Goal: Communication & Community: Answer question/provide support

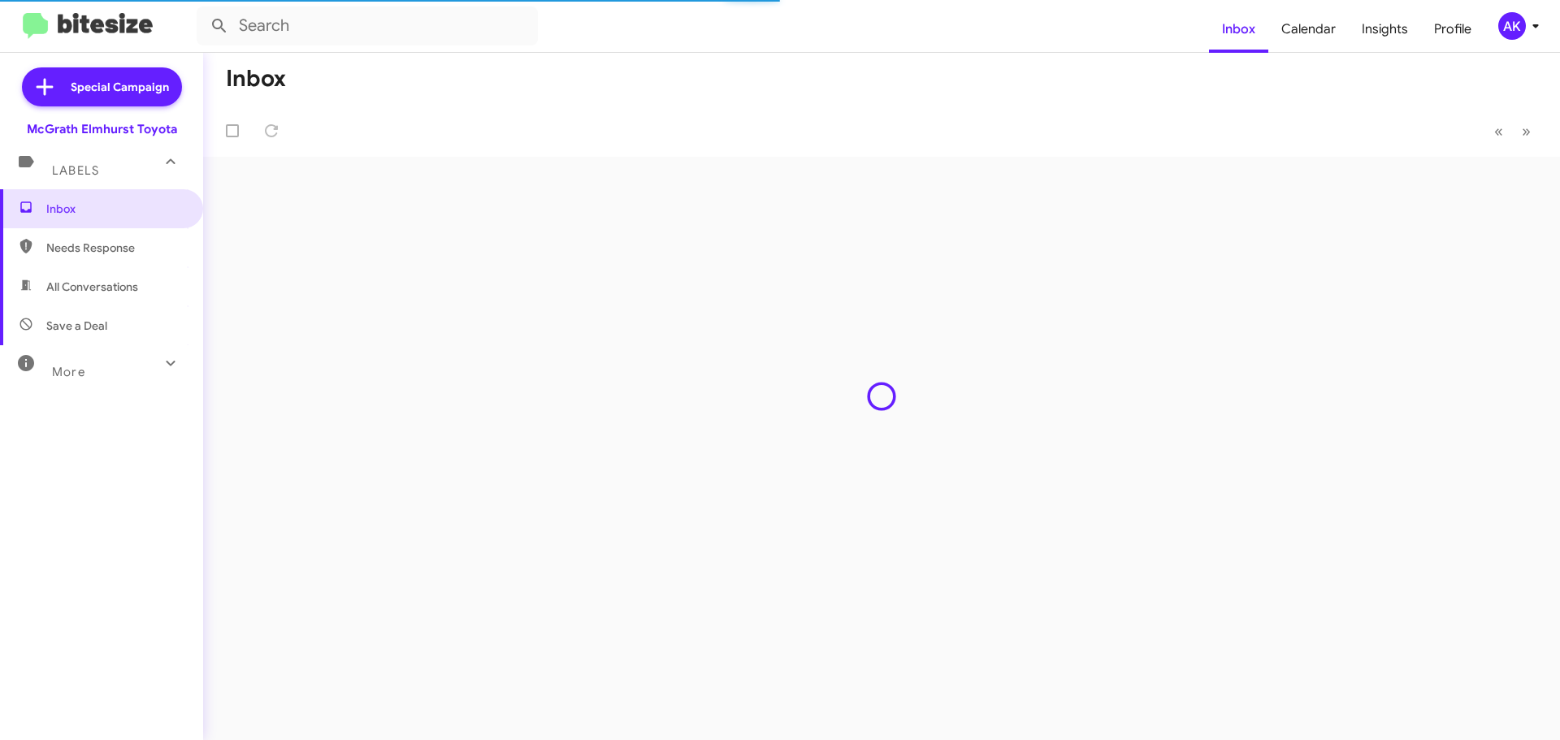
click at [93, 275] on span "All Conversations" at bounding box center [101, 286] width 203 height 39
type input "in:all-conversations"
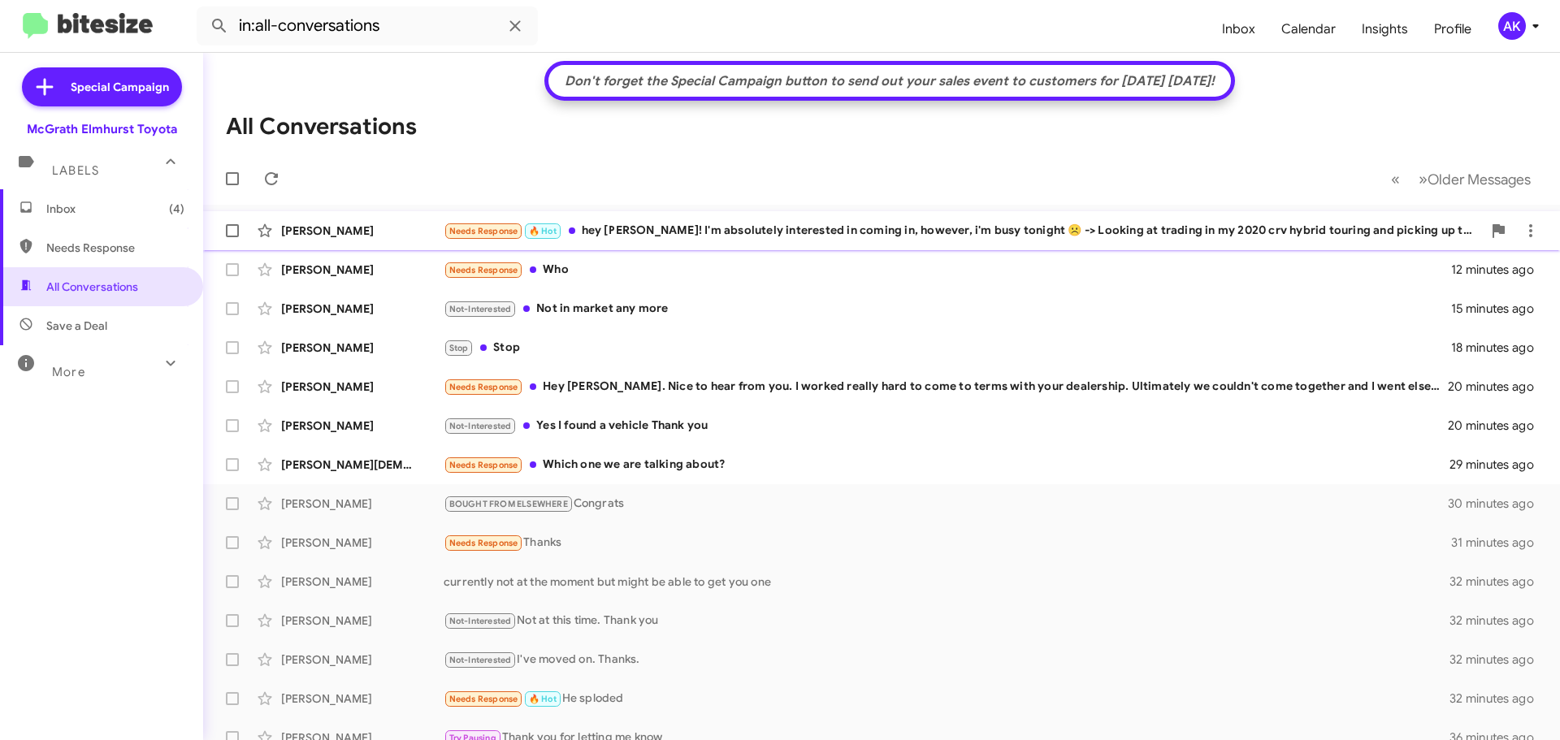
click at [635, 226] on div "Needs Response 🔥 Hot hey [PERSON_NAME]! I'm absolutely interested in coming in,…" at bounding box center [963, 231] width 1038 height 19
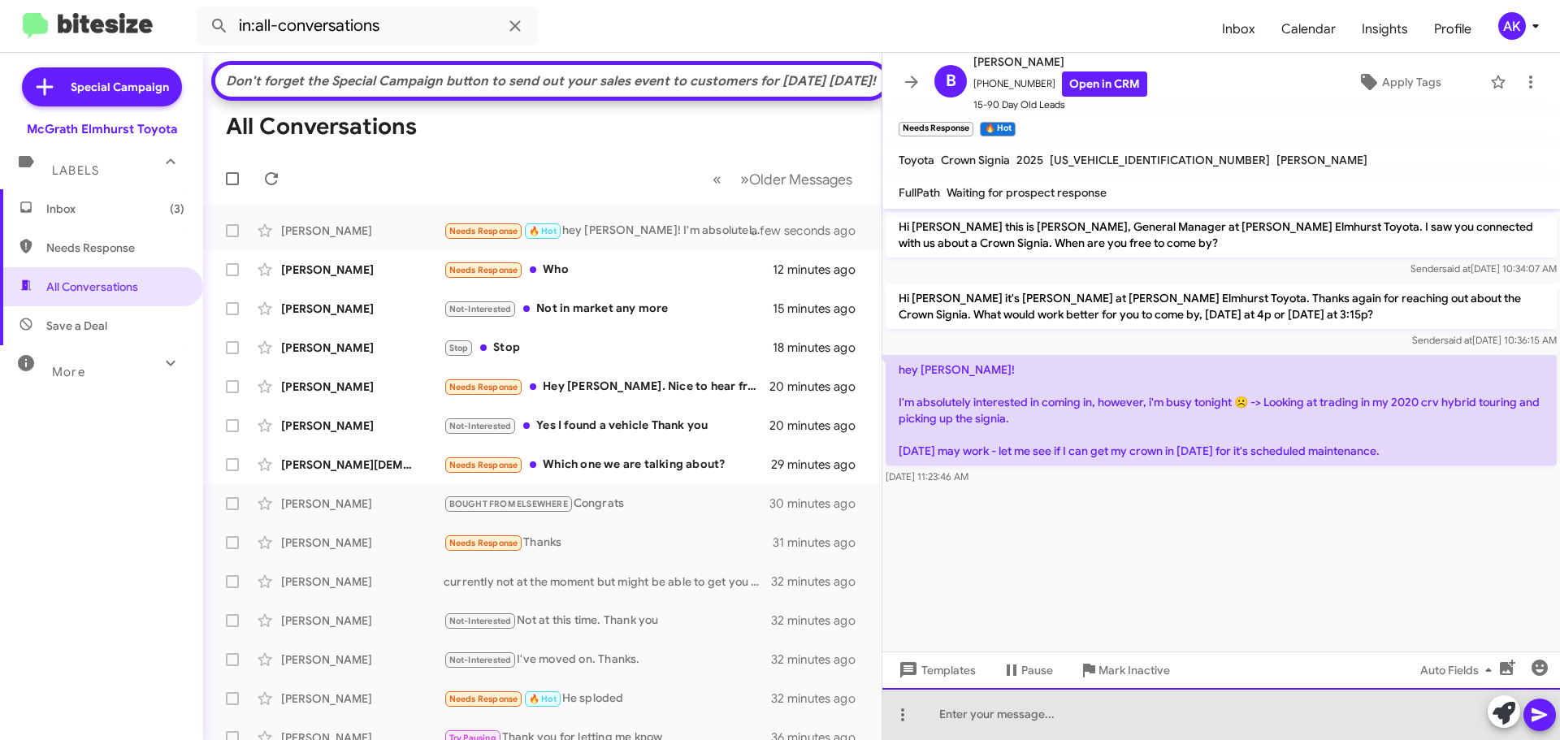
click at [1107, 735] on div at bounding box center [1221, 714] width 678 height 52
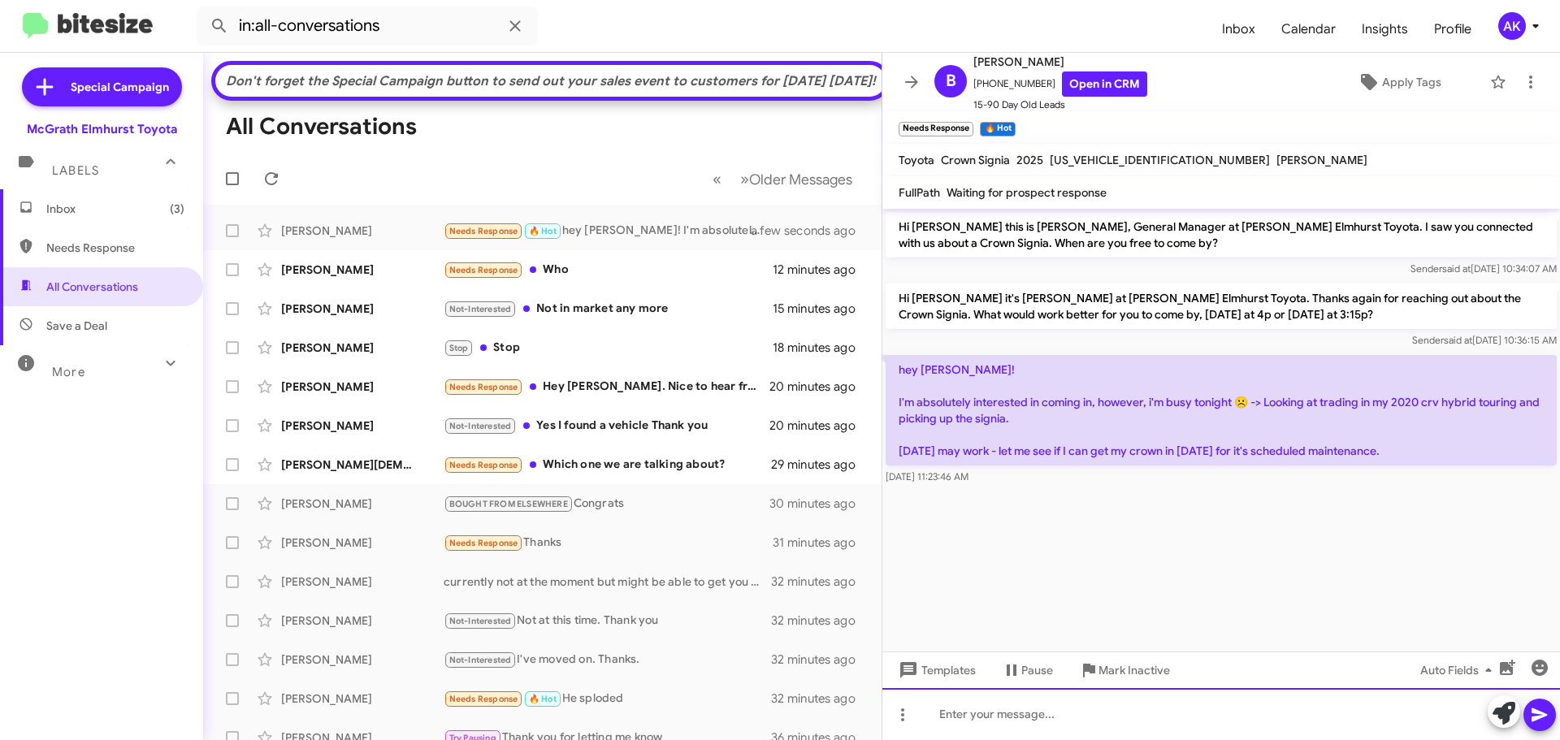
click at [1143, 717] on div at bounding box center [1221, 714] width 678 height 52
drag, startPoint x: 1056, startPoint y: 725, endPoint x: 1034, endPoint y: 730, distance: 23.5
click at [1056, 725] on div at bounding box center [1221, 714] width 678 height 52
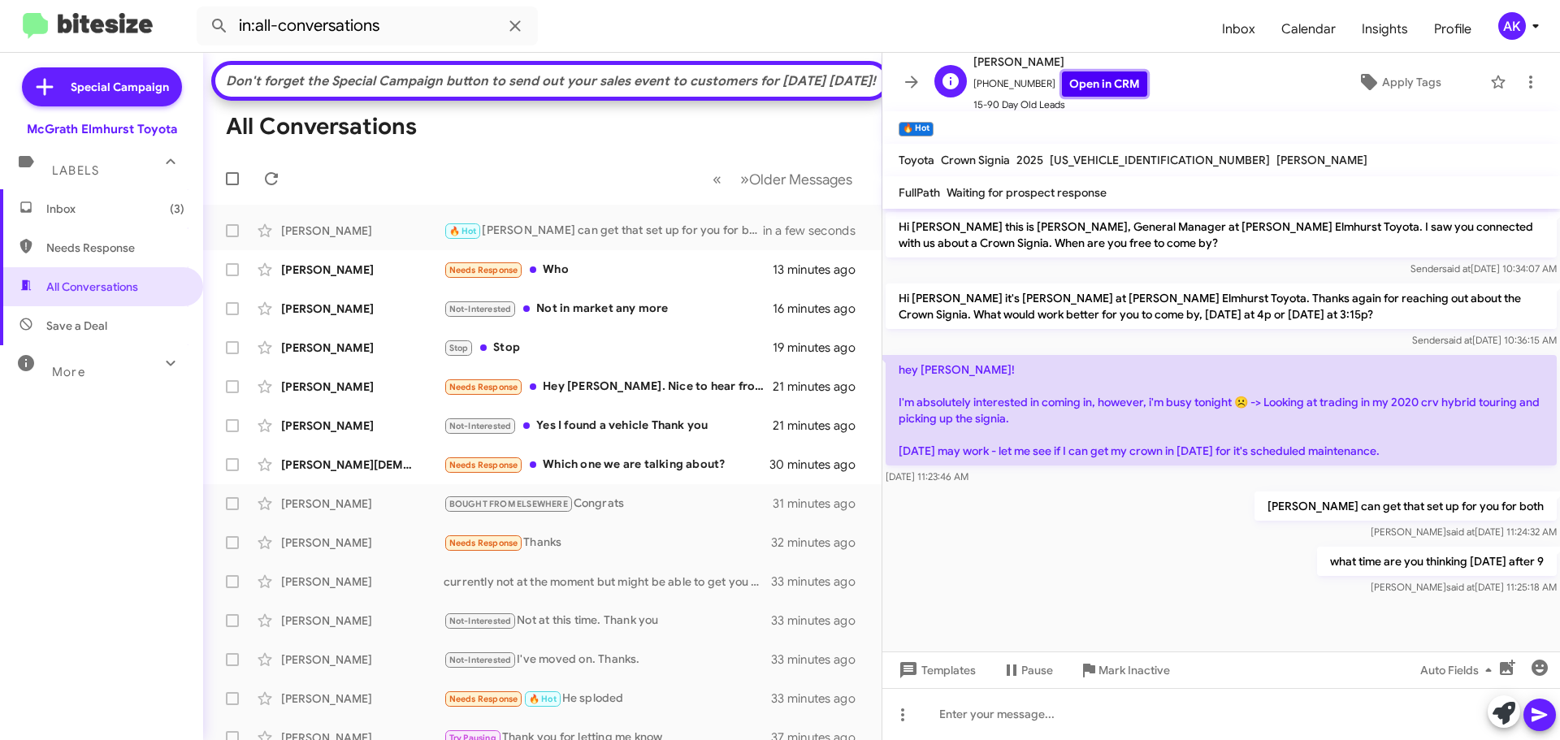
click at [1065, 73] on link "Open in CRM" at bounding box center [1104, 84] width 85 height 25
click at [573, 280] on div "Needs Response Who" at bounding box center [624, 270] width 360 height 19
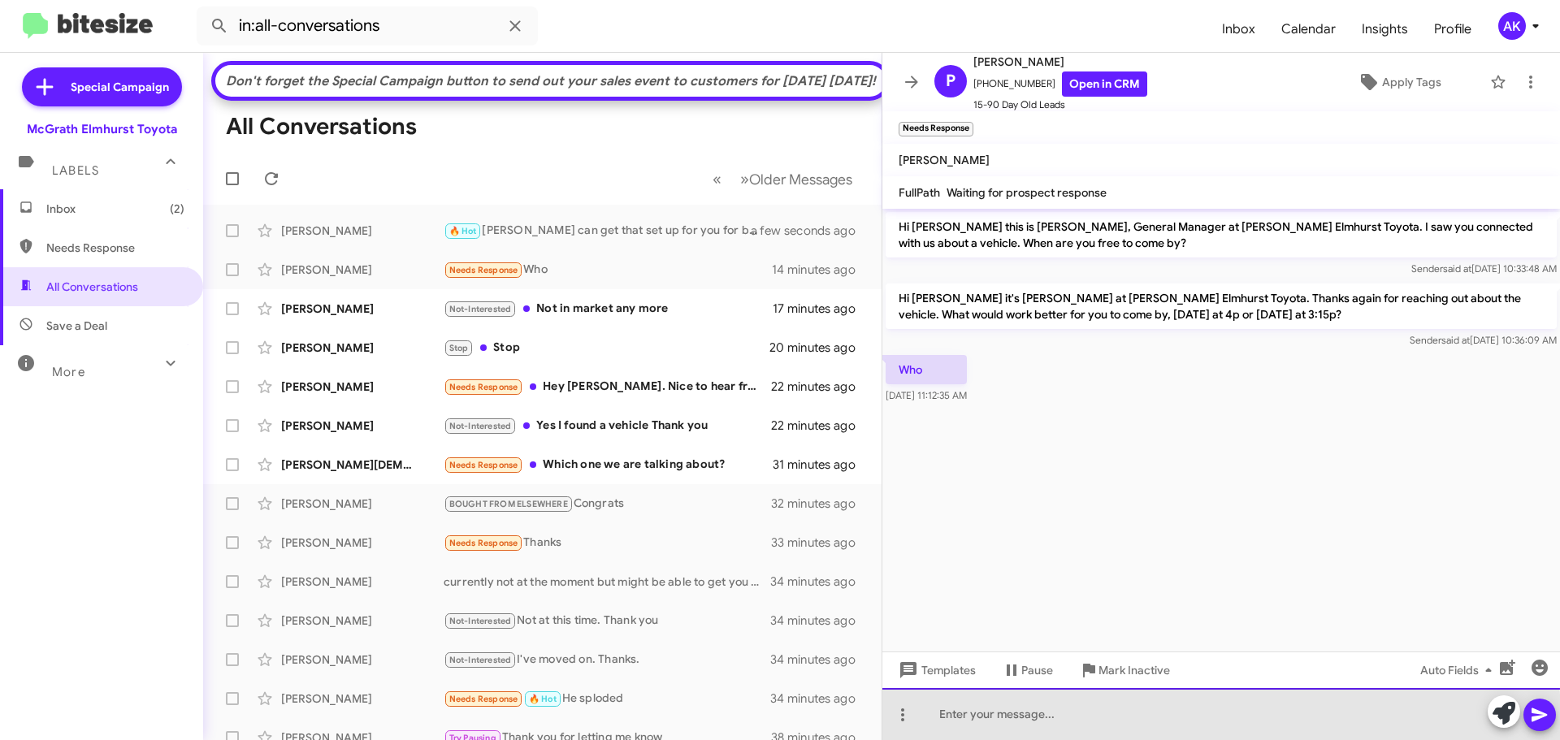
click at [1095, 721] on div at bounding box center [1221, 714] width 678 height 52
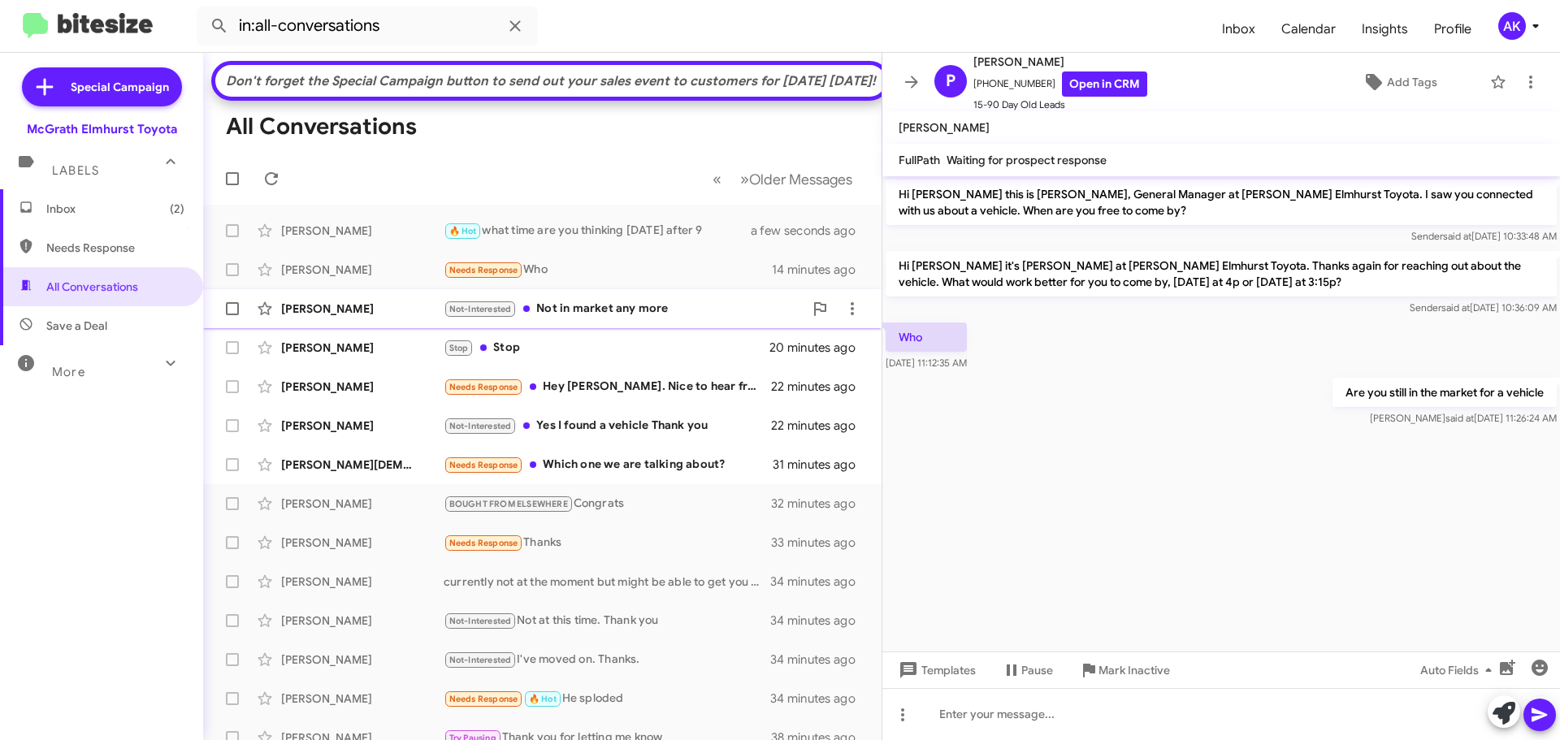
click at [596, 319] on div "Not-Interested Not in market any more" at bounding box center [624, 309] width 360 height 19
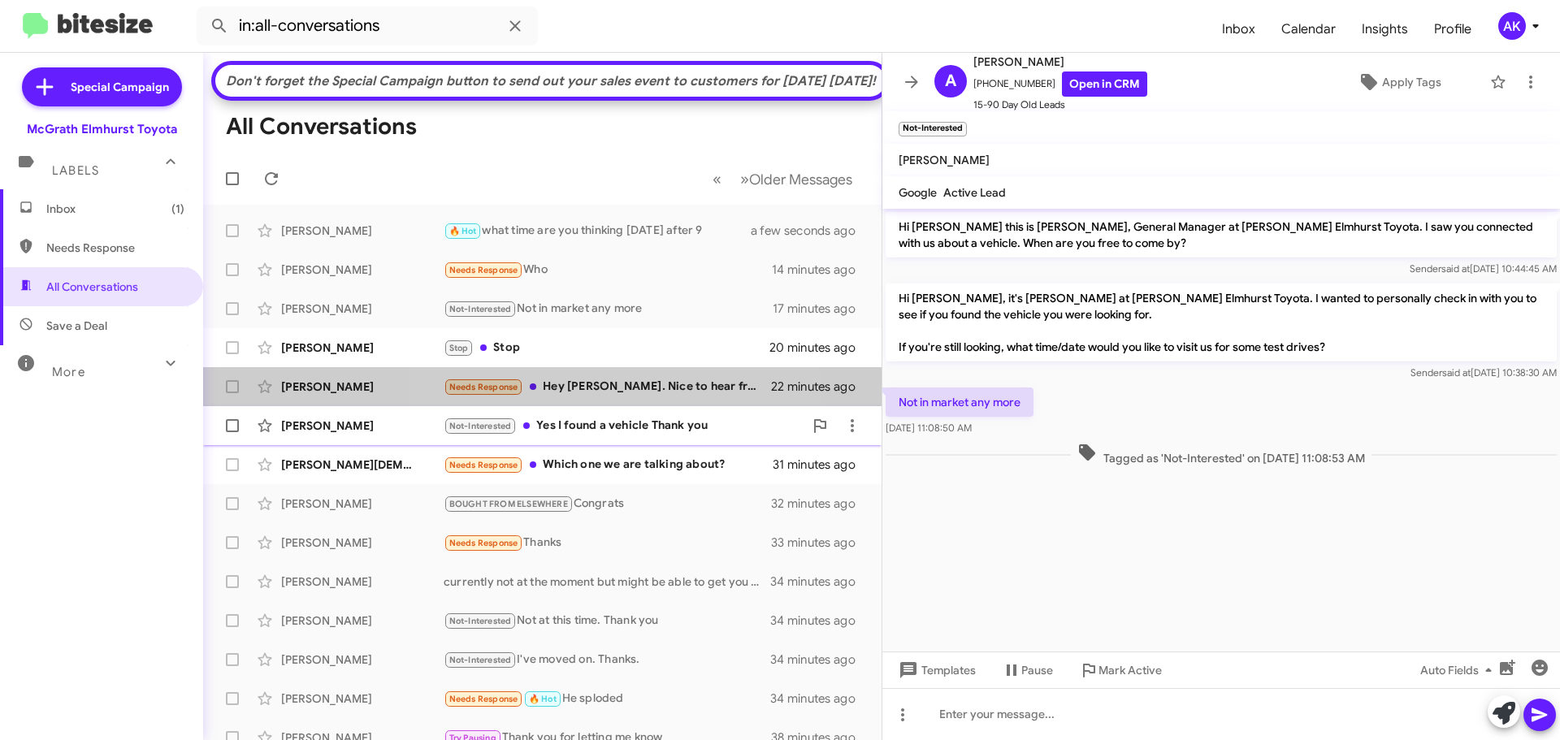
drag, startPoint x: 617, startPoint y: 409, endPoint x: 805, endPoint y: 436, distance: 190.5
click at [617, 397] on div "Needs Response Hey [PERSON_NAME]. Nice to hear from you. I worked really hard t…" at bounding box center [607, 387] width 327 height 19
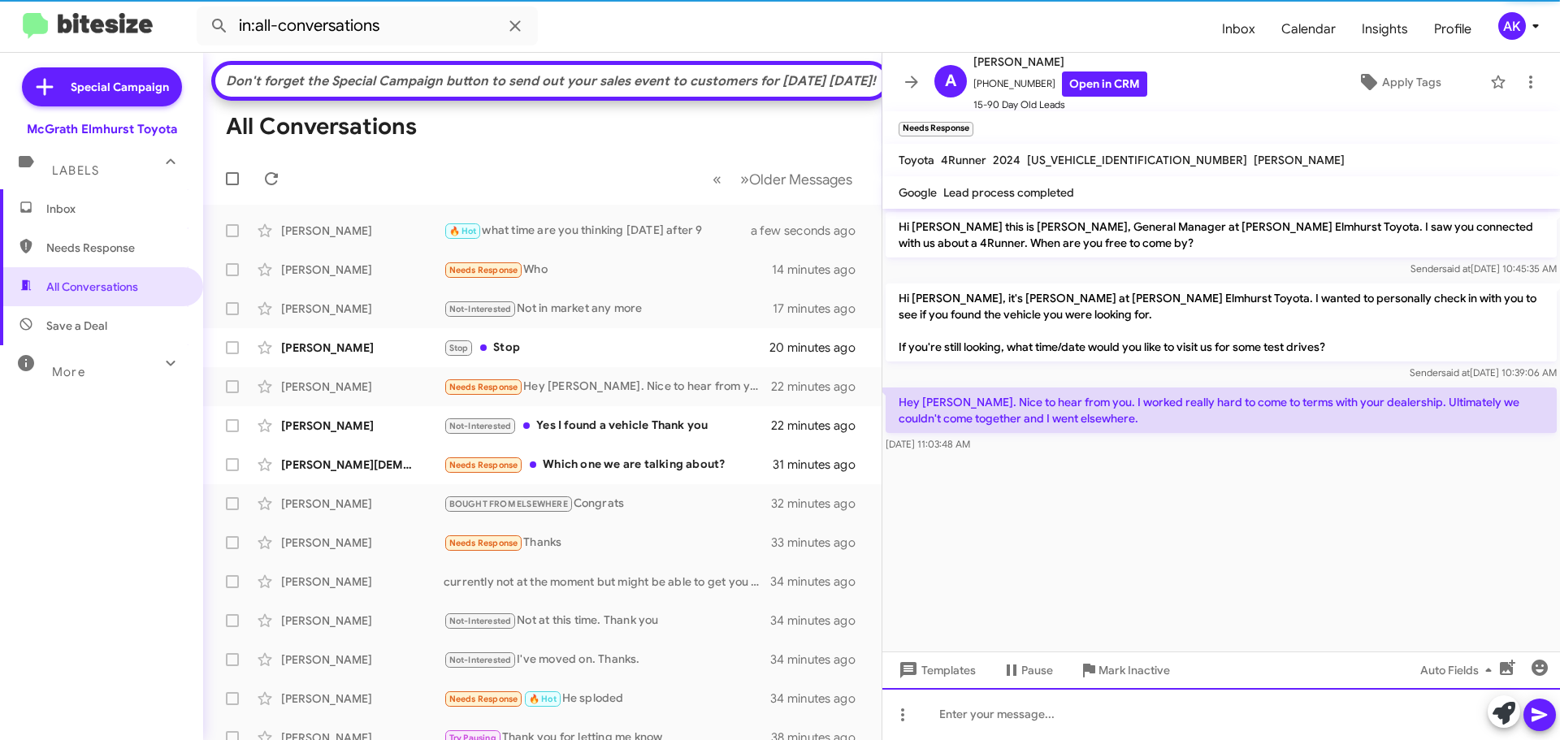
click at [1068, 726] on div at bounding box center [1221, 714] width 678 height 52
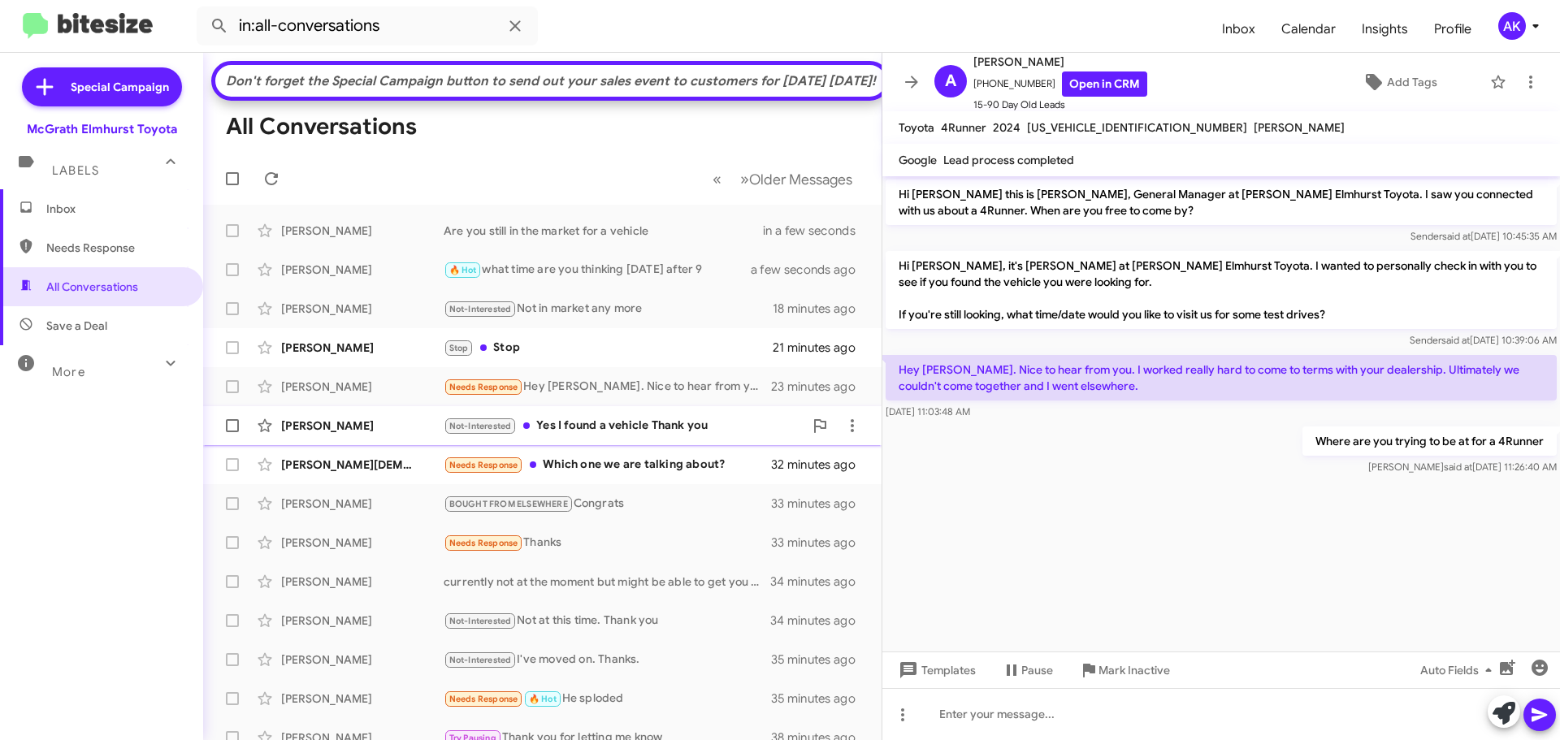
click at [625, 436] on div "Not-Interested Yes I found a vehicle Thank you" at bounding box center [624, 426] width 360 height 19
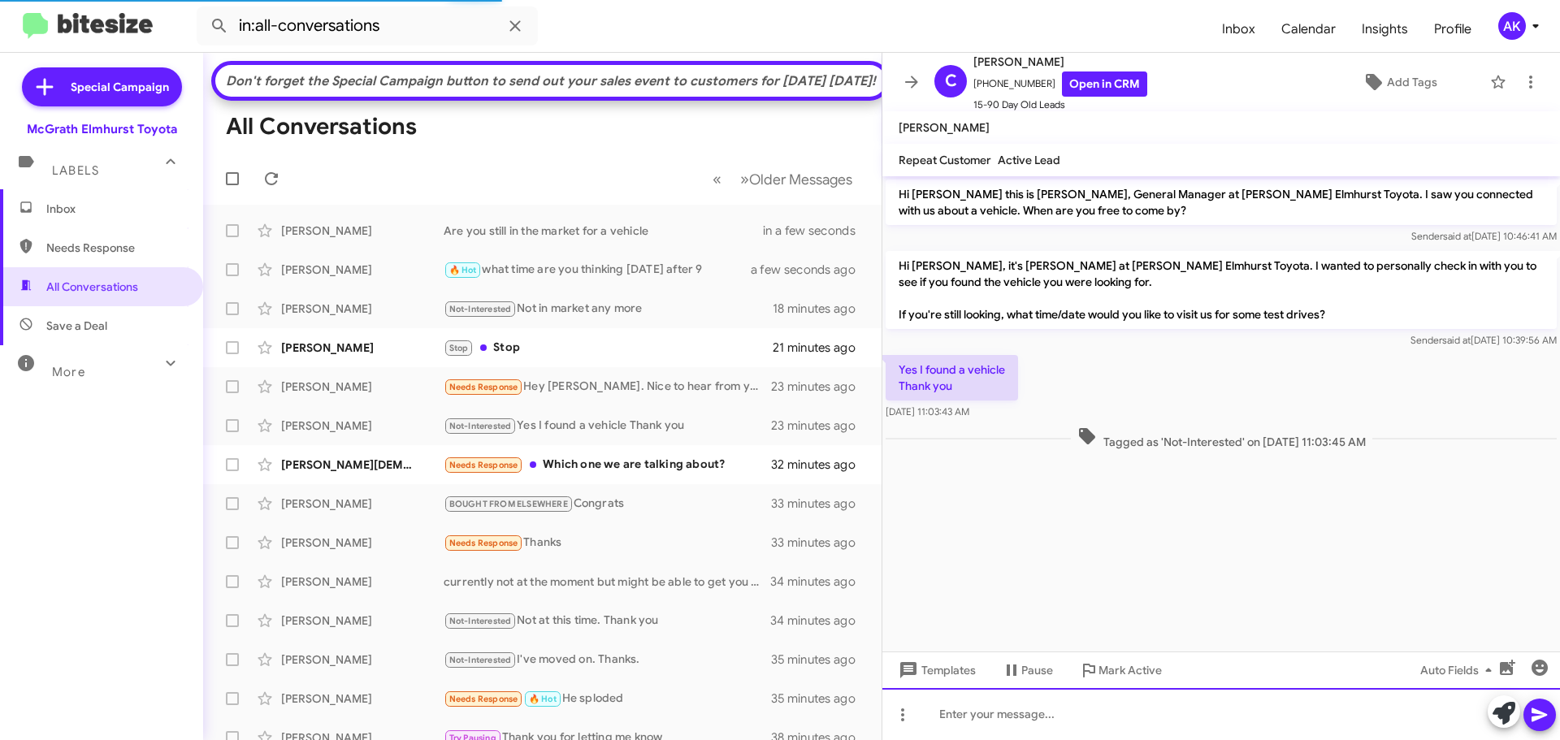
click at [999, 724] on div at bounding box center [1221, 714] width 678 height 52
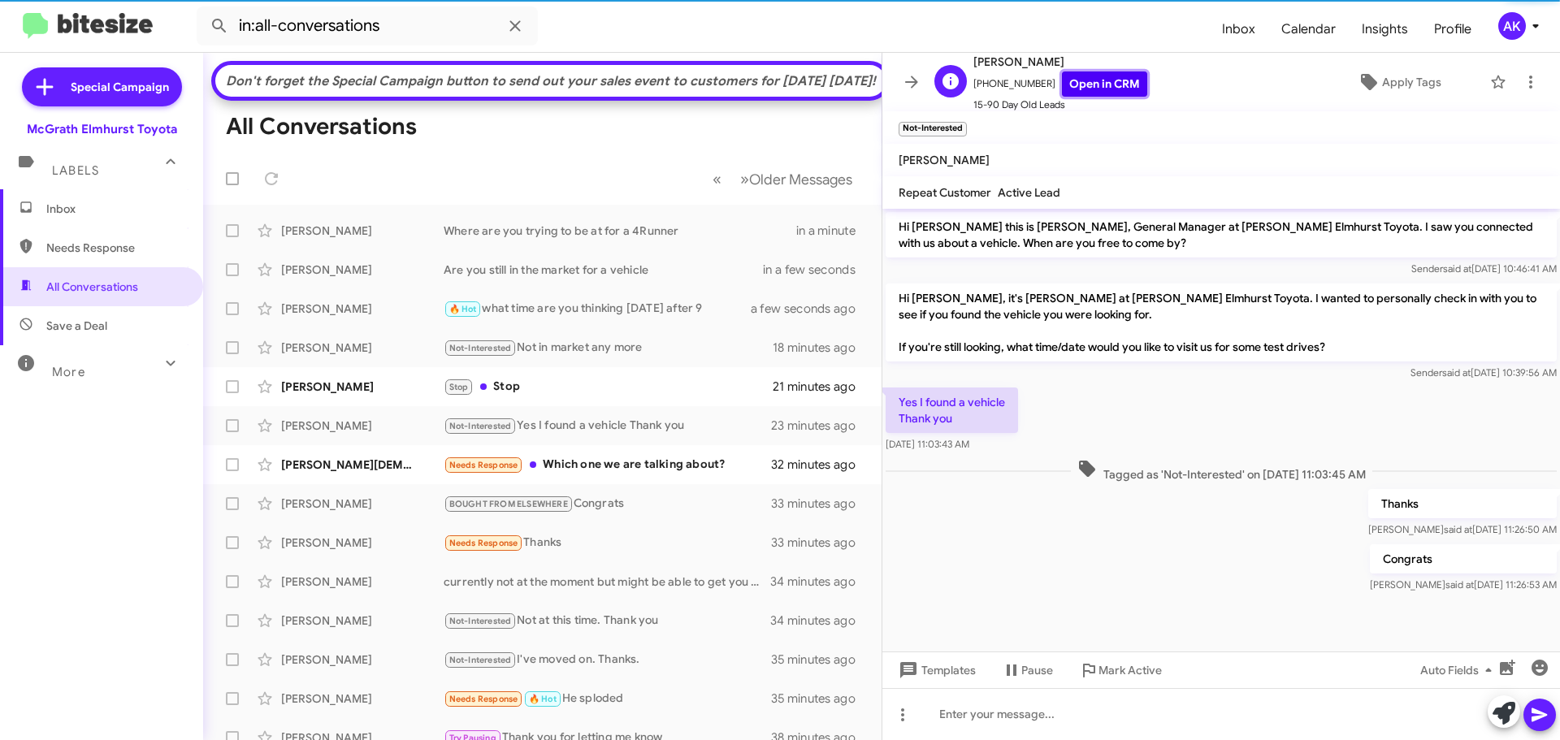
click at [1079, 81] on link "Open in CRM" at bounding box center [1104, 84] width 85 height 25
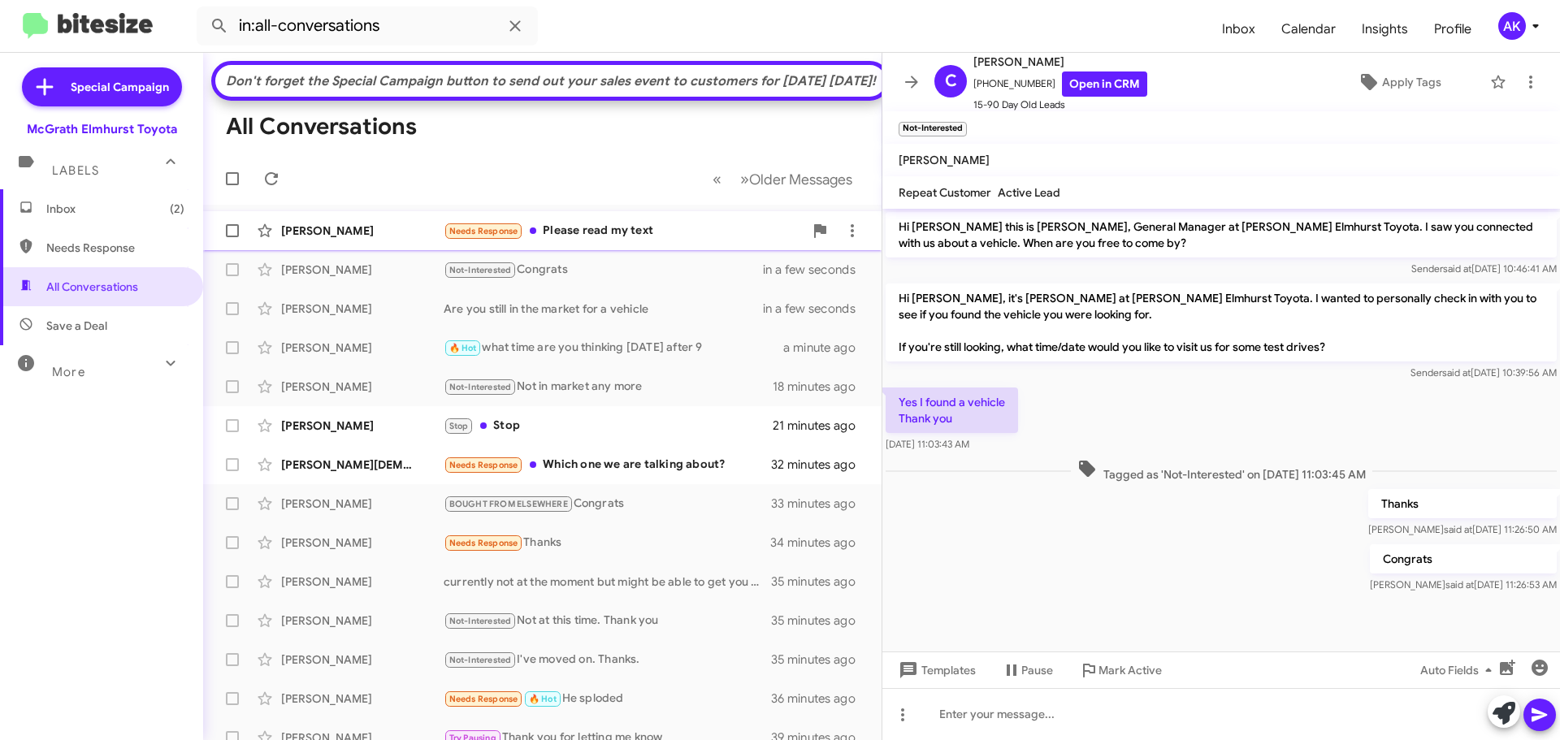
click at [622, 241] on div "Needs Response Please read my text" at bounding box center [624, 231] width 360 height 19
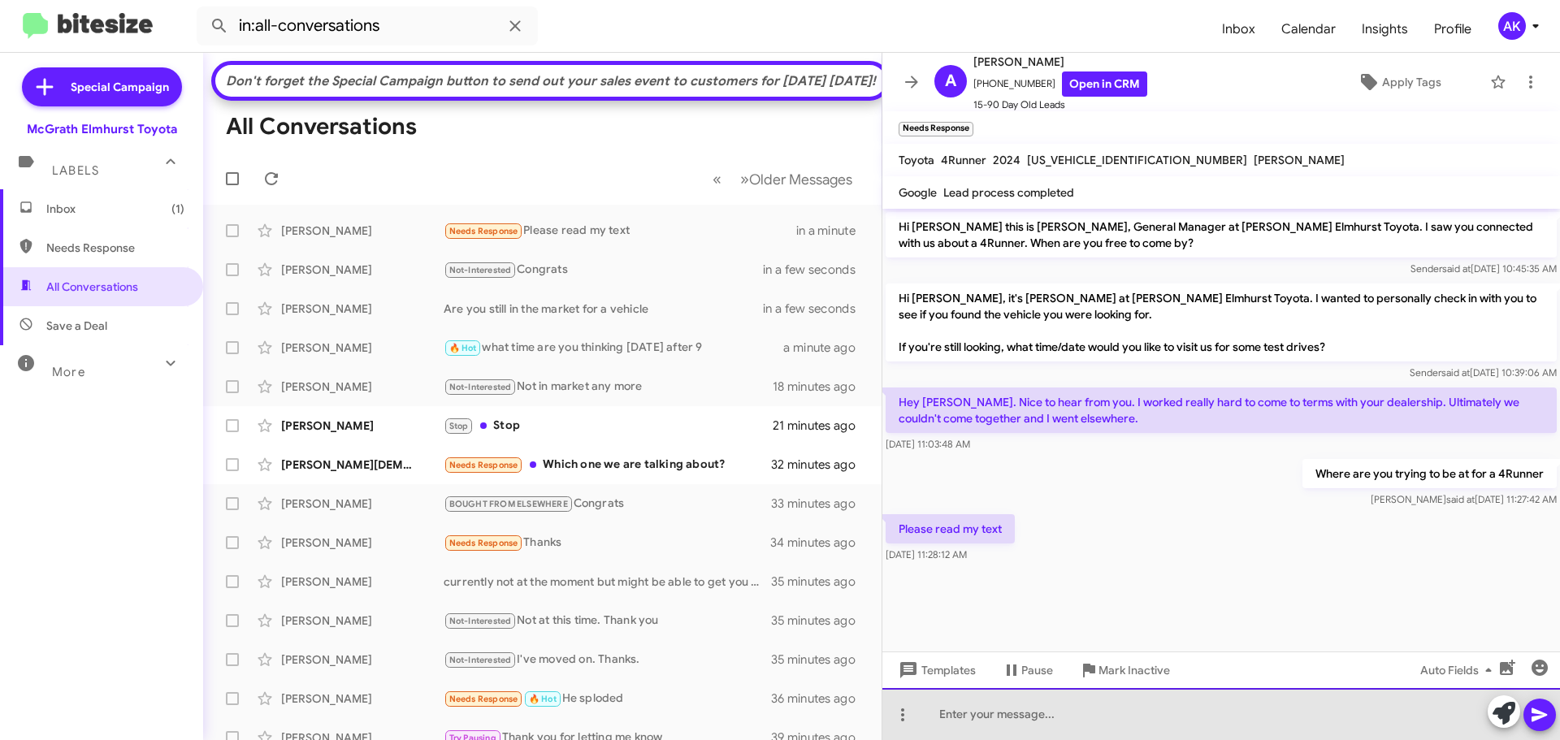
click at [1051, 712] on div at bounding box center [1221, 714] width 678 height 52
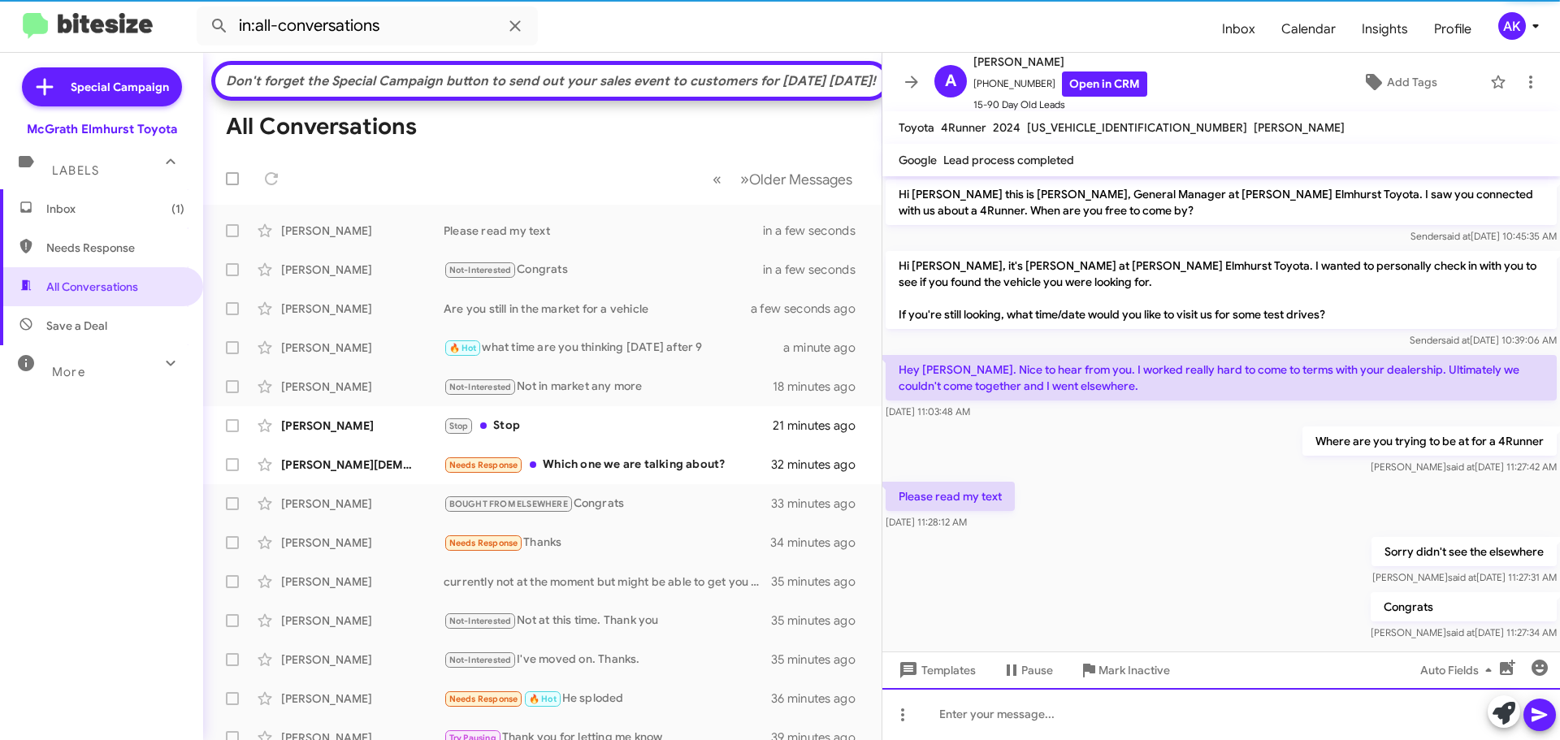
scroll to position [21, 0]
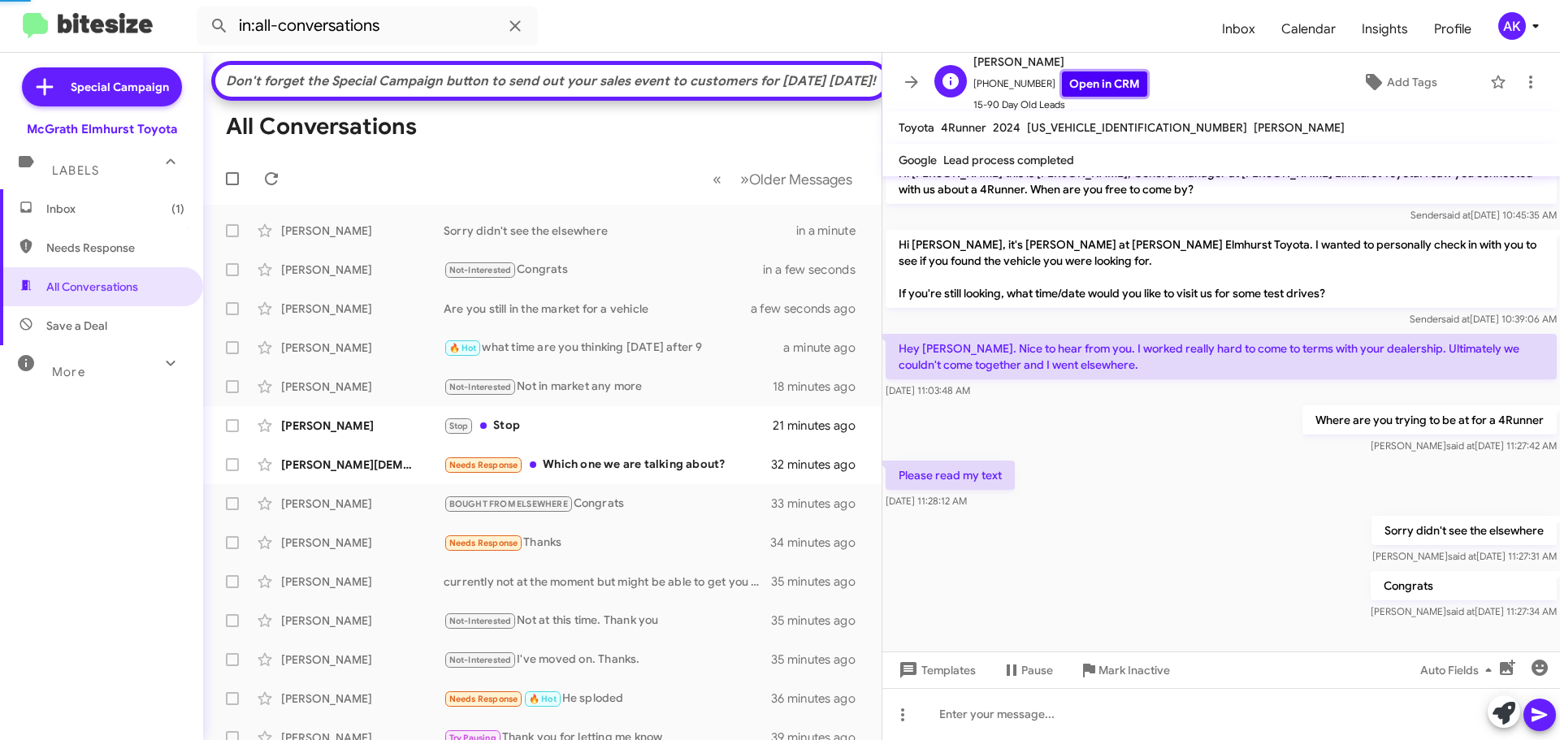
click at [1080, 76] on link "Open in CRM" at bounding box center [1104, 84] width 85 height 25
click at [1414, 80] on span "Add Tags" at bounding box center [1412, 81] width 50 height 29
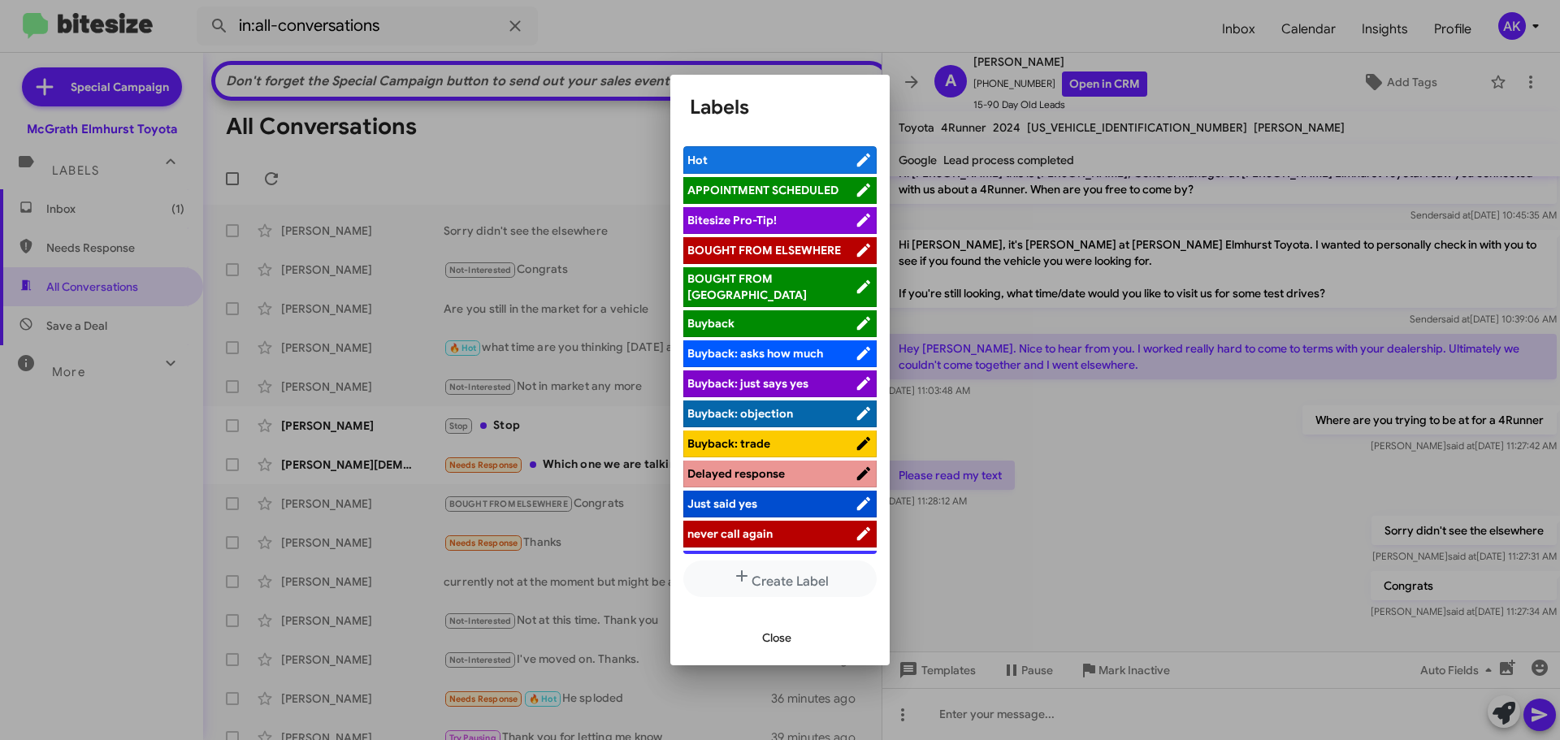
click at [799, 236] on ul "Hot APPOINTMENT SCHEDULED Bitesize Pro-Tip! BOUGHT FROM ELSEWHERE BOUGHT FROM U…" at bounding box center [779, 349] width 193 height 407
click at [798, 243] on li "BOUGHT FROM ELSEWHERE" at bounding box center [779, 250] width 193 height 27
click at [804, 254] on span "BOUGHT FROM ELSEWHERE" at bounding box center [764, 250] width 154 height 15
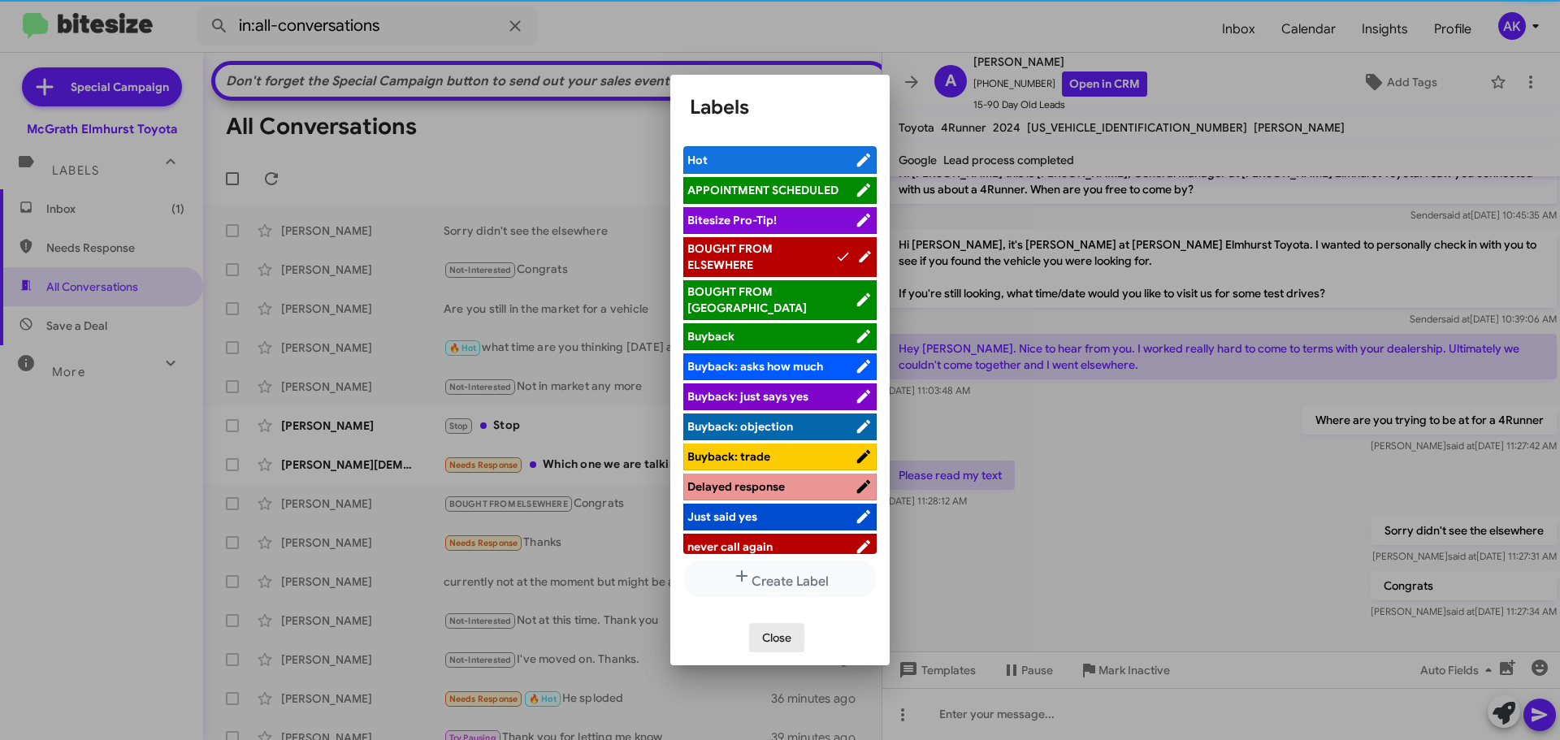
drag, startPoint x: 778, startPoint y: 631, endPoint x: 652, endPoint y: 412, distance: 252.3
click at [775, 631] on span "Close" at bounding box center [776, 637] width 29 height 29
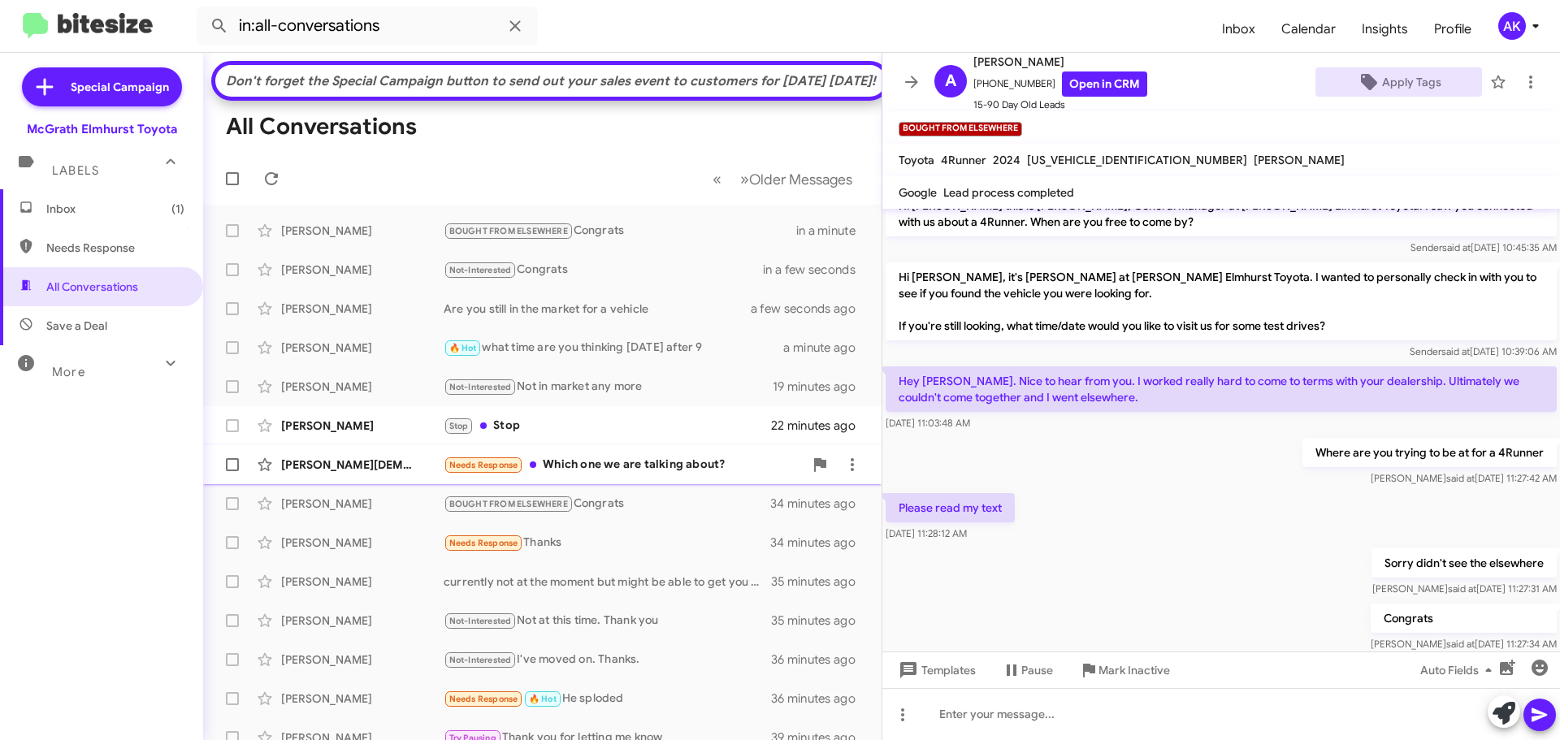
click at [616, 475] on div "Needs Response Which one we are talking about?" at bounding box center [624, 465] width 360 height 19
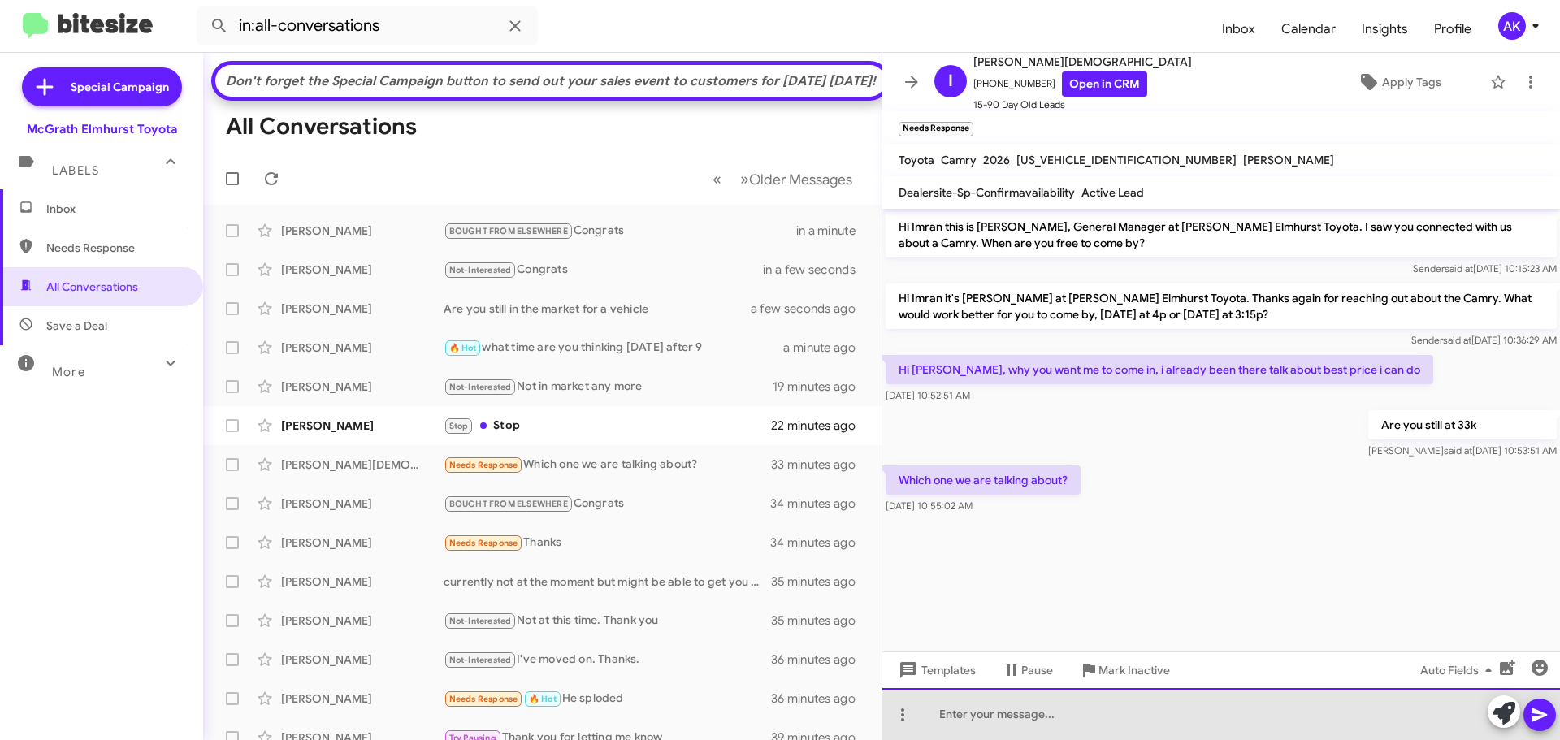
click at [1134, 730] on div at bounding box center [1221, 714] width 678 height 52
click at [1134, 707] on div at bounding box center [1221, 714] width 678 height 52
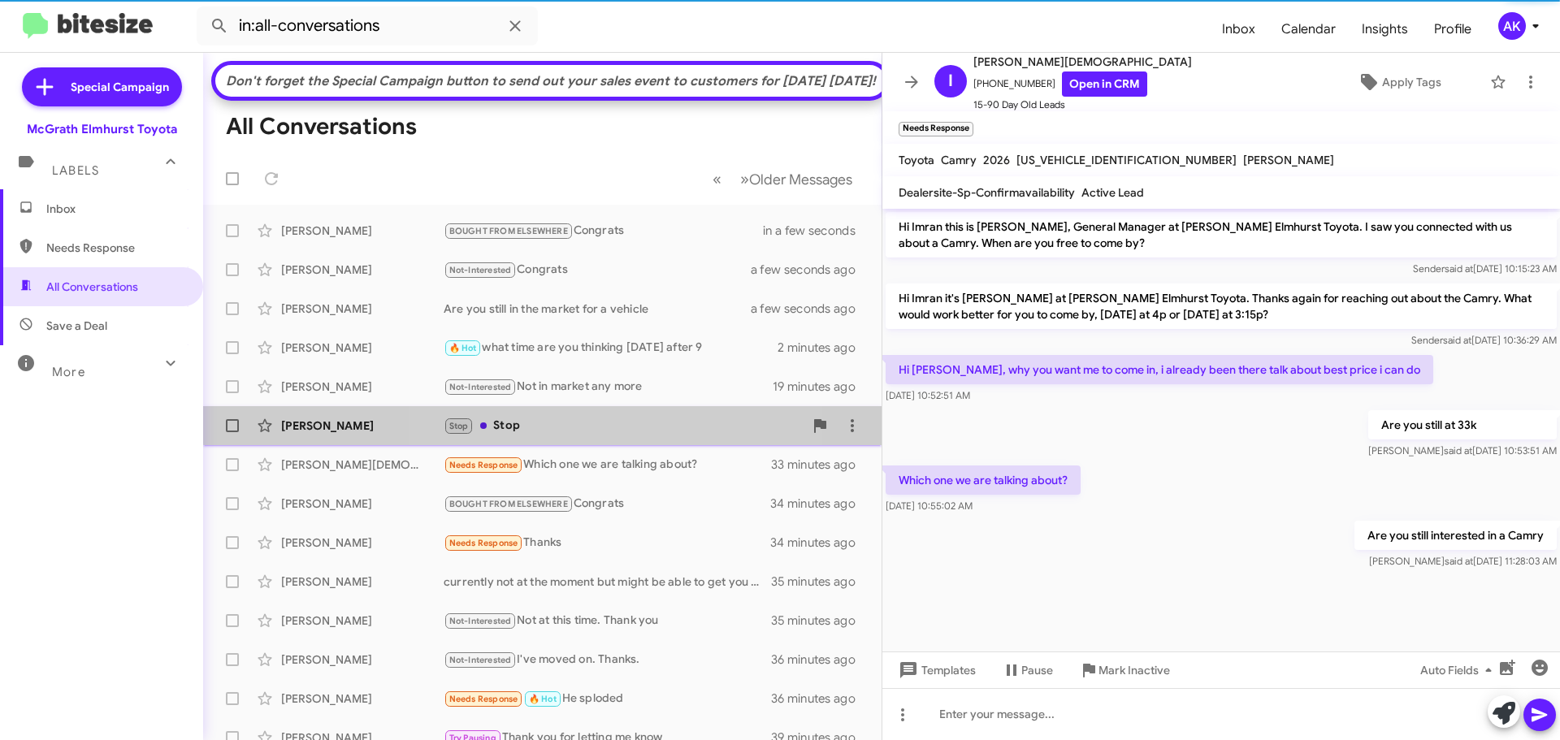
click at [596, 436] on div "Stop Stop" at bounding box center [624, 426] width 360 height 19
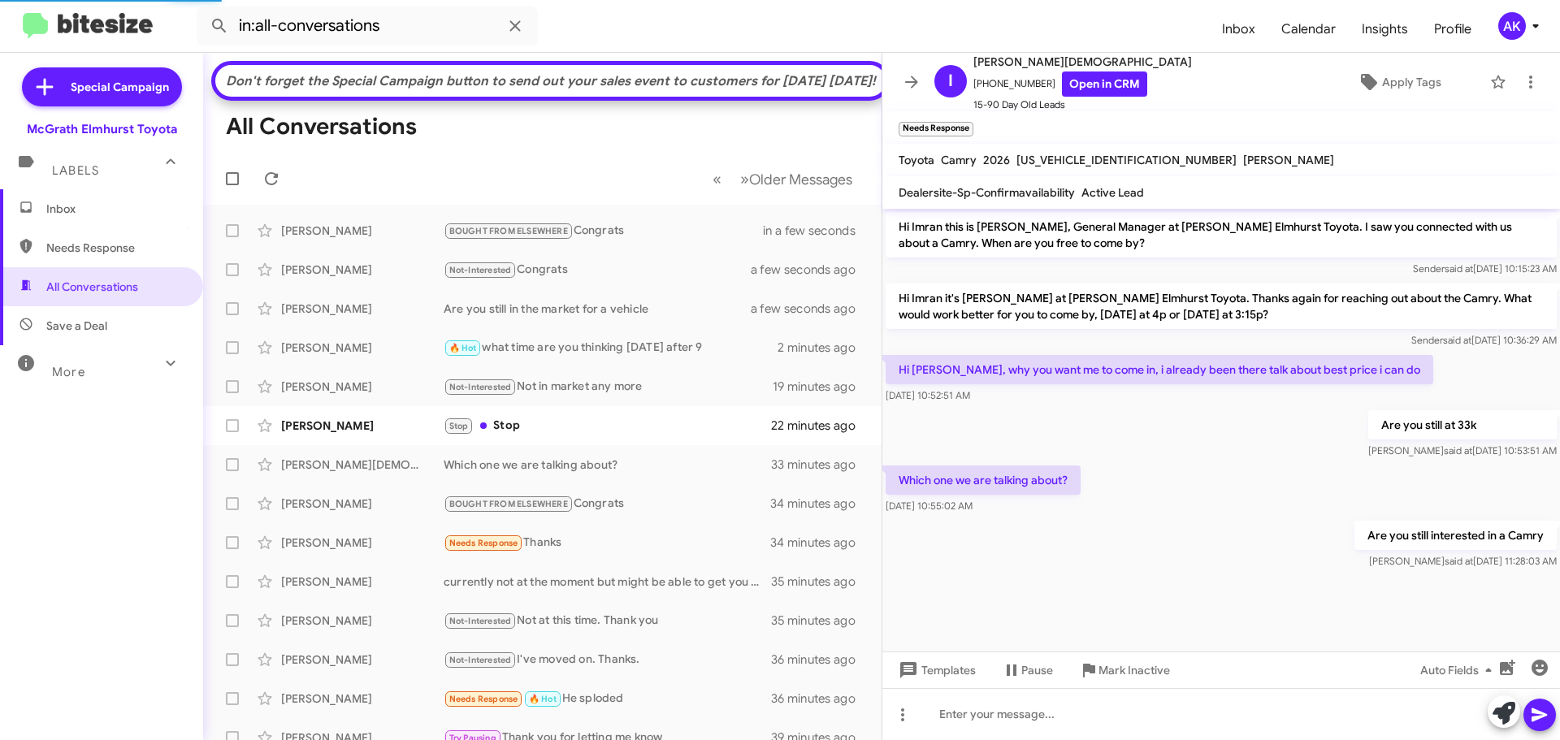
click at [76, 257] on span "Needs Response" at bounding box center [101, 247] width 203 height 39
type input "in:needs-response"
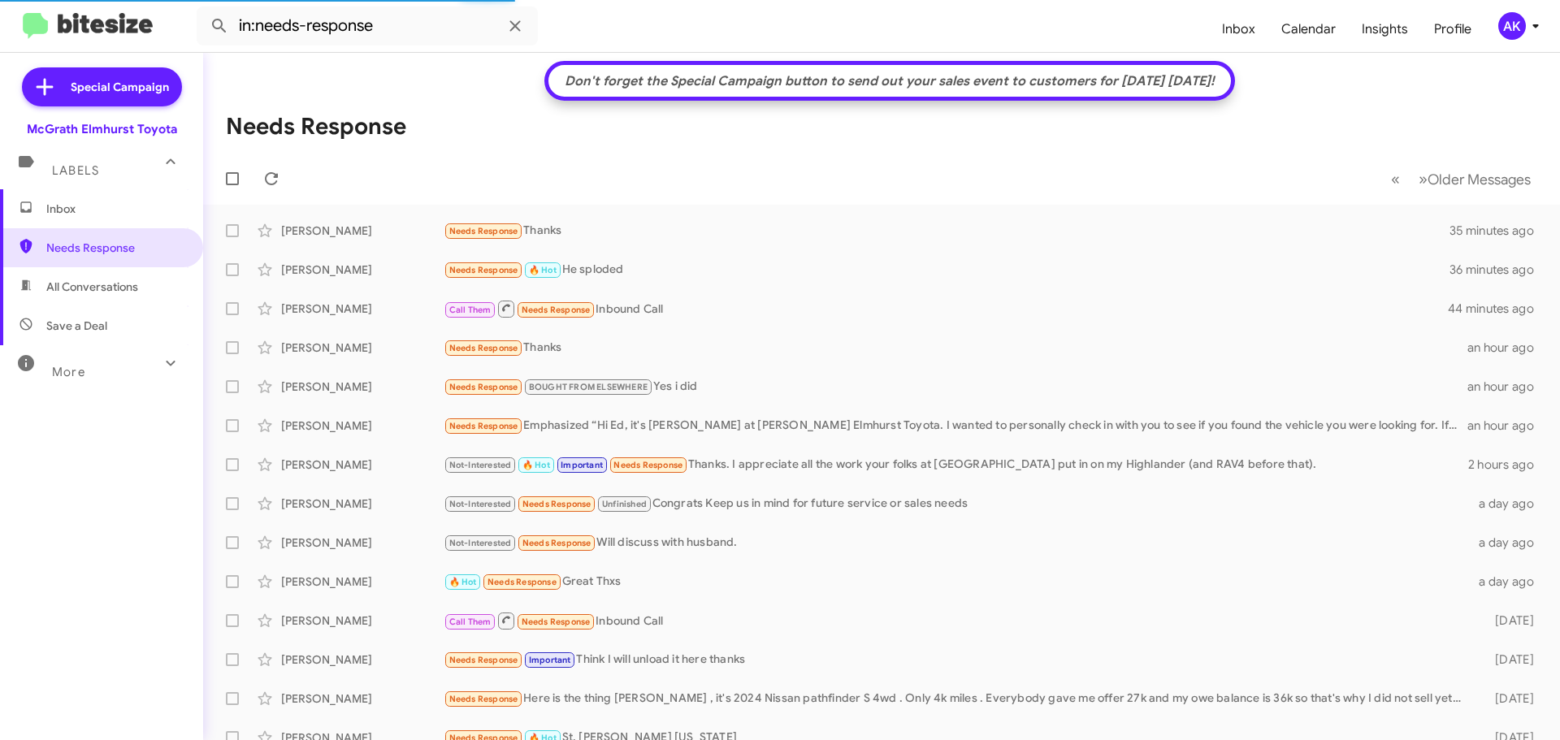
click at [99, 212] on span "Inbox" at bounding box center [115, 209] width 138 height 16
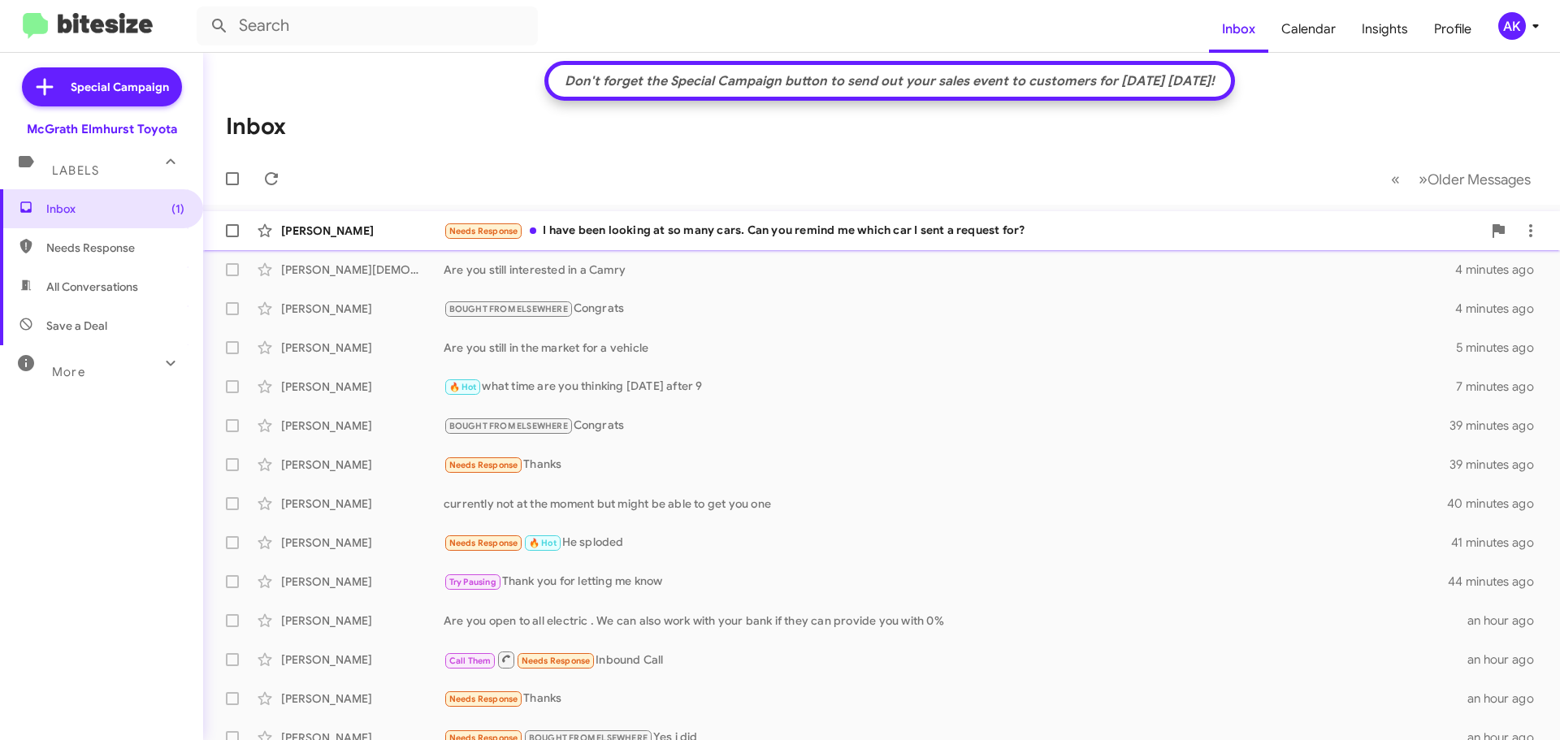
click at [669, 237] on div "Needs Response I have been looking at so many cars. Can you remind me which car…" at bounding box center [963, 231] width 1038 height 19
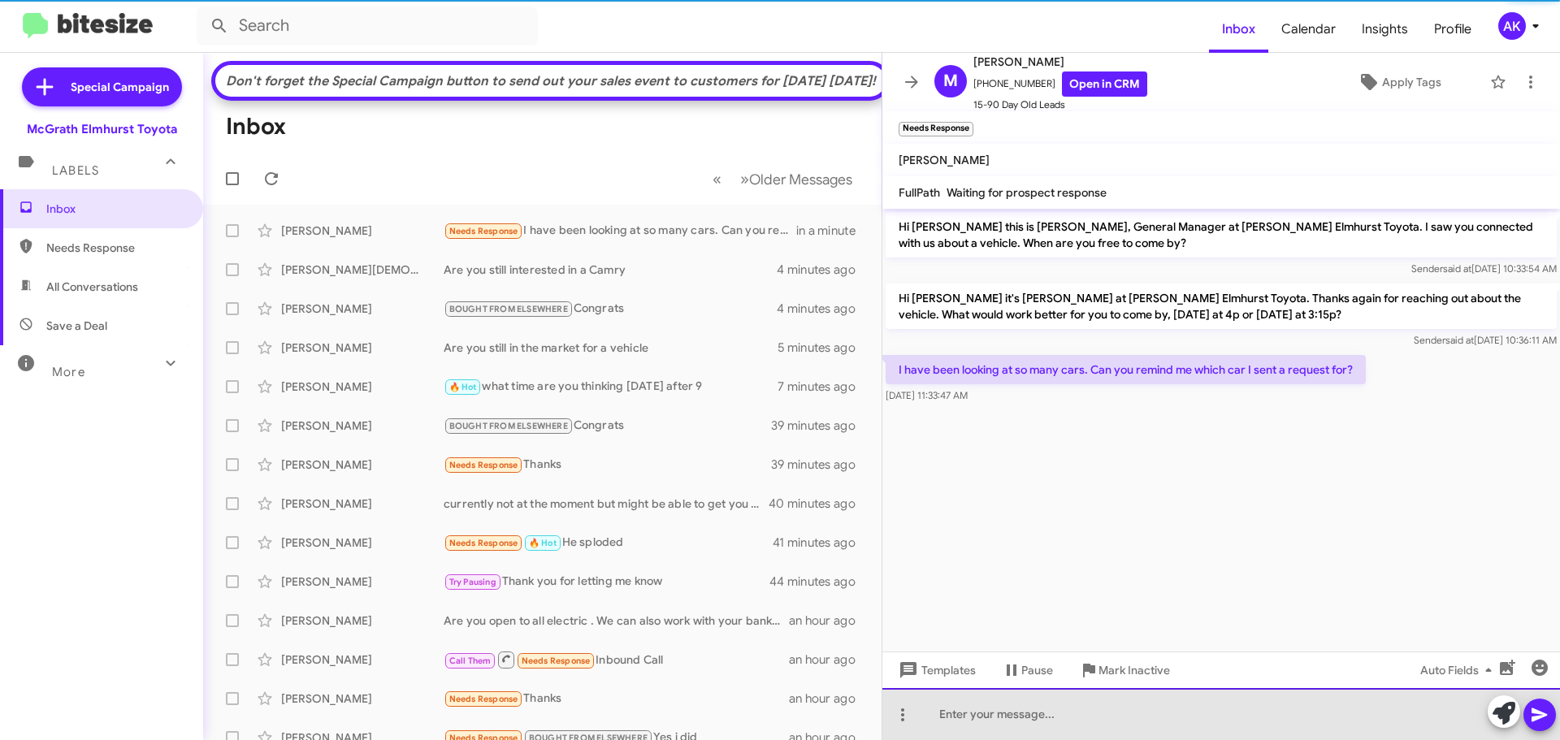
click at [1037, 709] on div at bounding box center [1221, 714] width 678 height 52
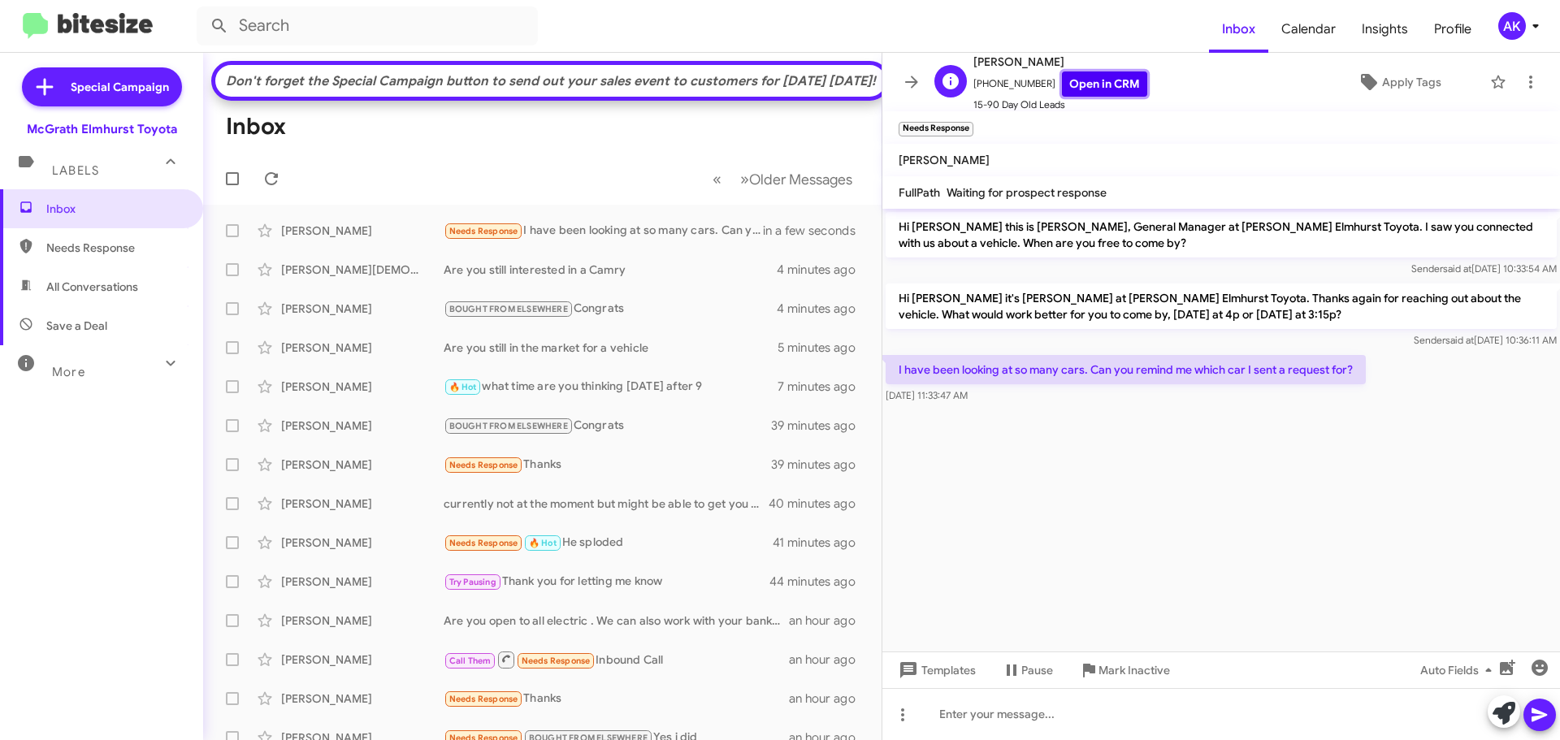
click at [1068, 89] on link "Open in CRM" at bounding box center [1104, 84] width 85 height 25
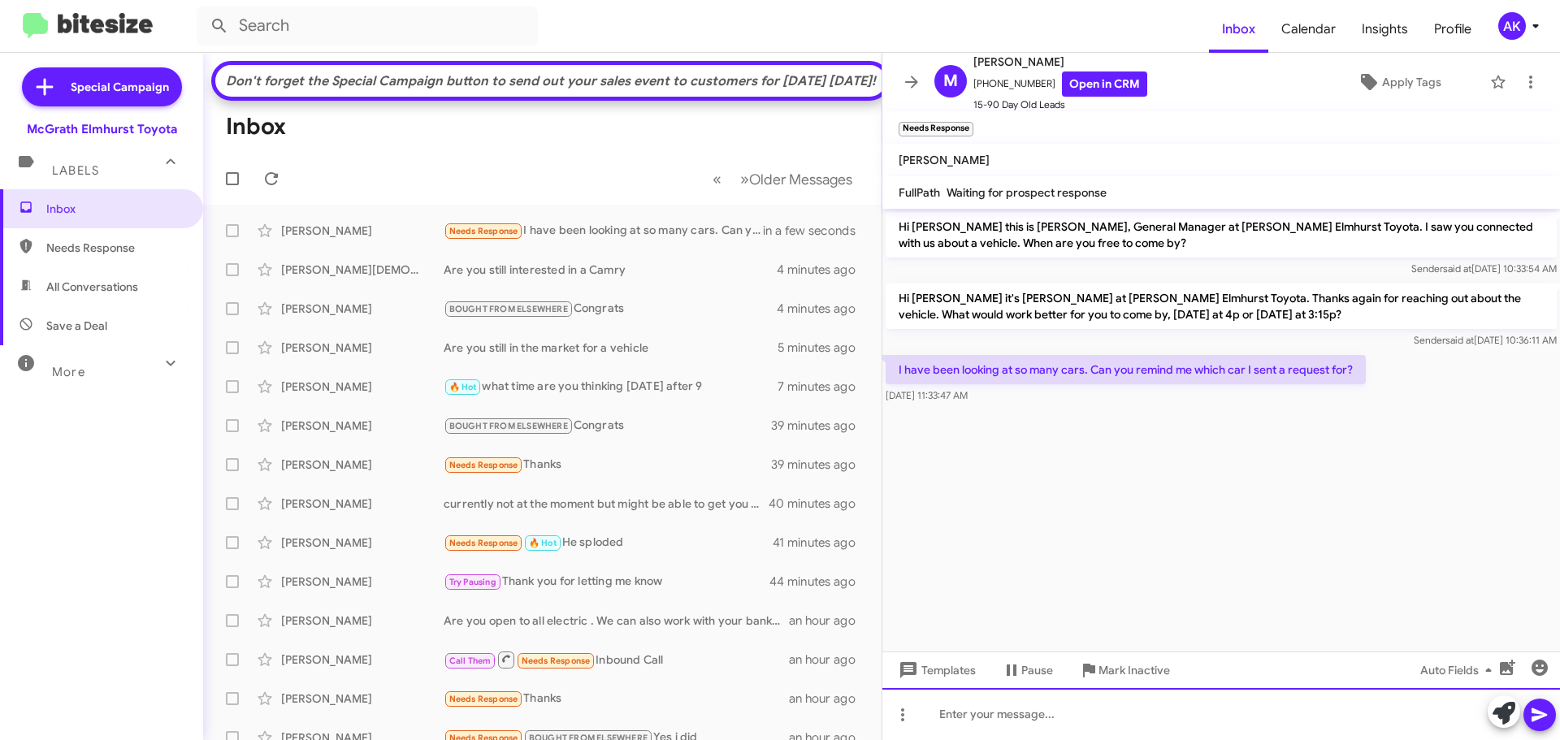
click at [991, 717] on div at bounding box center [1221, 714] width 678 height 52
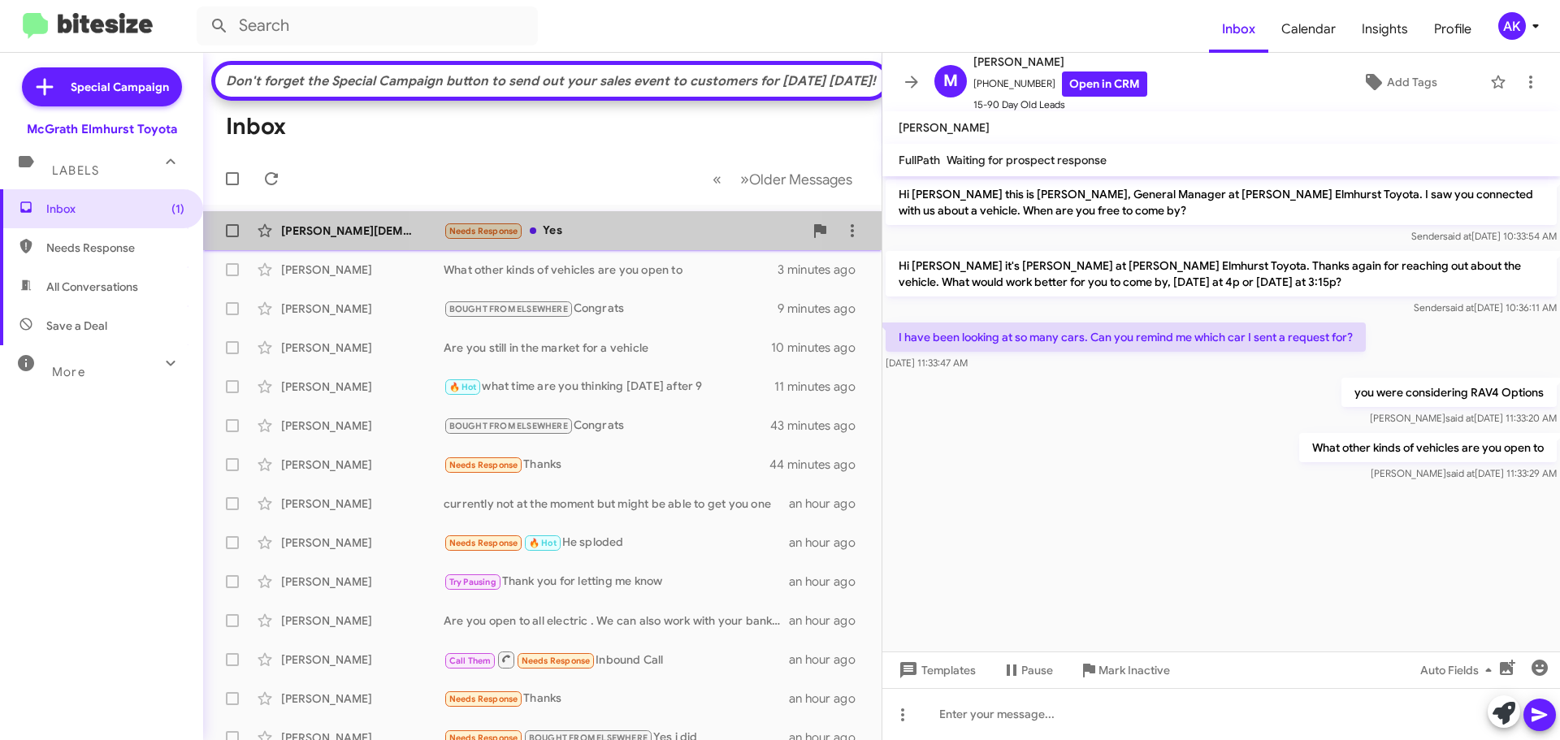
click at [608, 241] on div "Needs Response Yes" at bounding box center [624, 231] width 360 height 19
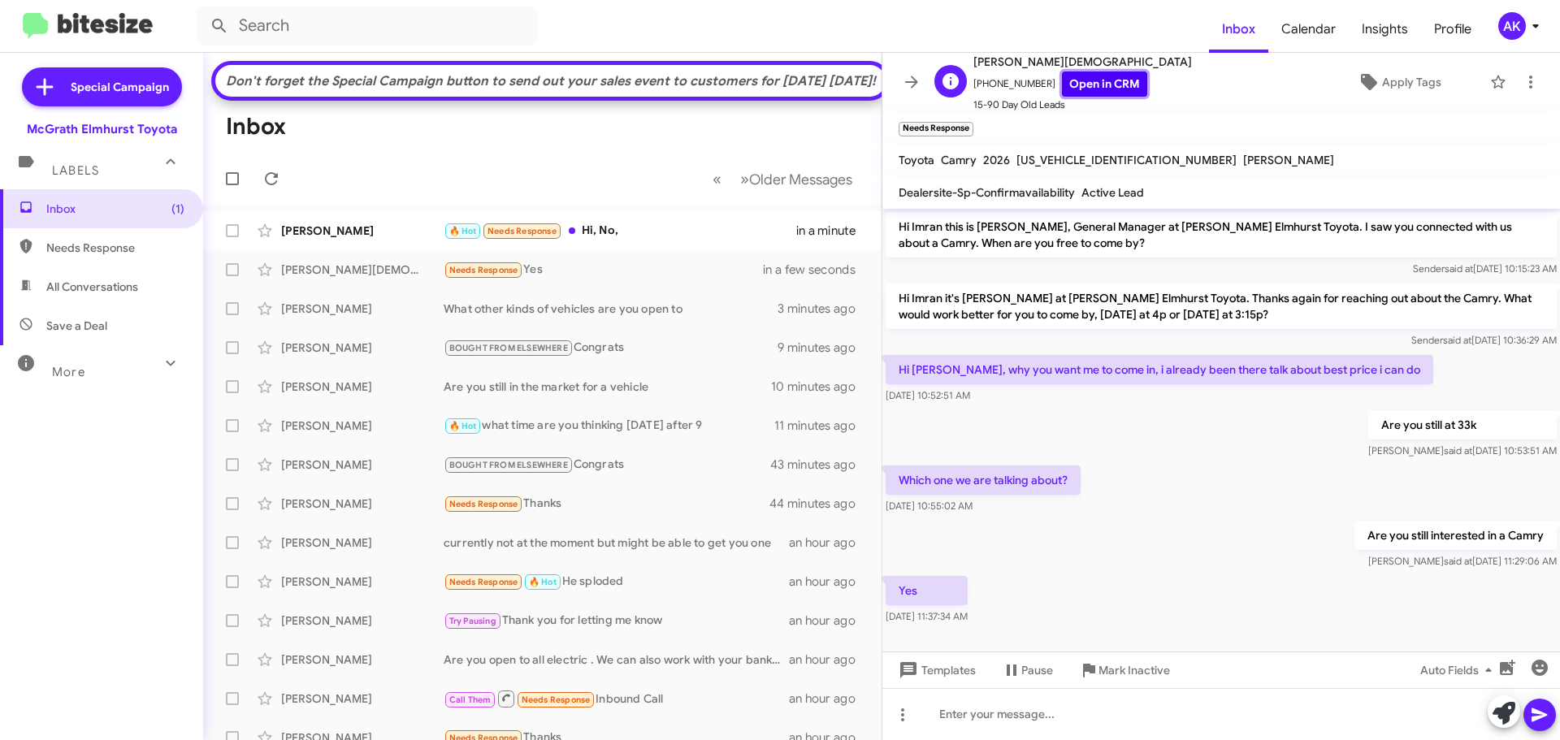
click at [1082, 76] on link "Open in CRM" at bounding box center [1104, 84] width 85 height 25
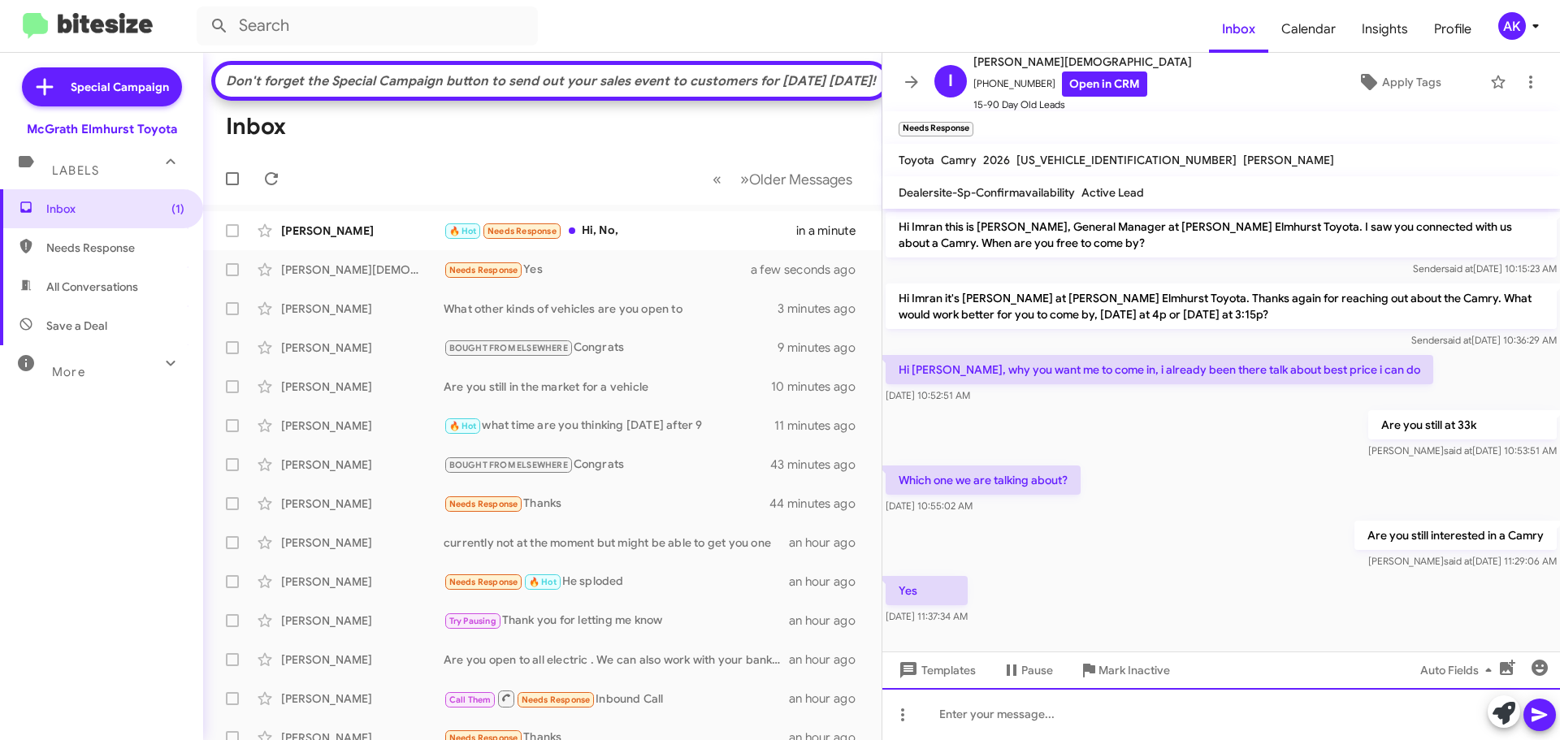
drag, startPoint x: 999, startPoint y: 711, endPoint x: 1002, endPoint y: 721, distance: 10.1
click at [998, 711] on div at bounding box center [1221, 714] width 678 height 52
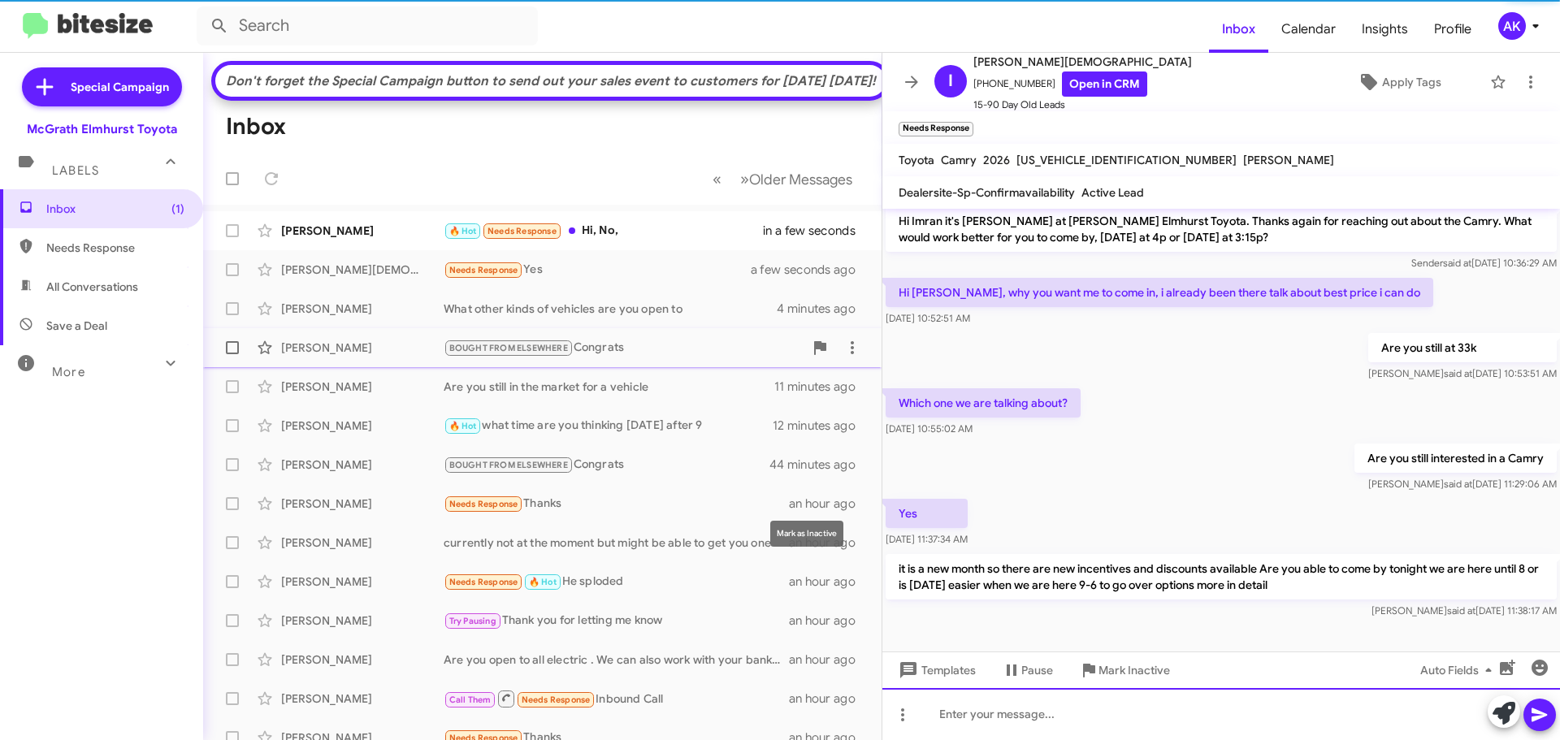
scroll to position [80, 0]
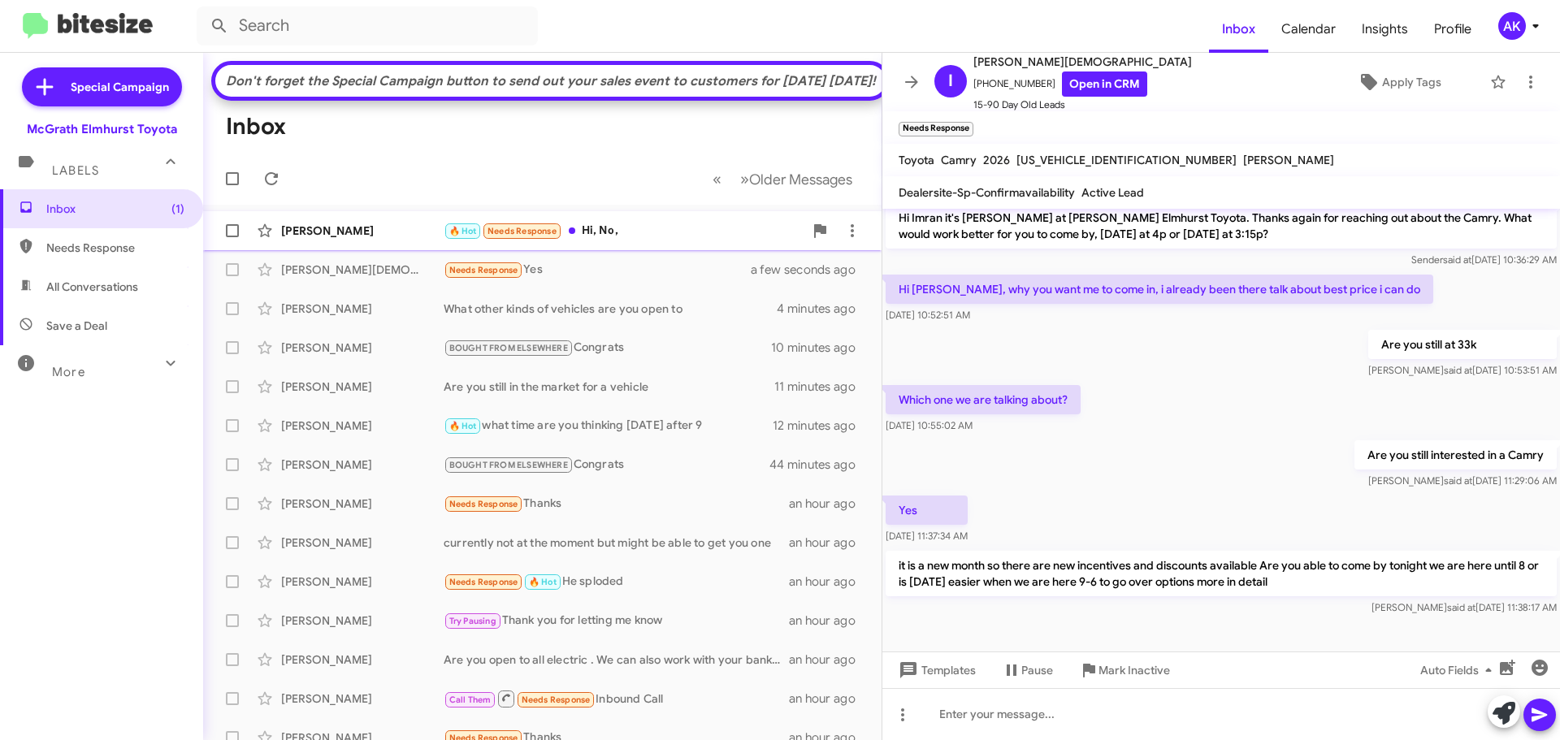
click at [634, 241] on div "🔥 Hot Needs Response Hi, No," at bounding box center [624, 231] width 360 height 19
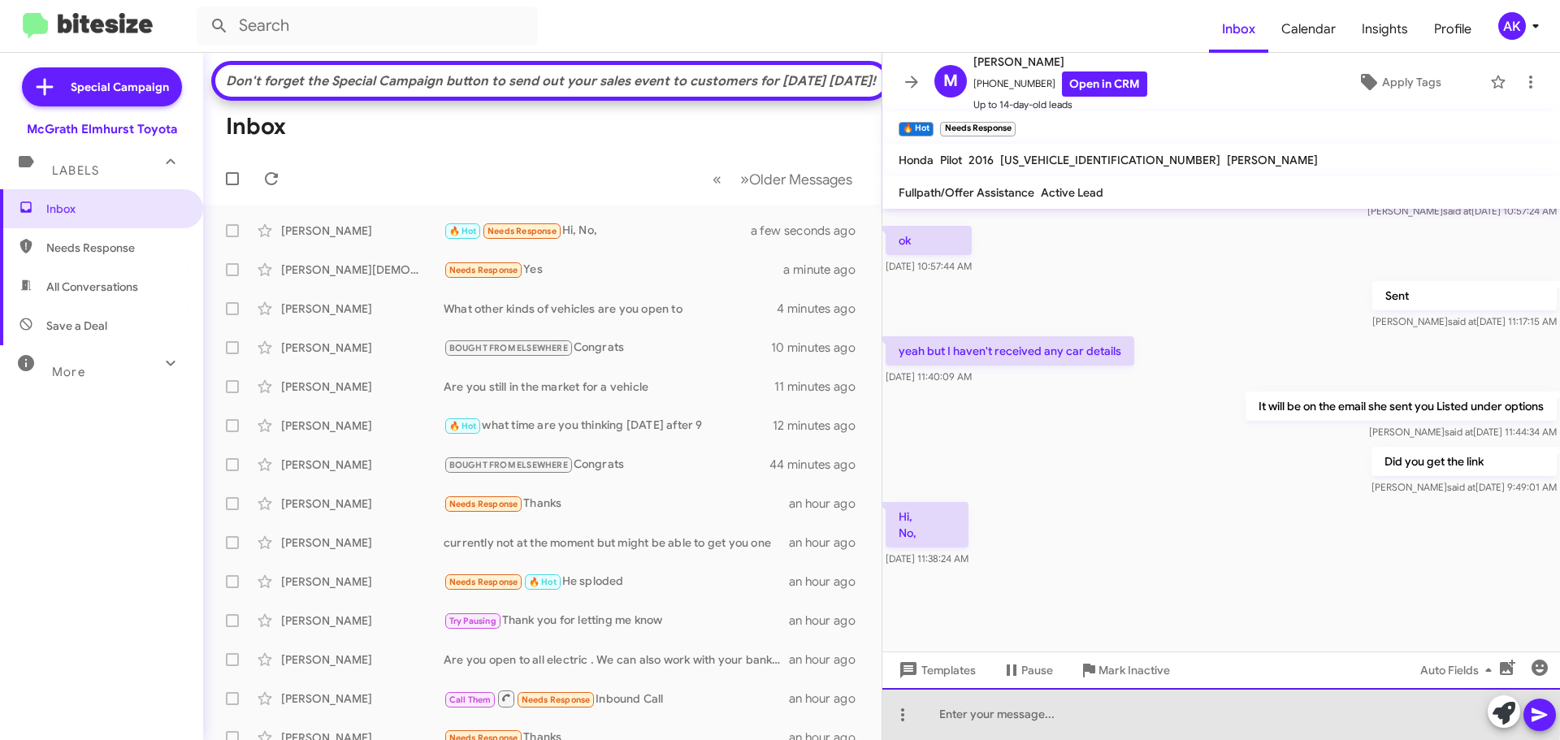
click at [999, 695] on div at bounding box center [1221, 714] width 678 height 52
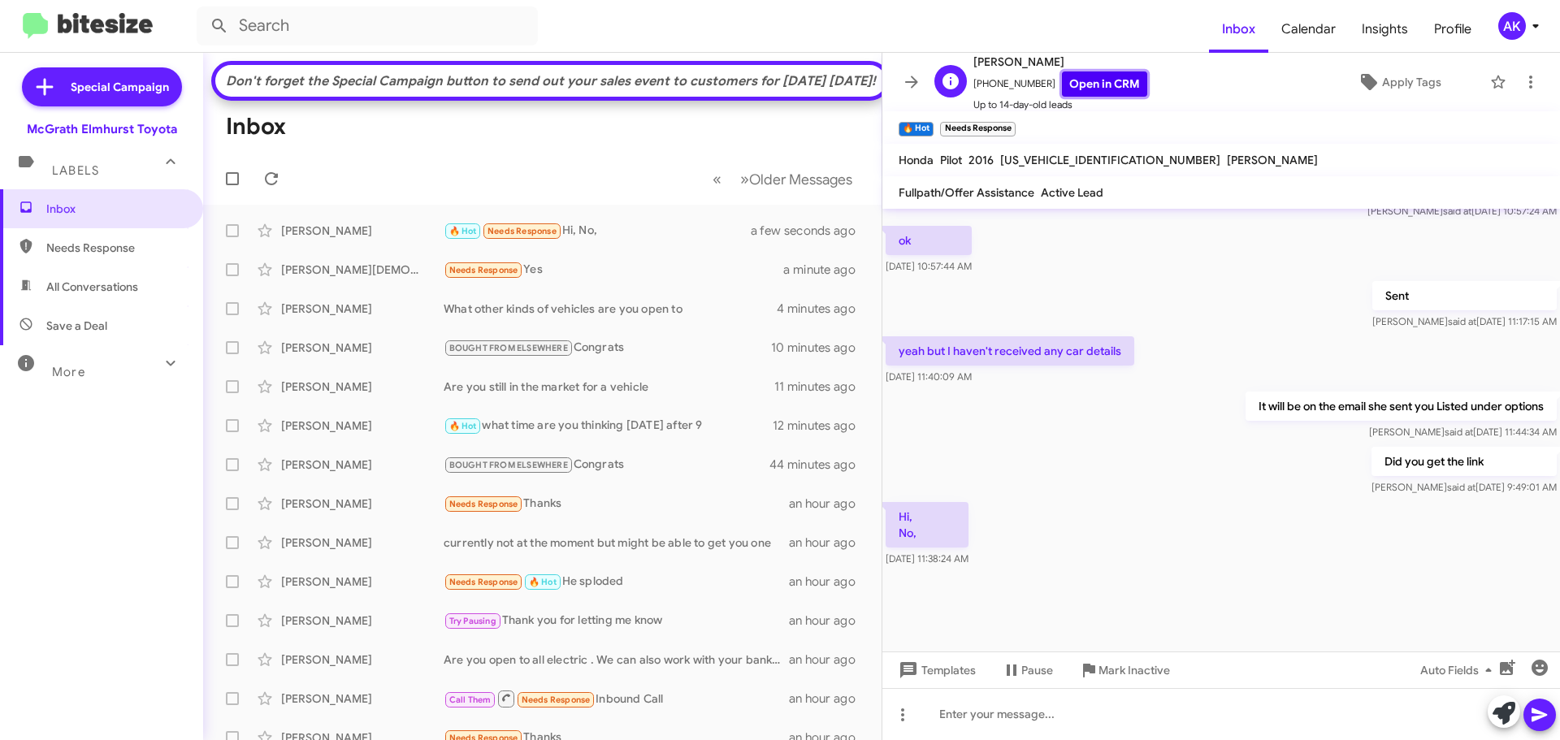
click at [1068, 81] on link "Open in CRM" at bounding box center [1104, 84] width 85 height 25
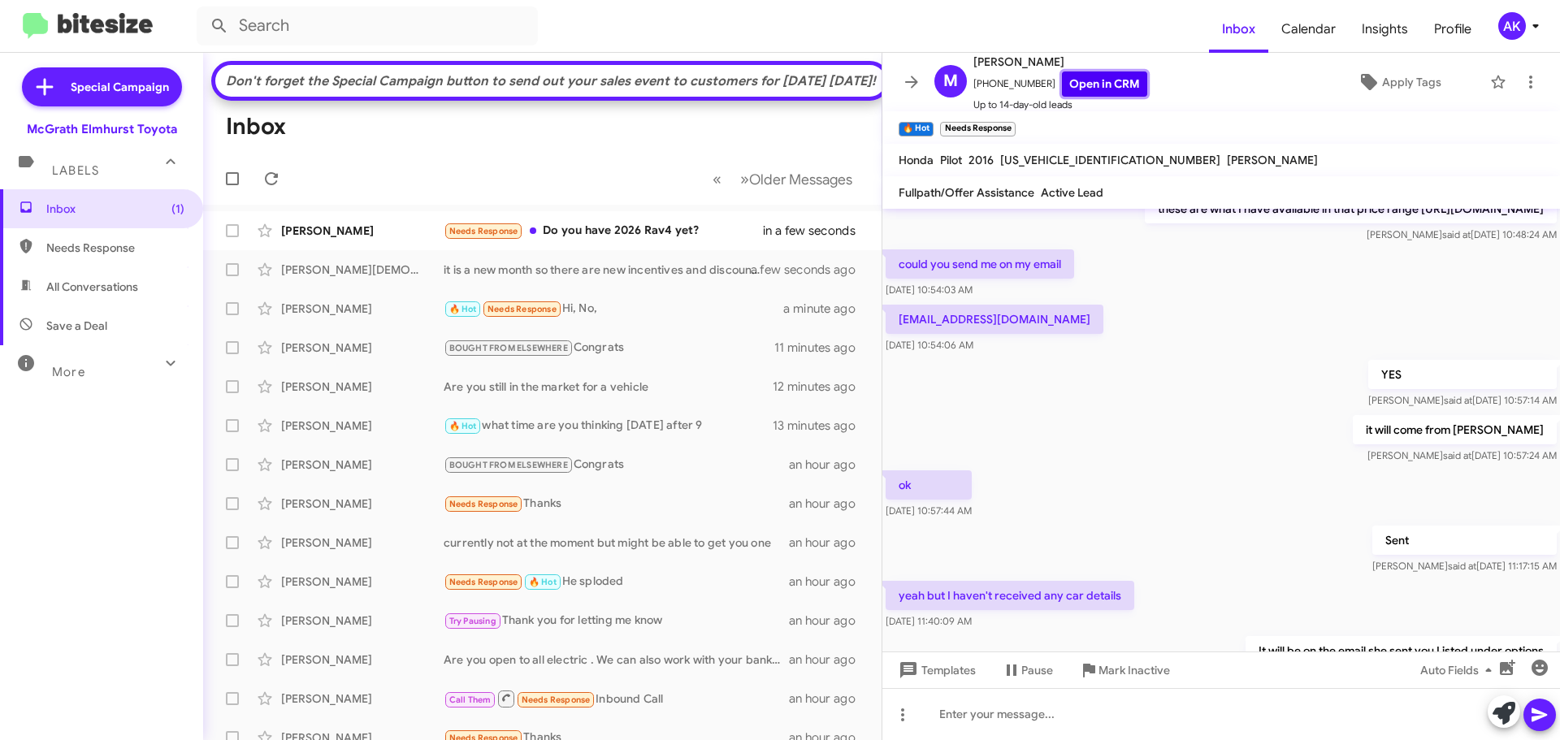
scroll to position [483, 0]
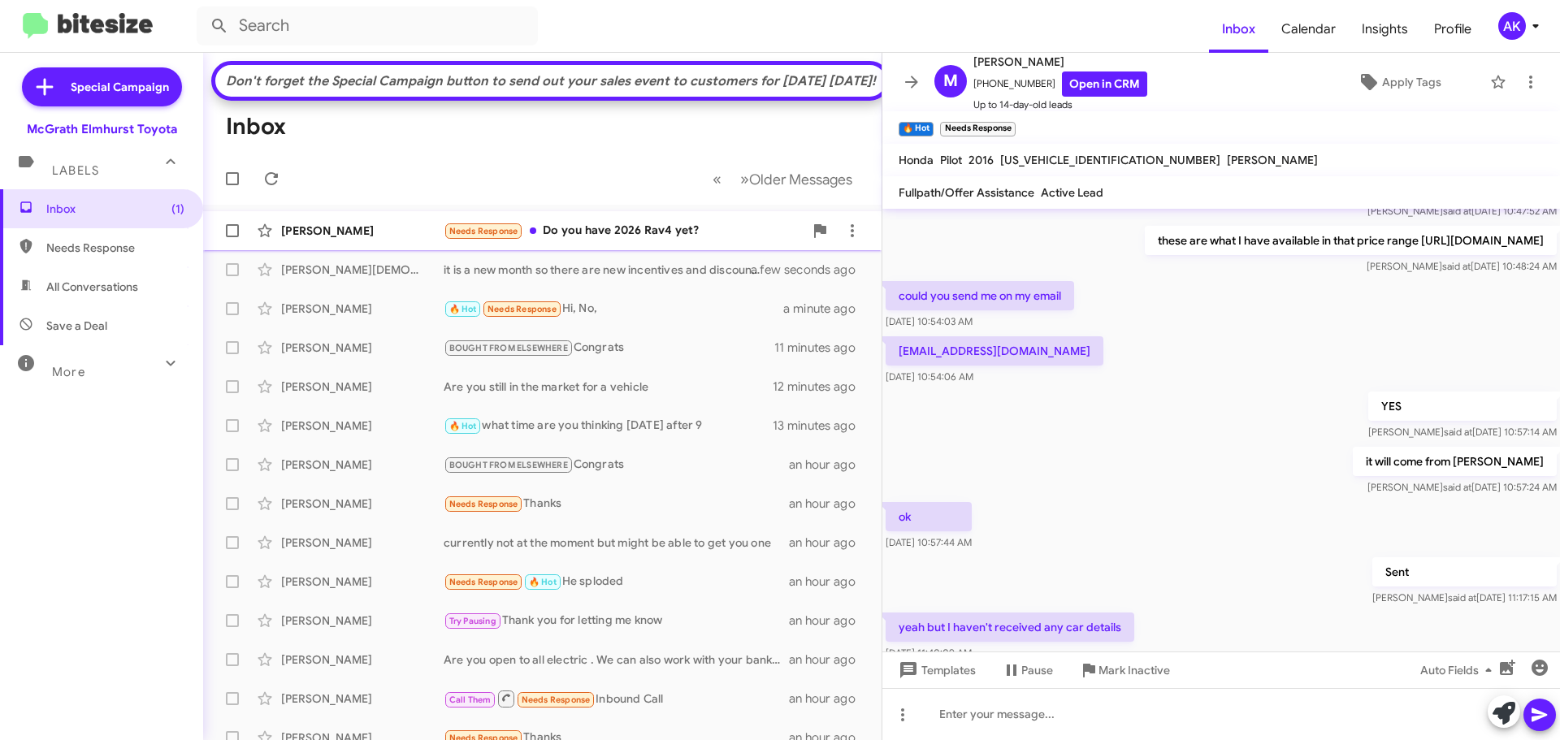
click at [675, 241] on div "Needs Response Do you have 2026 Rav4 yet?" at bounding box center [624, 231] width 360 height 19
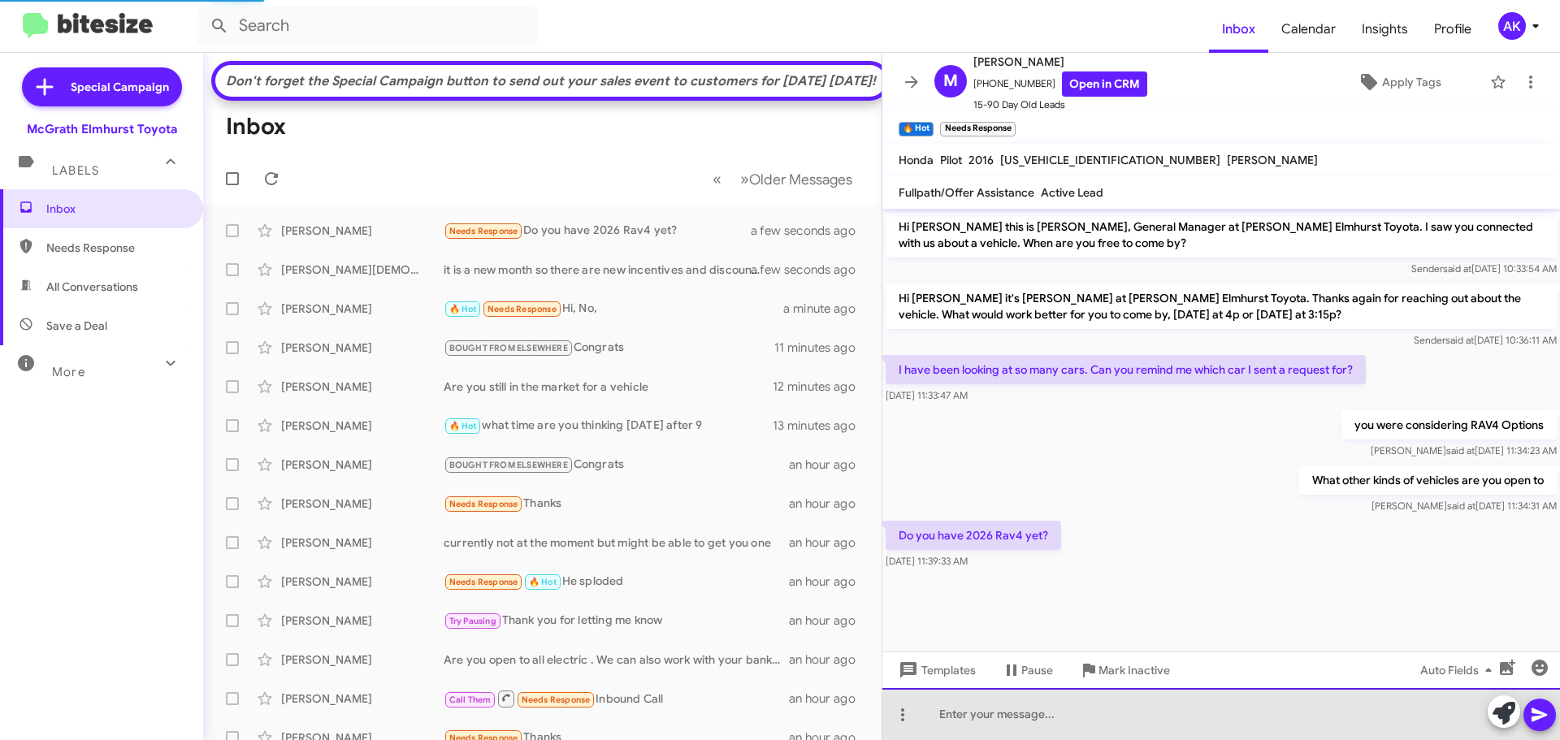
click at [1047, 730] on div at bounding box center [1221, 714] width 678 height 52
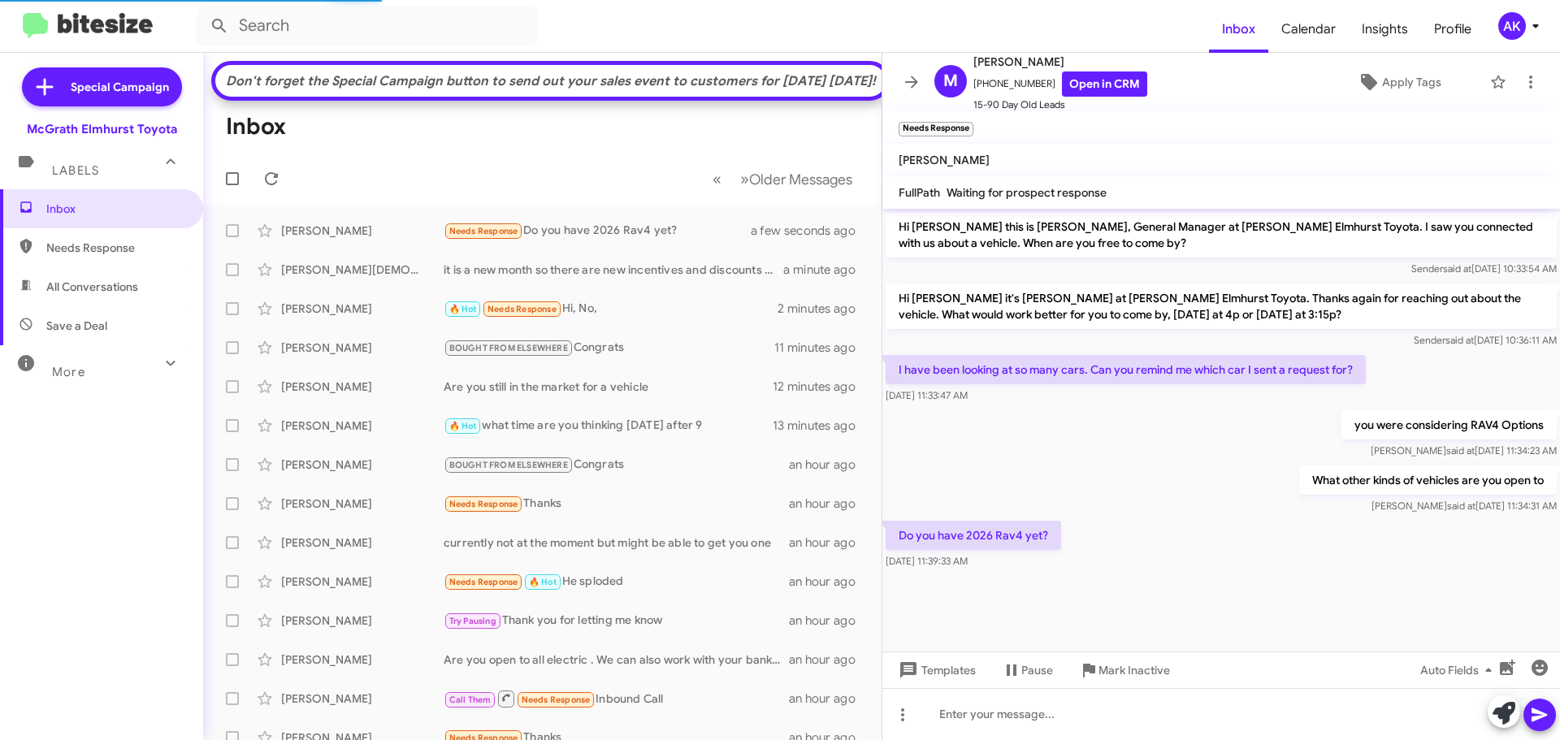
click at [106, 250] on span "Needs Response" at bounding box center [115, 248] width 138 height 16
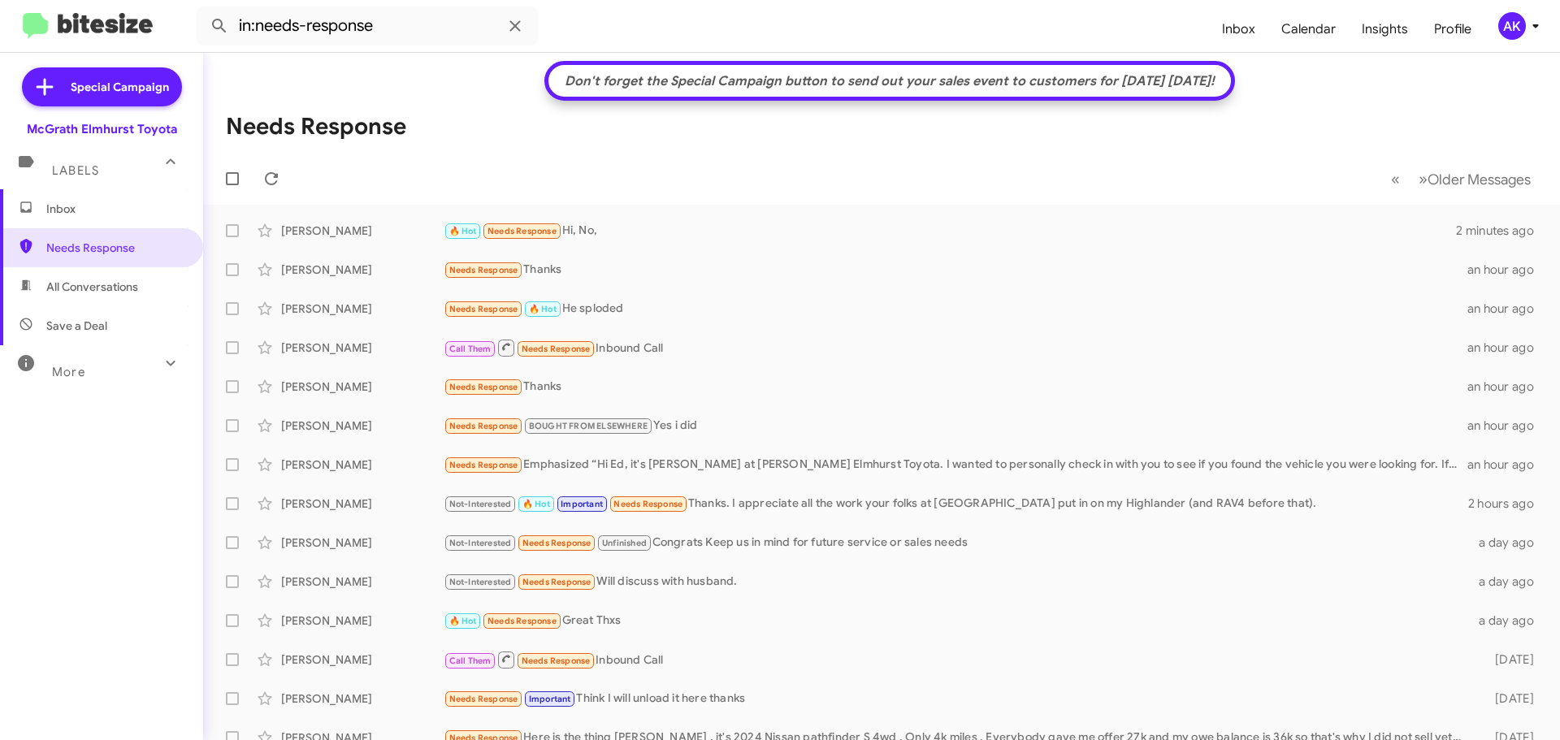
click at [108, 294] on span "All Conversations" at bounding box center [92, 287] width 92 height 16
type input "in:all-conversations"
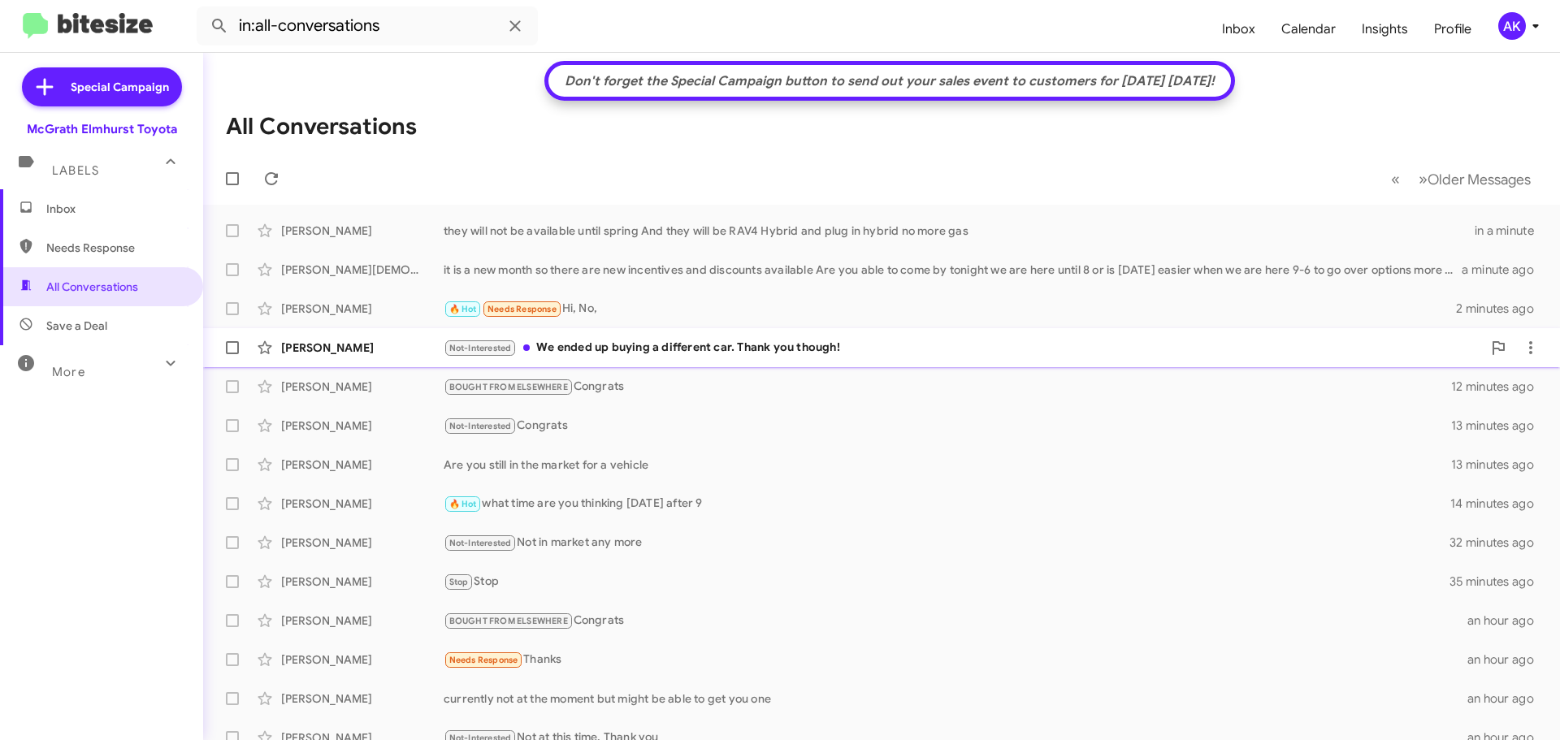
click at [673, 352] on div "Not-Interested We ended up buying a different car. Thank you though!" at bounding box center [963, 348] width 1038 height 19
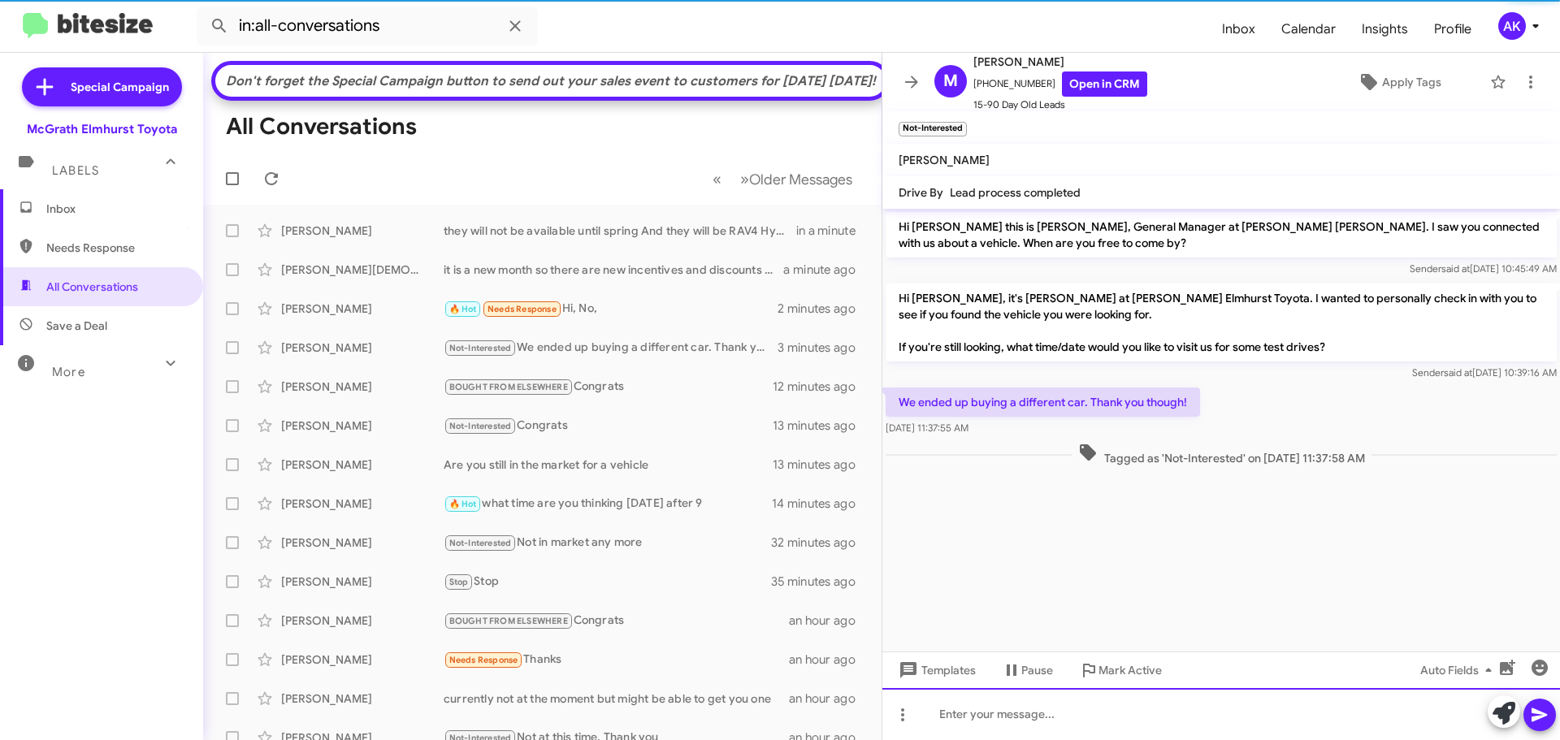
click at [1097, 703] on div at bounding box center [1221, 714] width 678 height 52
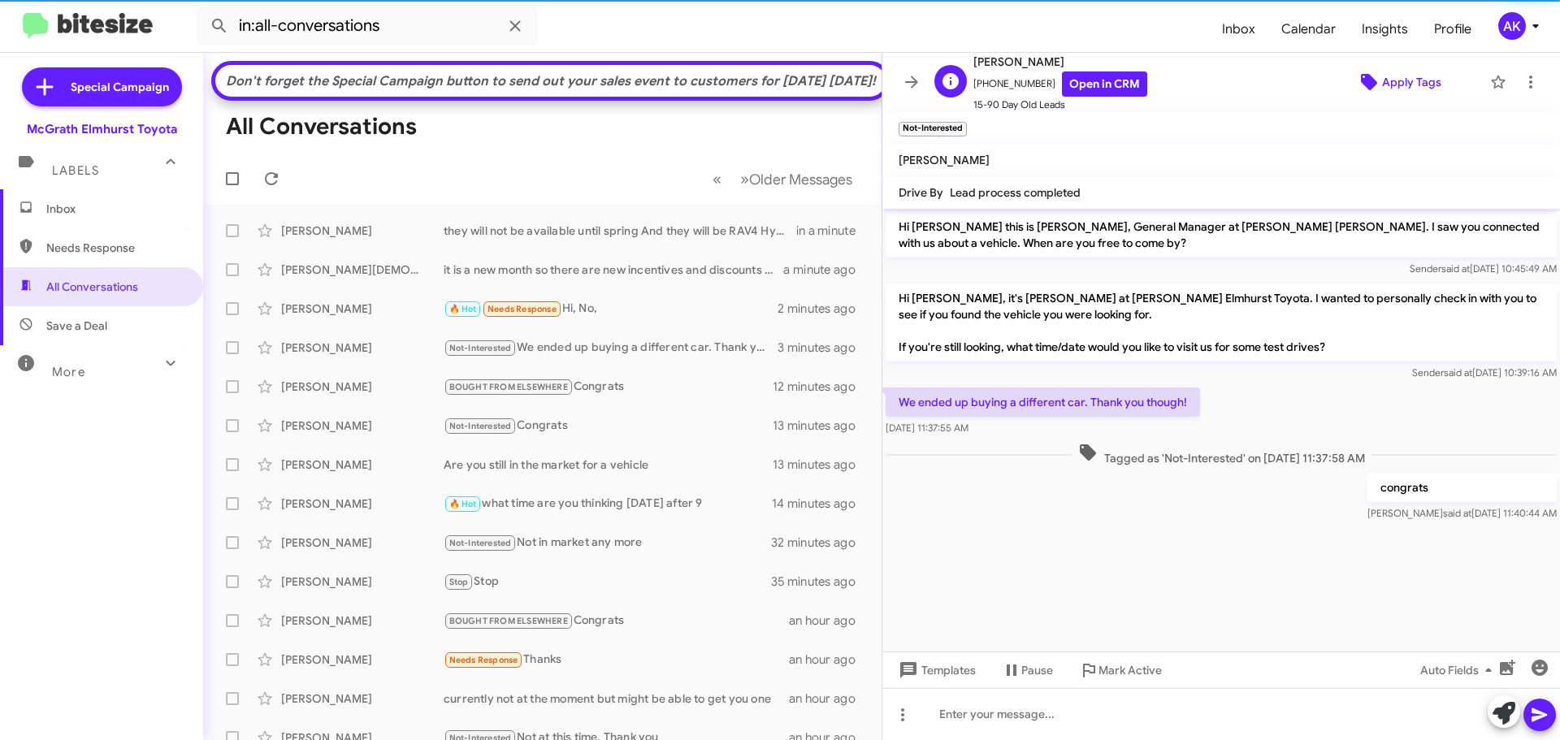
click at [1382, 82] on span "Apply Tags" at bounding box center [1411, 81] width 59 height 29
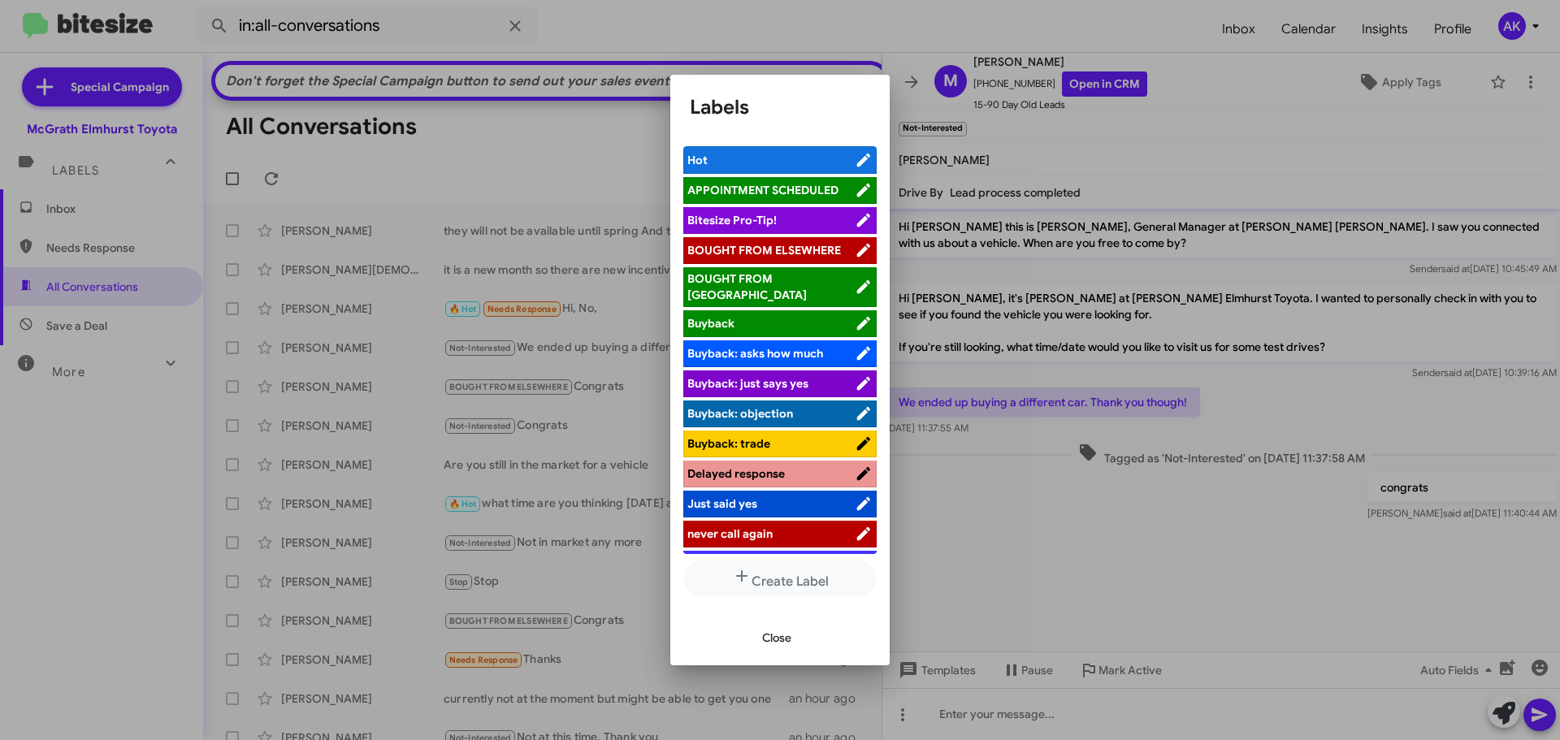
drag, startPoint x: 756, startPoint y: 284, endPoint x: 608, endPoint y: 358, distance: 165.3
click at [608, 358] on div "Labels Hot APPOINTMENT SCHEDULED Bitesize Pro-Tip! BOUGHT FROM ELSEWHERE BOUGHT…" at bounding box center [780, 370] width 1560 height 740
click at [709, 251] on span "BOUGHT FROM ELSEWHERE" at bounding box center [764, 250] width 154 height 15
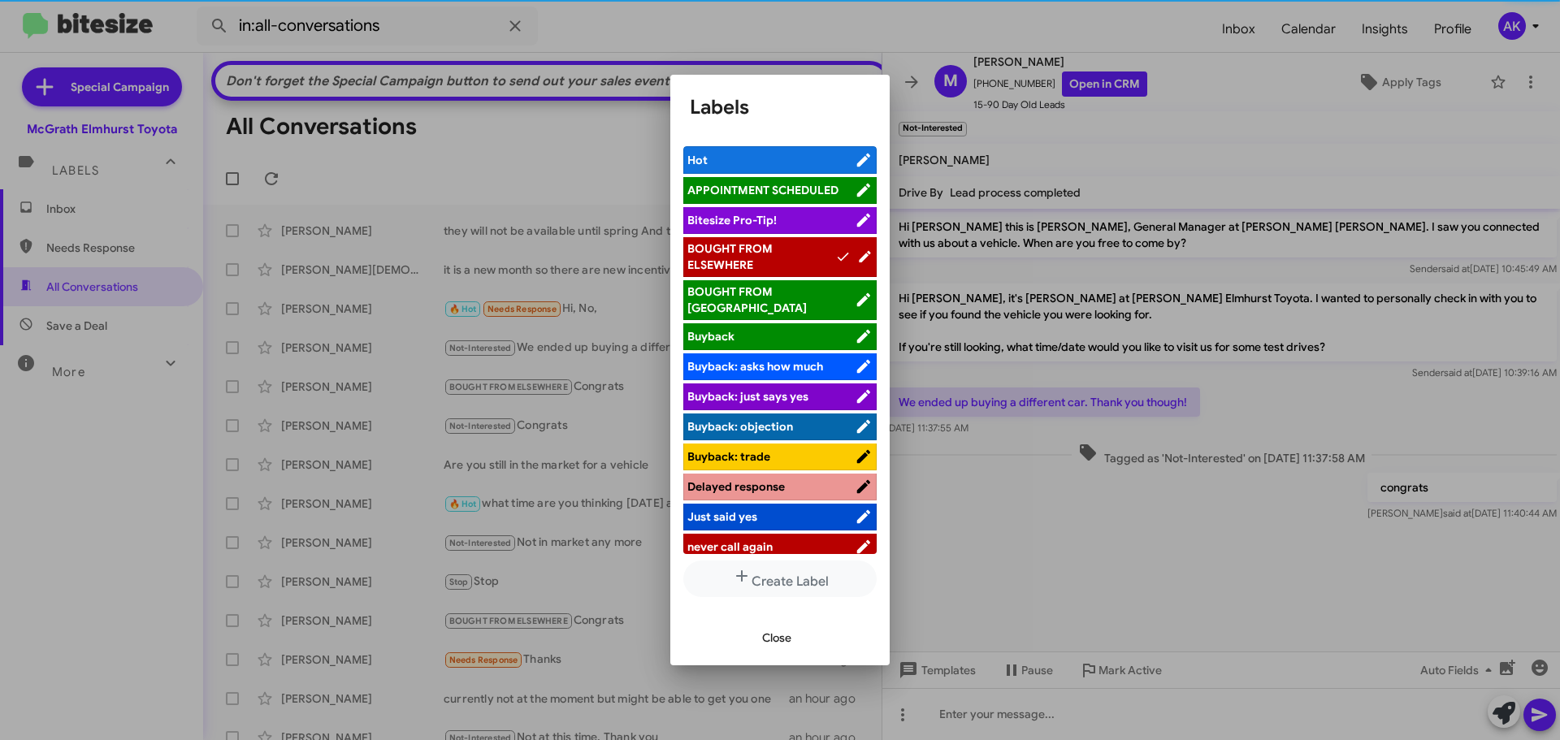
click at [1086, 87] on div at bounding box center [780, 370] width 1560 height 740
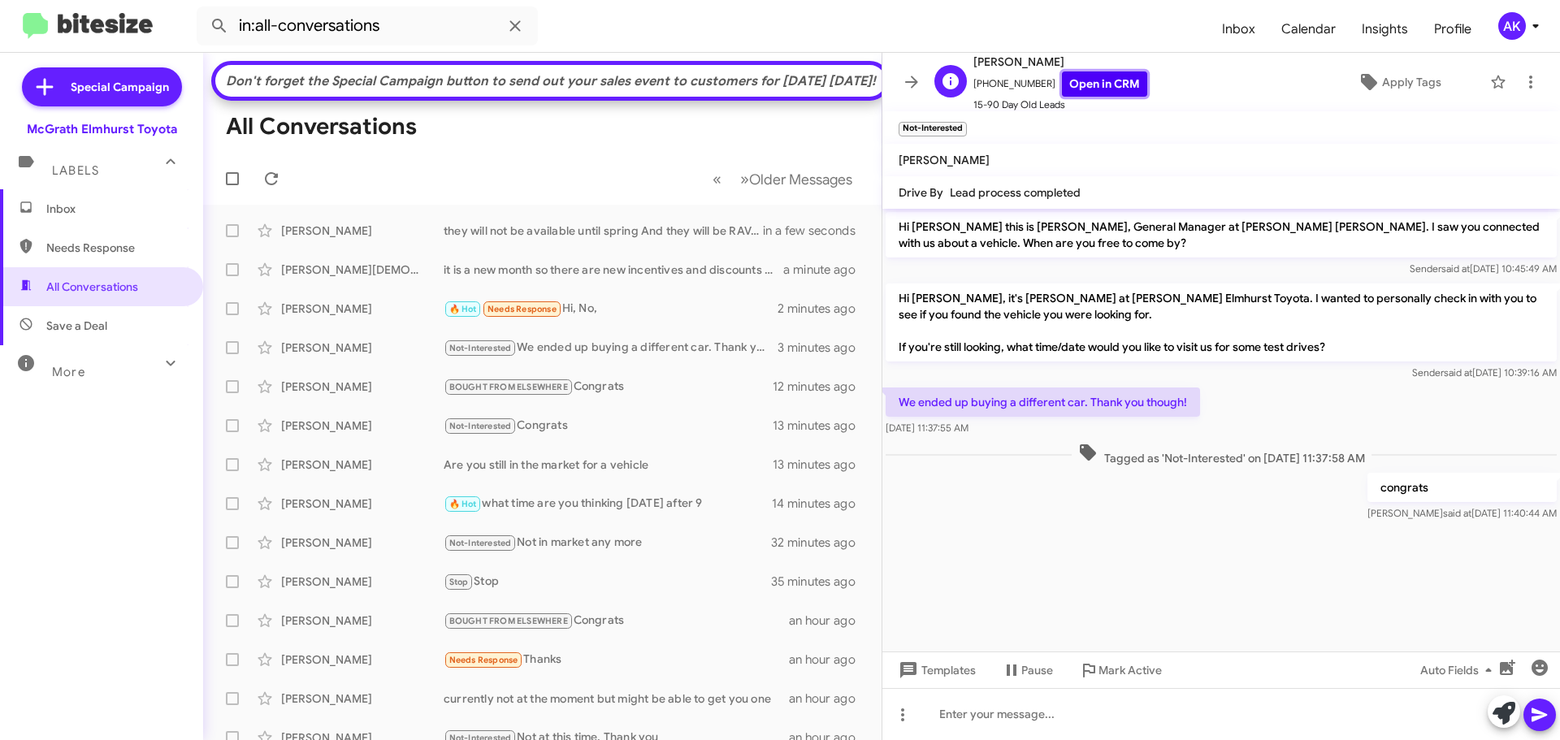
click at [1086, 87] on link "Open in CRM" at bounding box center [1104, 84] width 85 height 25
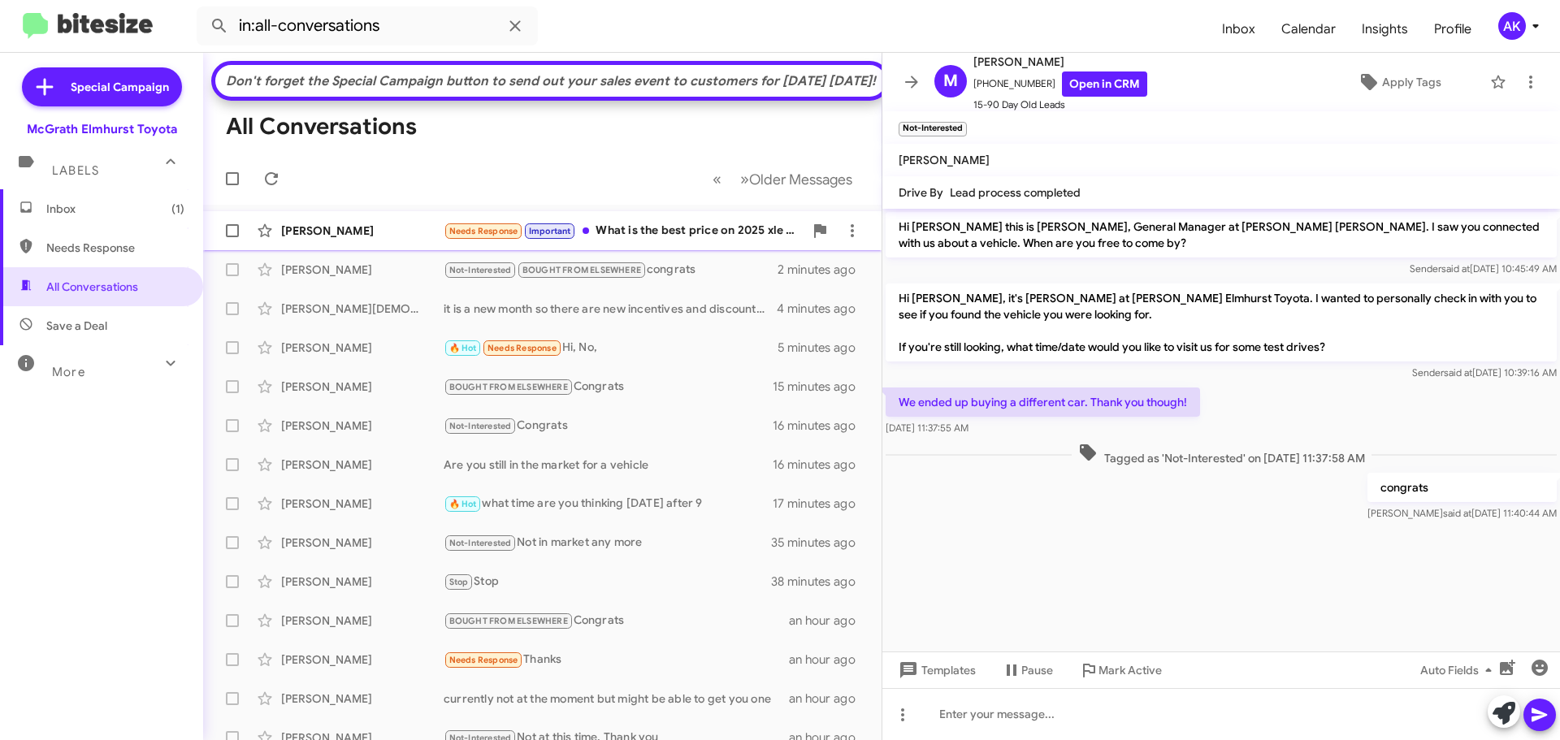
click at [689, 241] on div "Needs Response Important What is the best price on 2025 xle gas and hybrid mode…" at bounding box center [624, 231] width 360 height 19
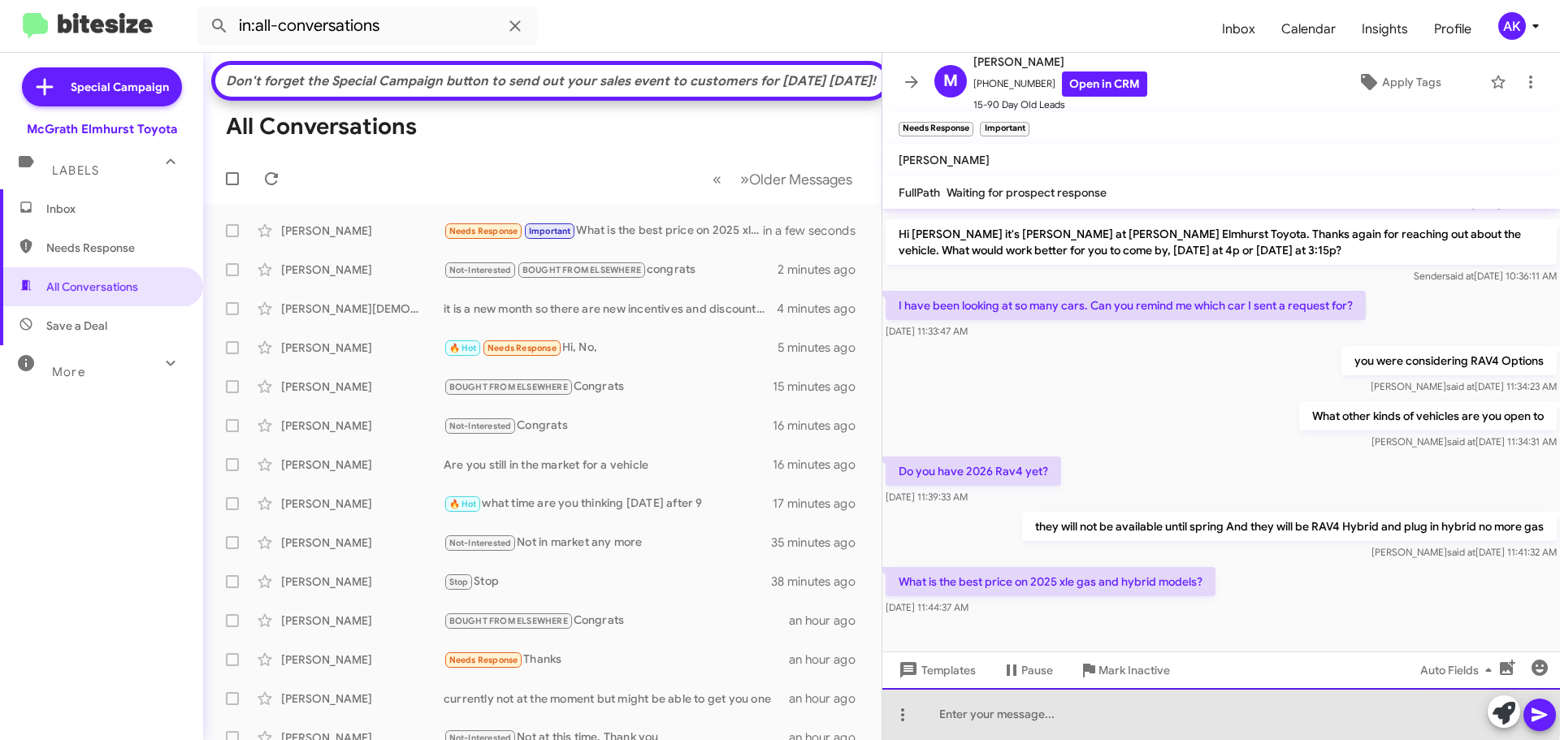
click at [1077, 706] on div at bounding box center [1221, 714] width 678 height 52
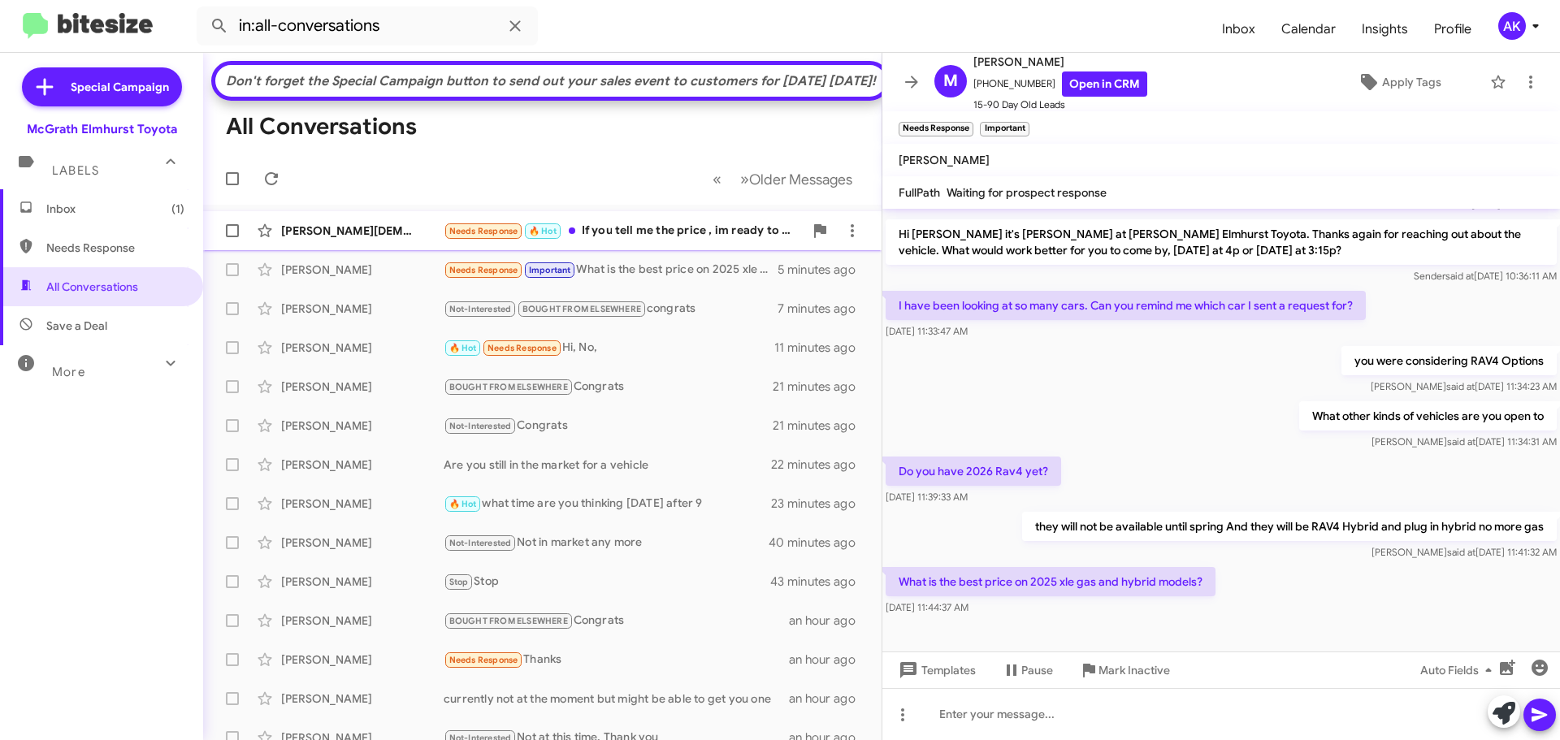
click at [626, 241] on div "Needs Response 🔥 Hot If you tell me the price , im ready to come ... just don't…" at bounding box center [624, 231] width 360 height 19
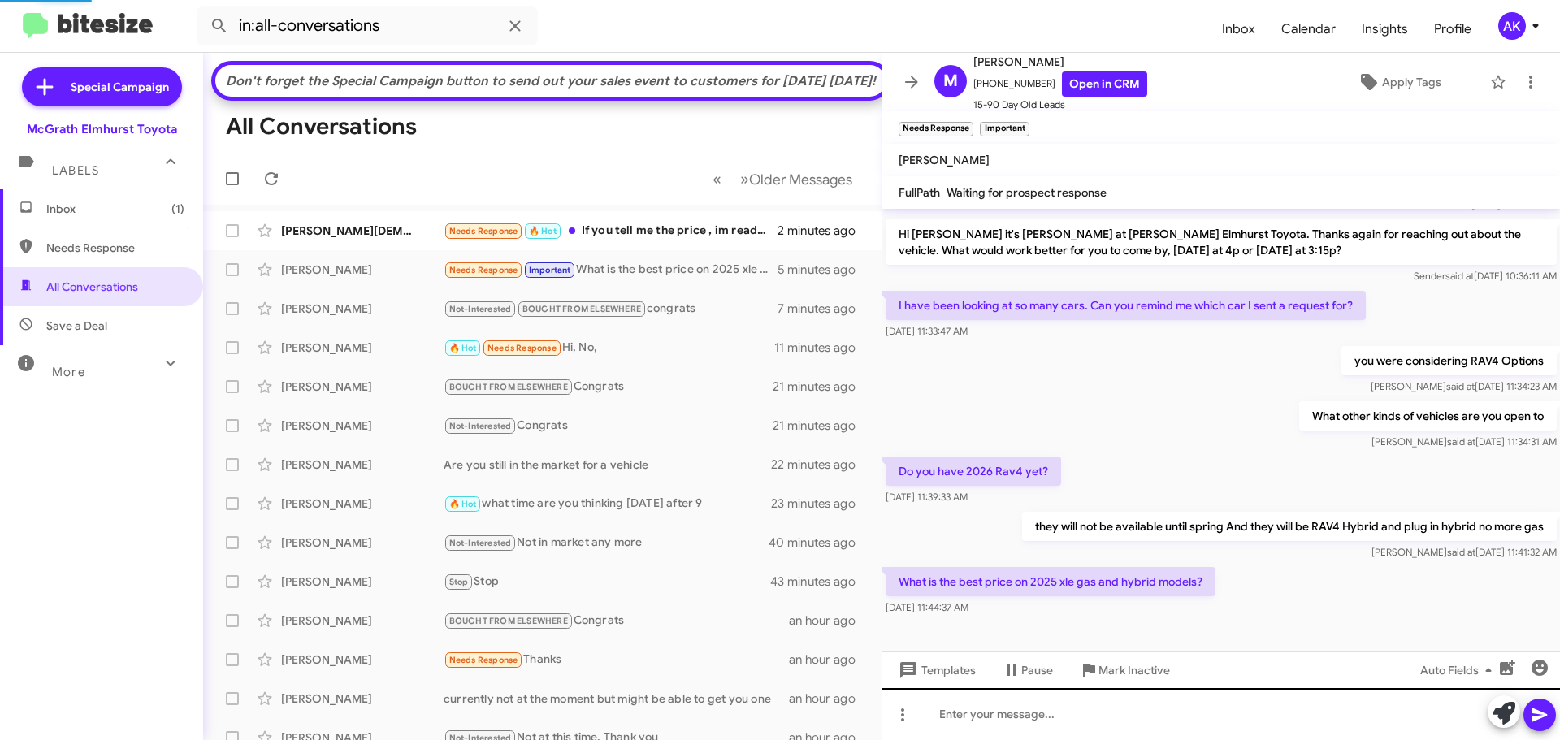
scroll to position [318, 0]
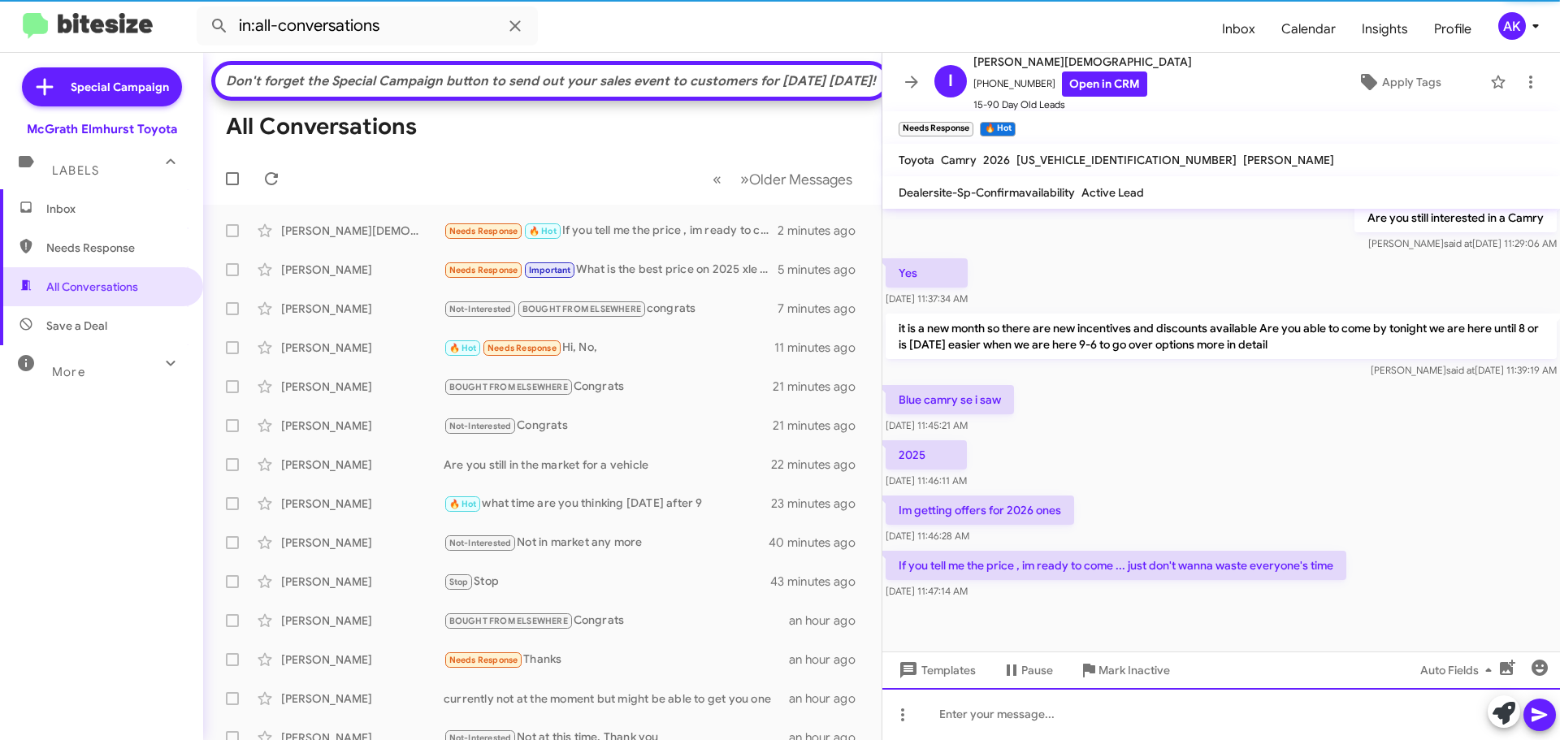
click at [1129, 723] on div at bounding box center [1221, 714] width 678 height 52
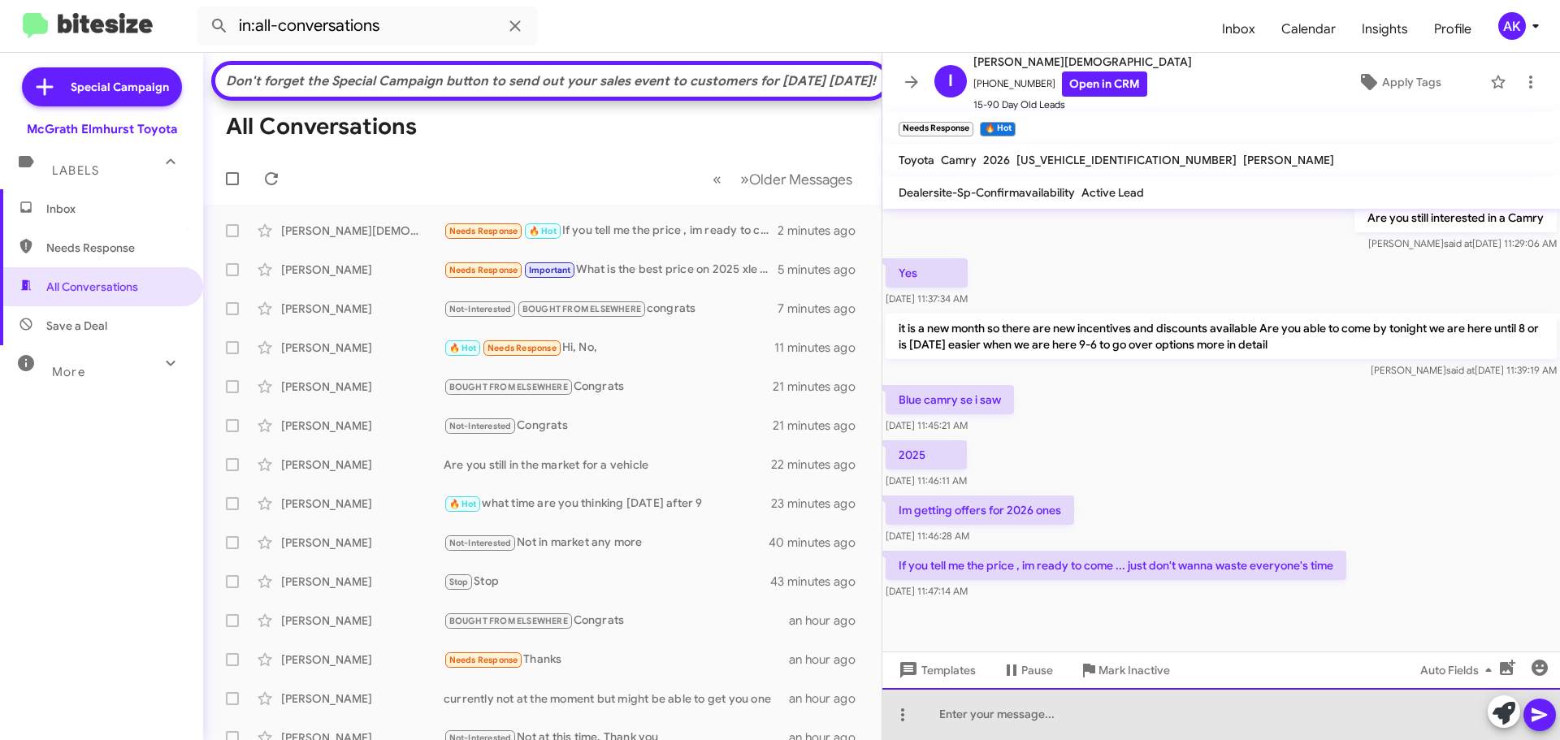
click at [1130, 708] on div at bounding box center [1221, 714] width 678 height 52
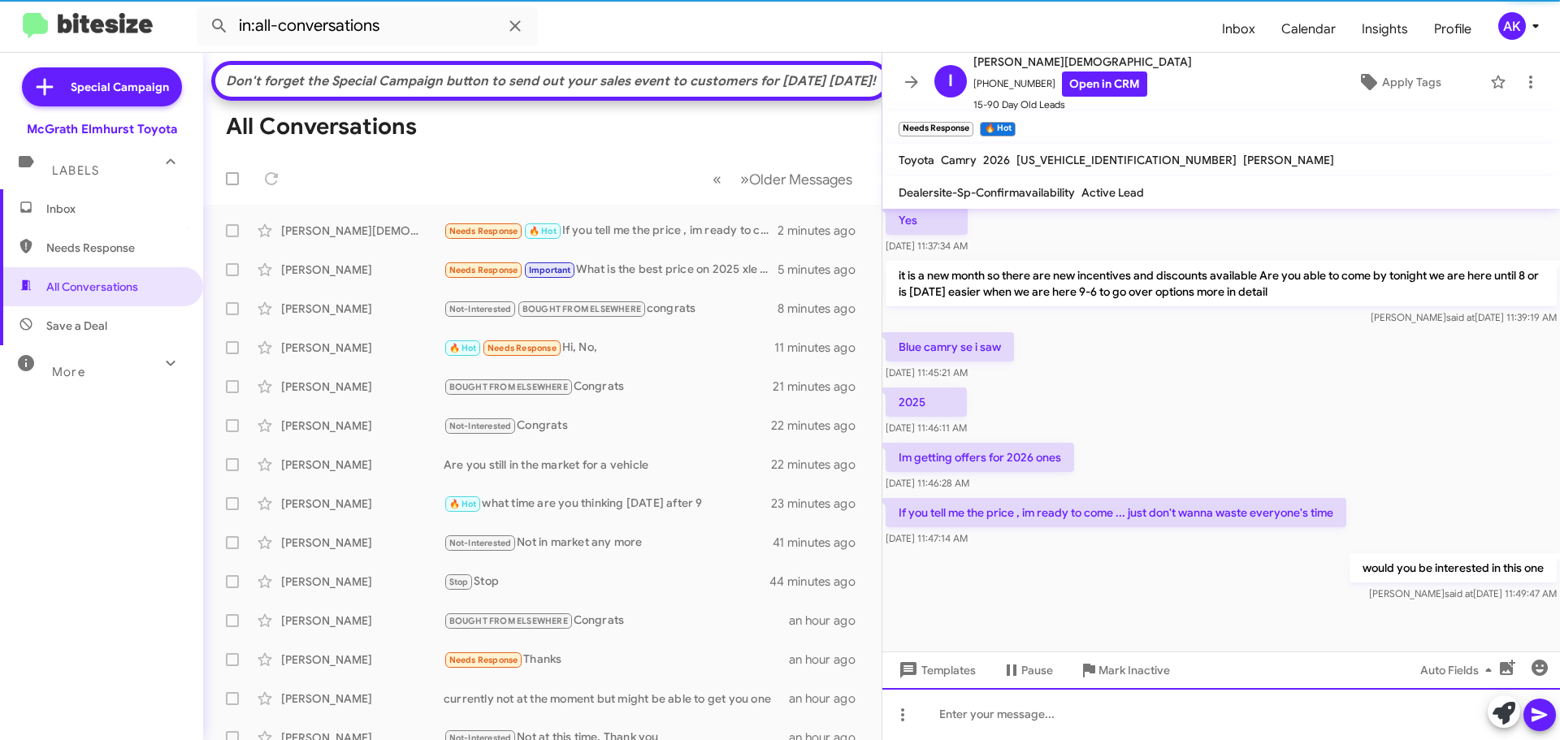
scroll to position [377, 0]
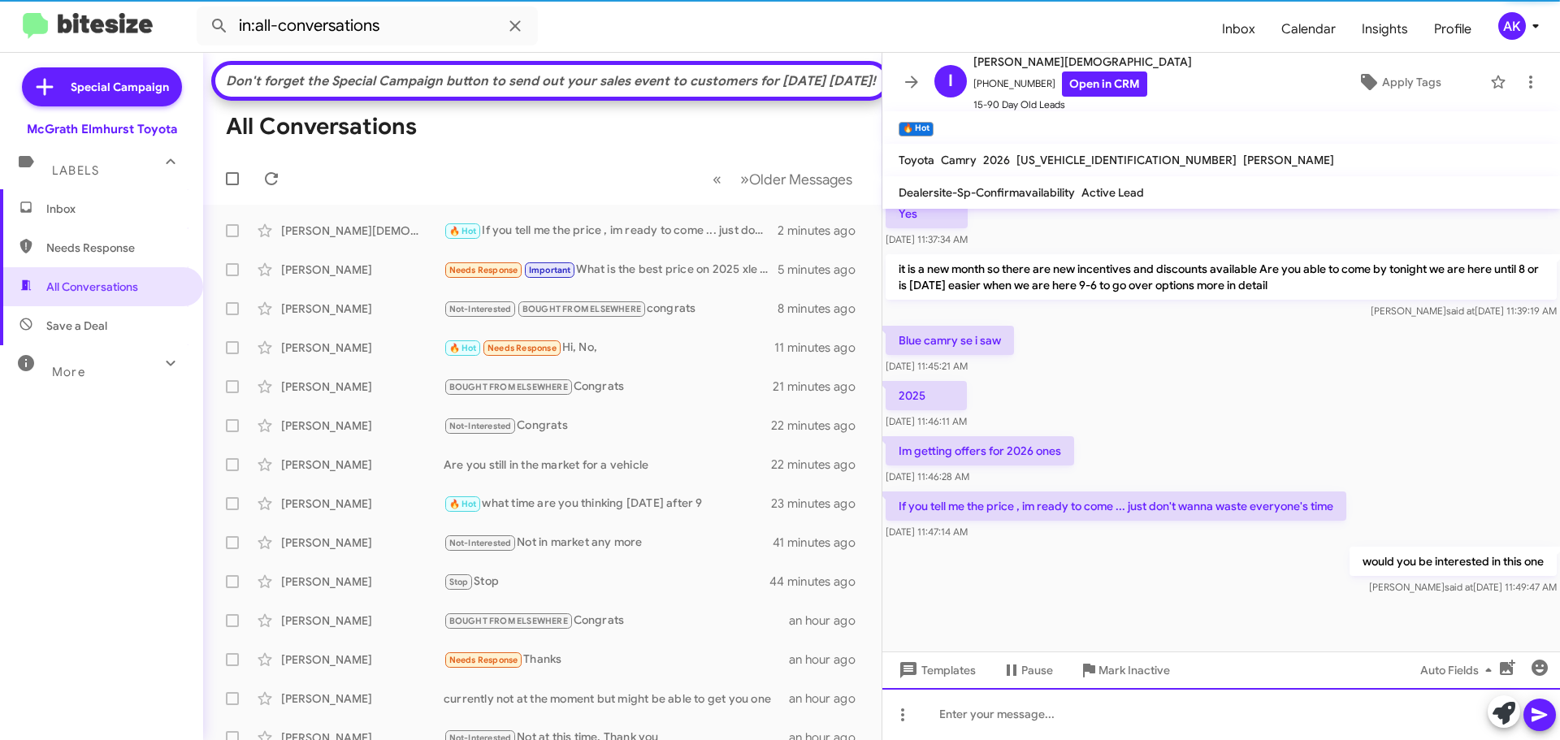
click at [1022, 716] on div at bounding box center [1221, 714] width 678 height 52
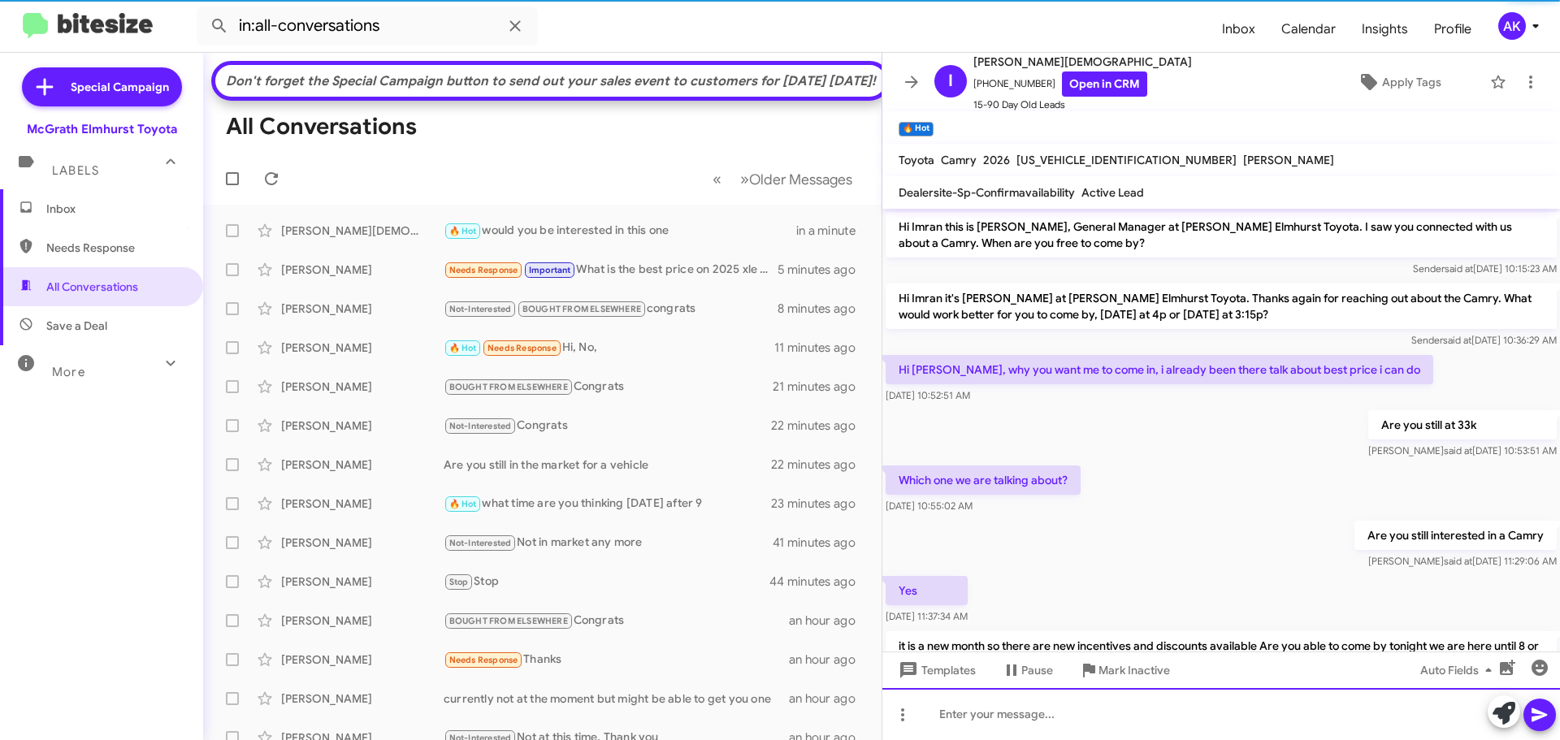
click at [1242, 725] on div at bounding box center [1221, 714] width 678 height 52
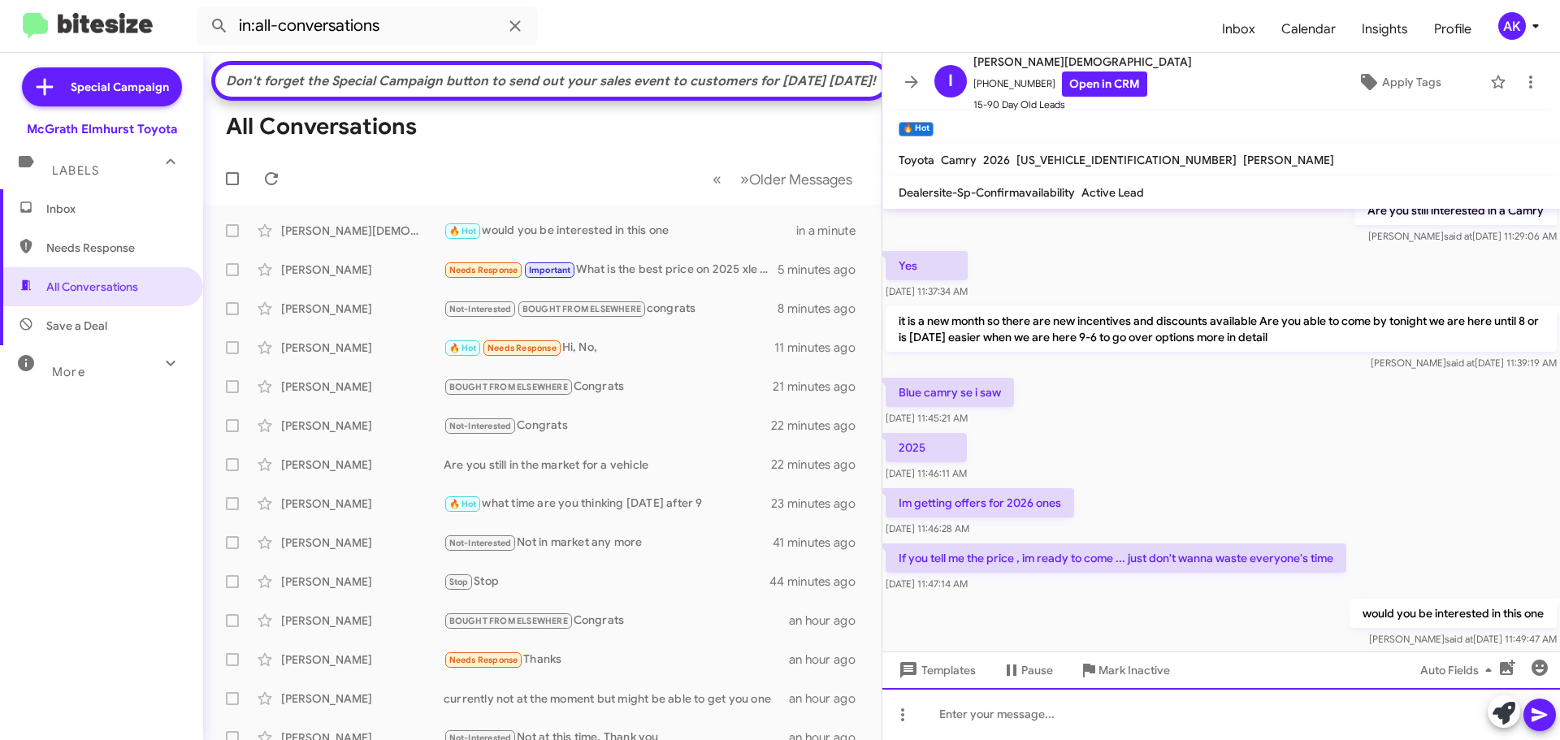
scroll to position [436, 0]
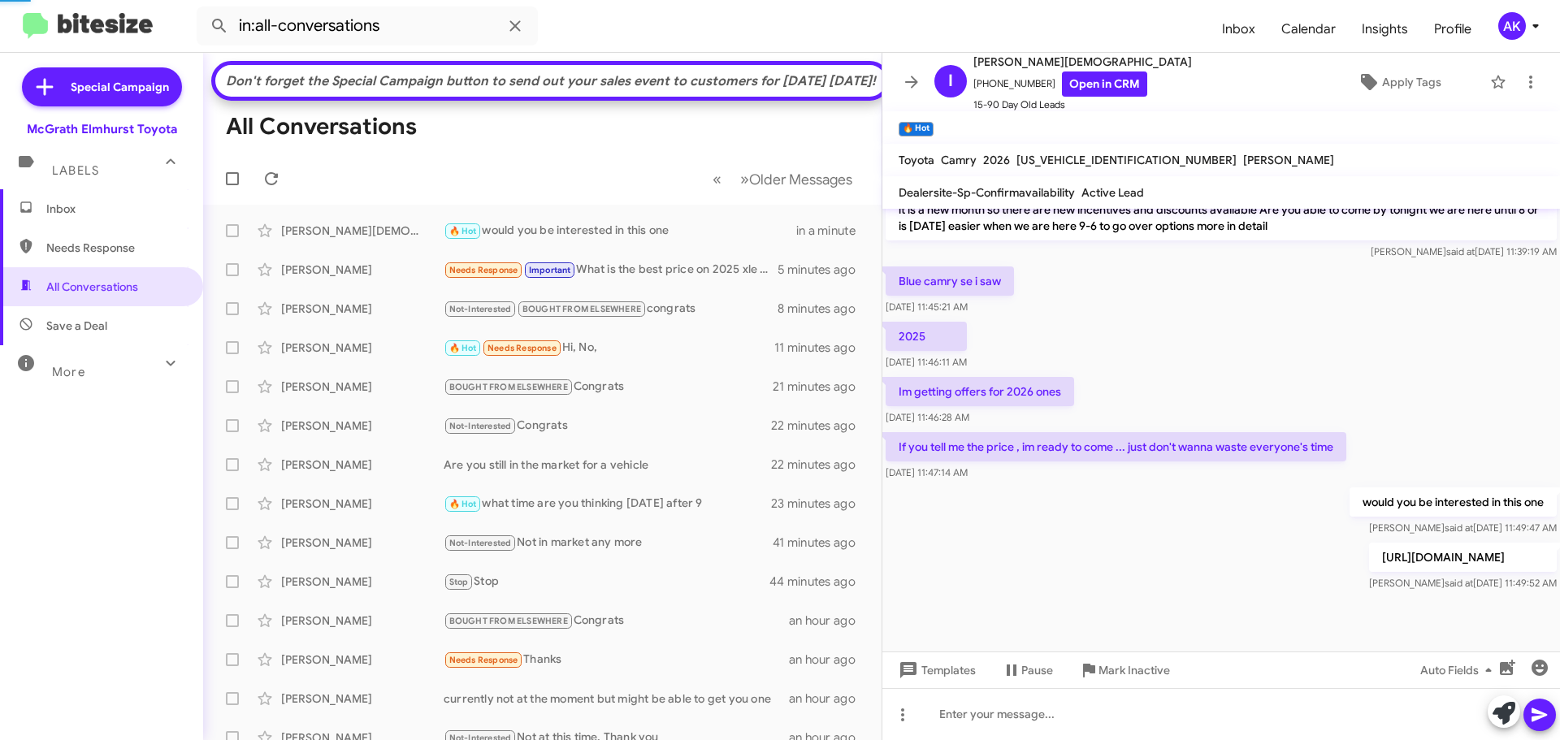
click at [83, 197] on span "Inbox" at bounding box center [101, 208] width 203 height 39
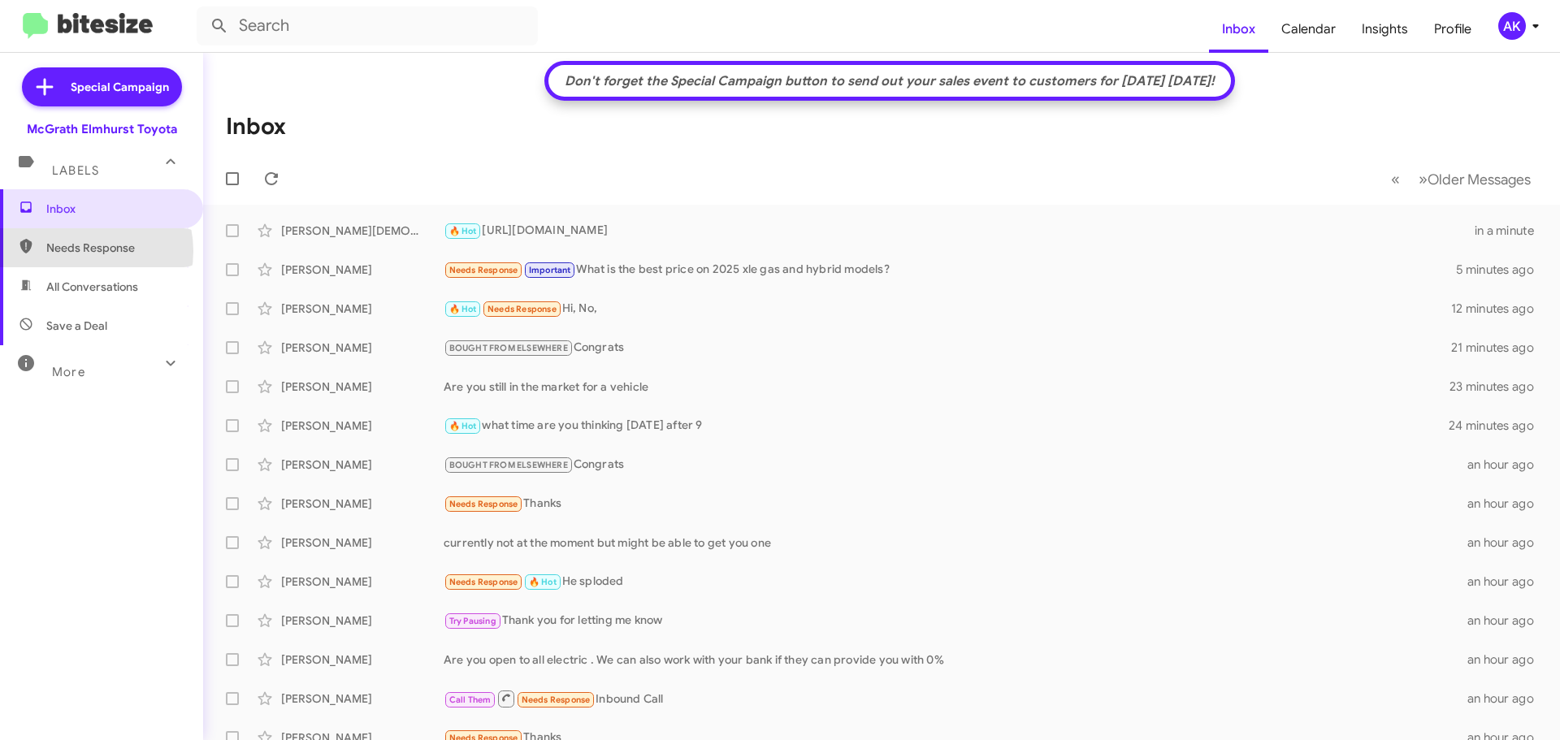
click at [80, 251] on span "Needs Response" at bounding box center [115, 248] width 138 height 16
type input "in:needs-response"
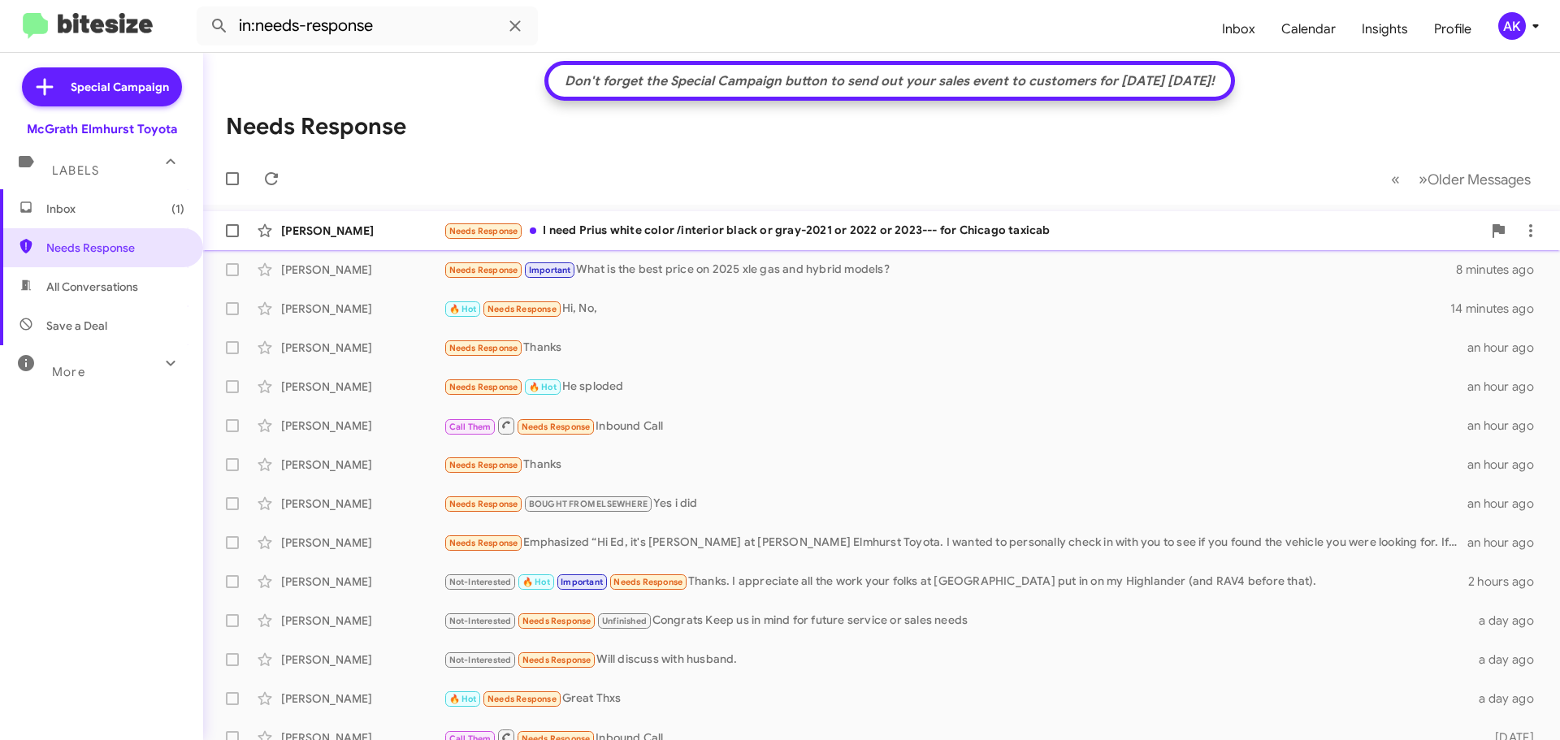
click at [707, 231] on div "Needs Response I need Prius white color /interior black or gray-2021 or 2022 or…" at bounding box center [963, 231] width 1038 height 19
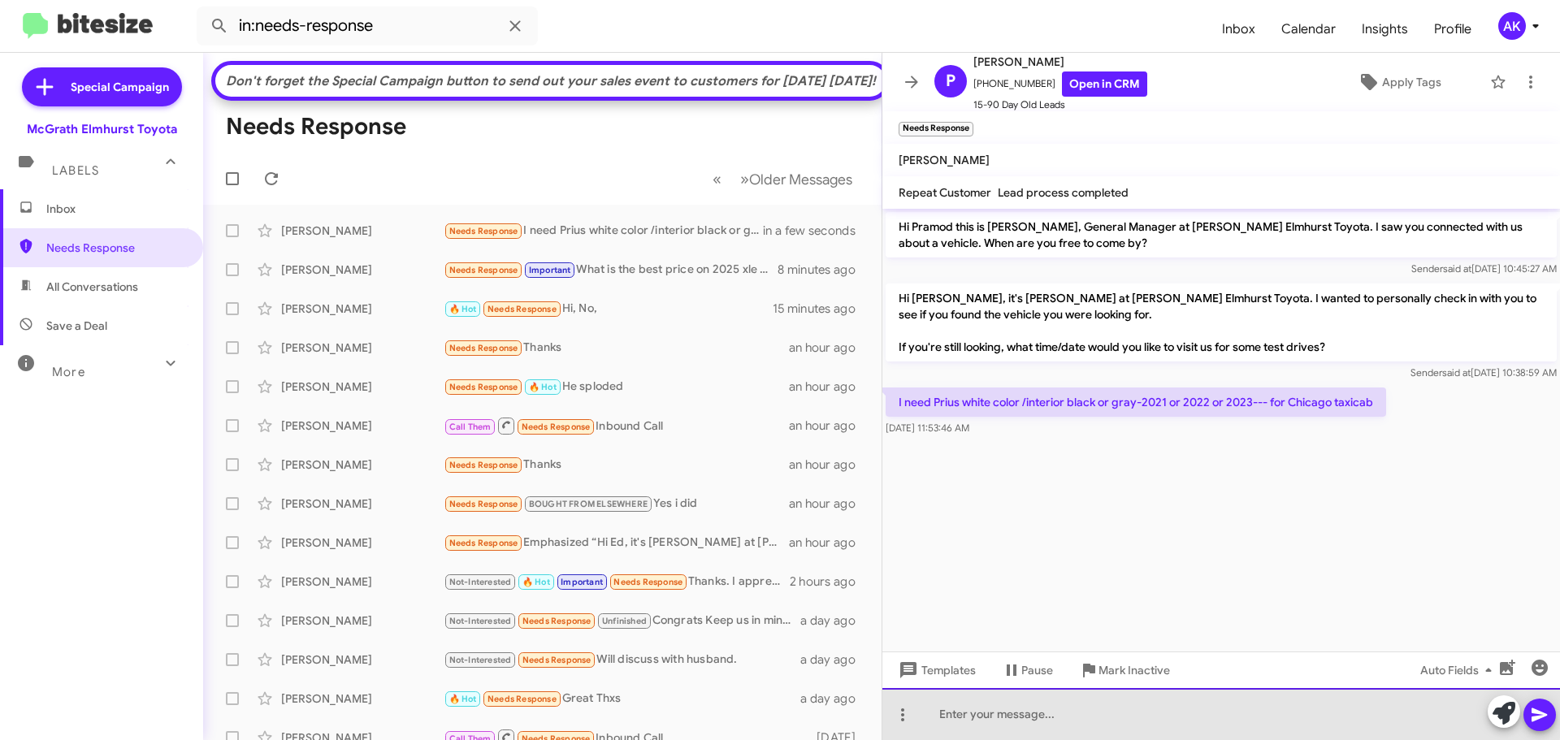
click at [978, 713] on div at bounding box center [1221, 714] width 678 height 52
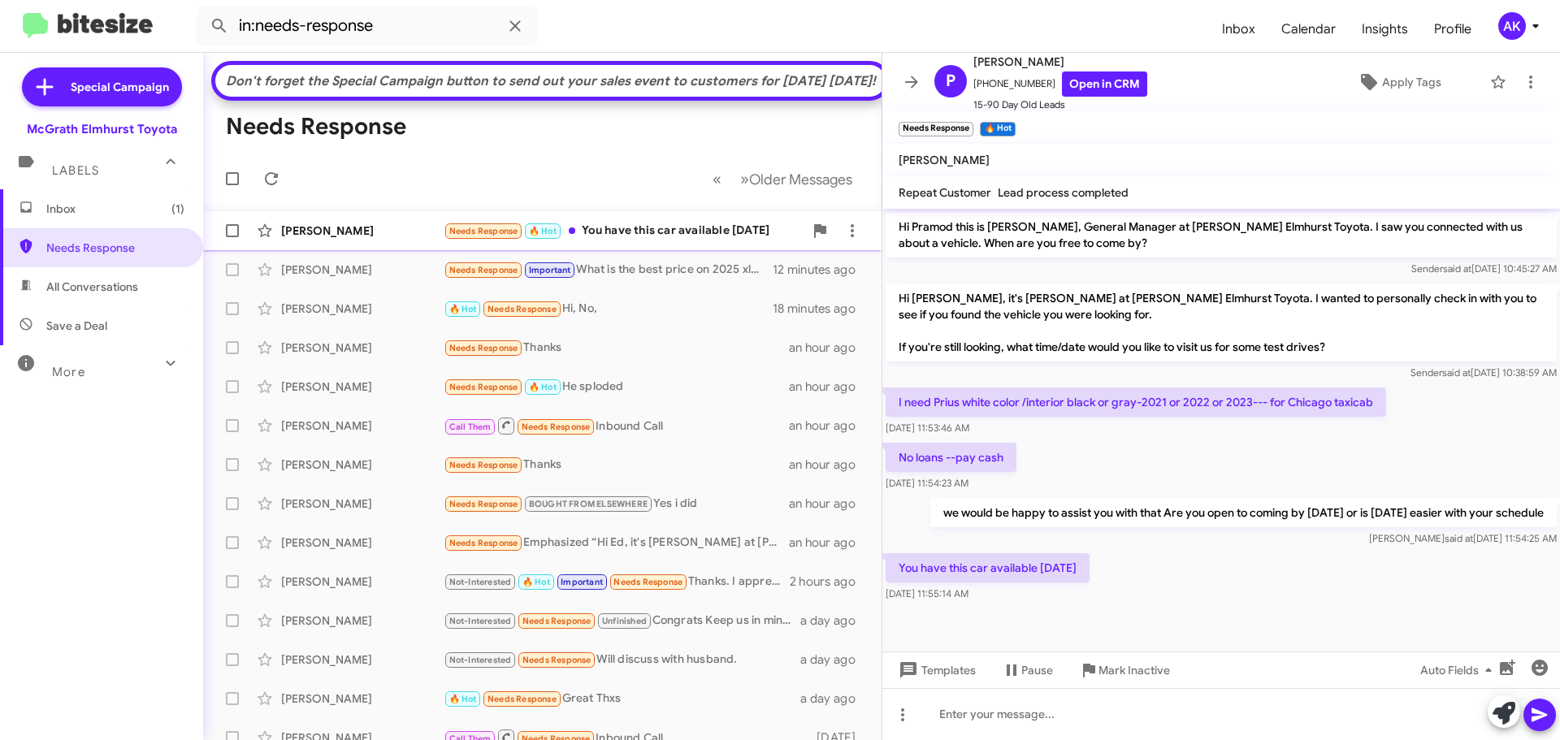
click at [652, 241] on div "Needs Response 🔥 Hot You have this car available [DATE]" at bounding box center [624, 231] width 360 height 19
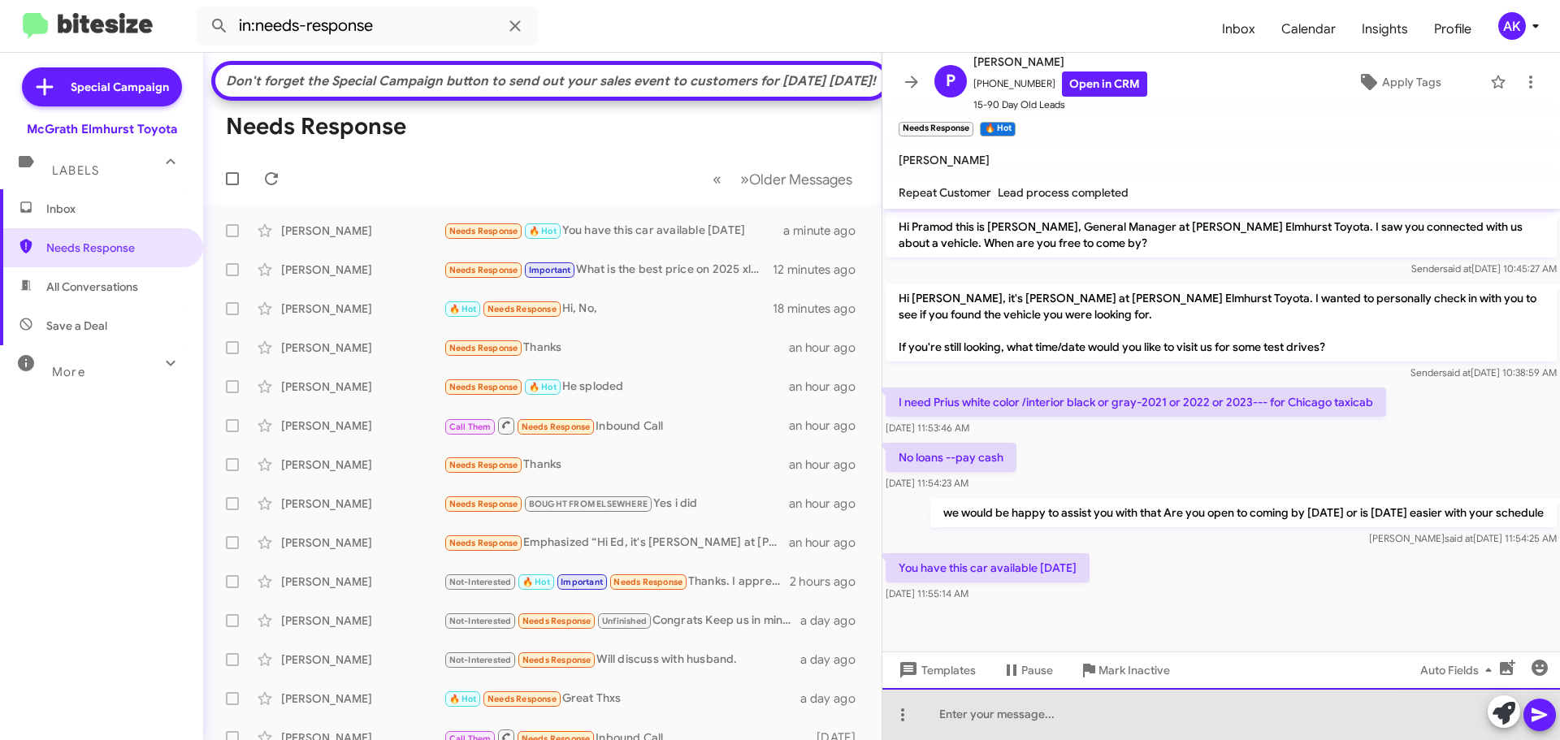
click at [1064, 709] on div at bounding box center [1221, 714] width 678 height 52
click at [1035, 720] on div at bounding box center [1221, 714] width 678 height 52
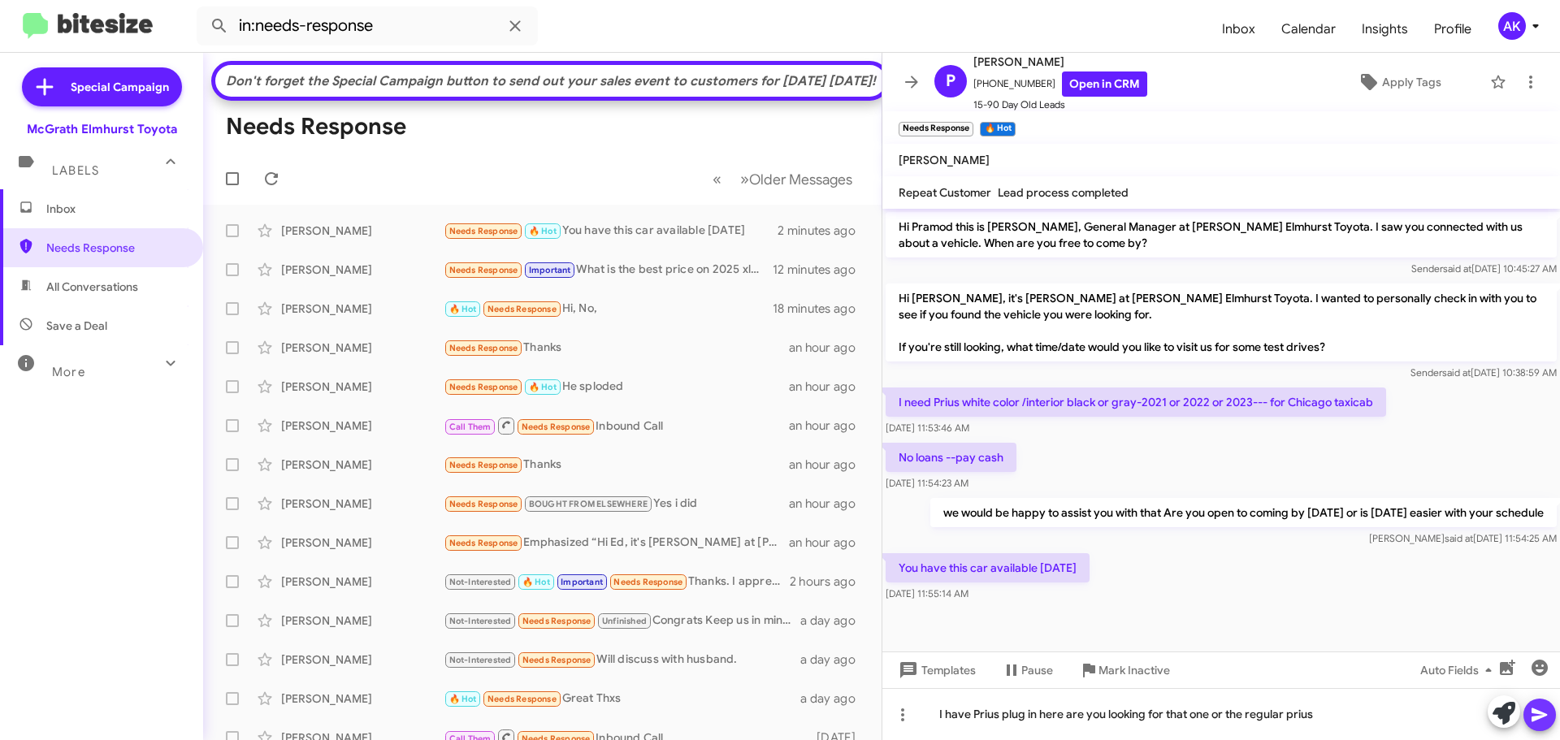
click at [1538, 709] on icon at bounding box center [1540, 715] width 20 height 20
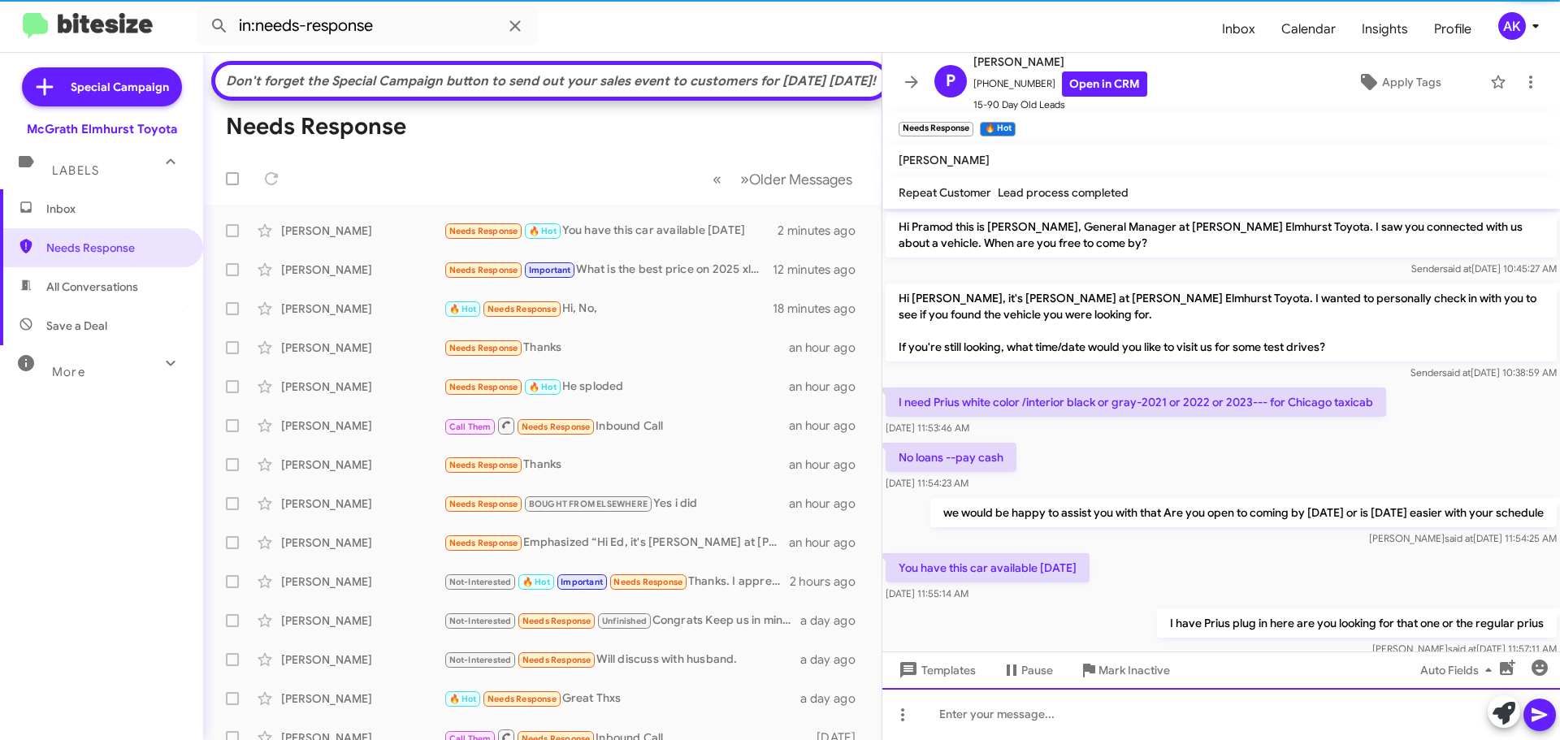
scroll to position [37, 0]
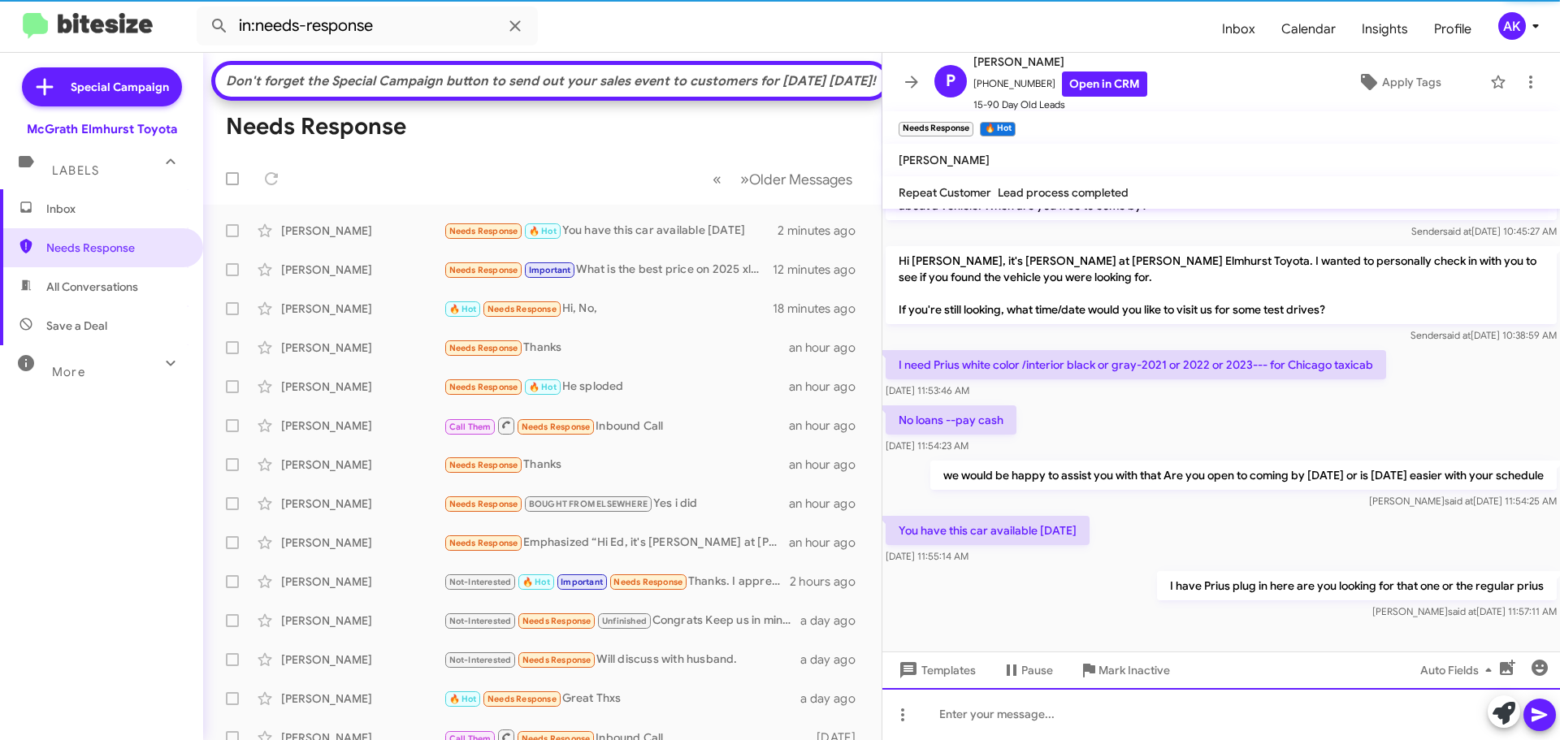
click at [1237, 725] on div at bounding box center [1221, 714] width 678 height 52
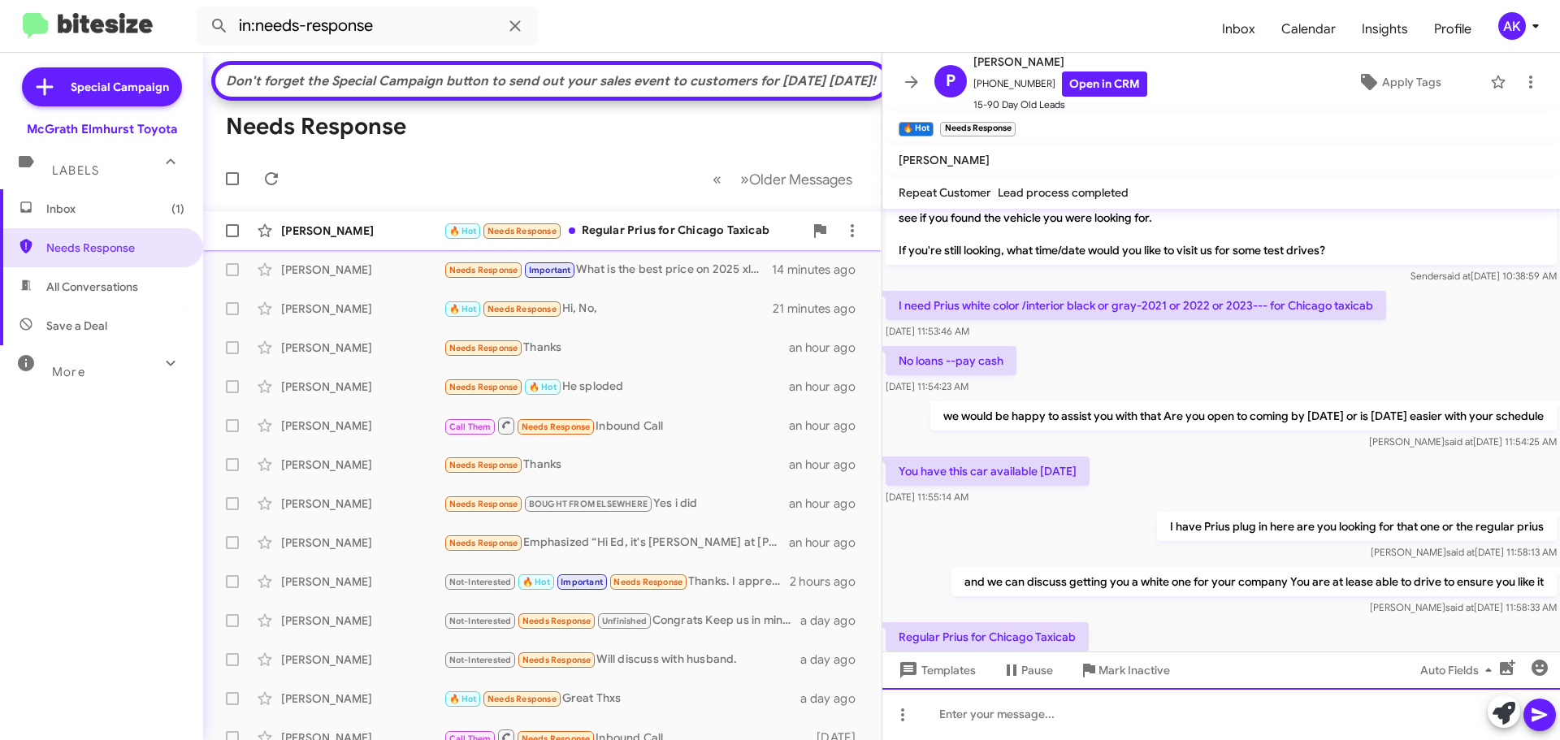
scroll to position [0, 0]
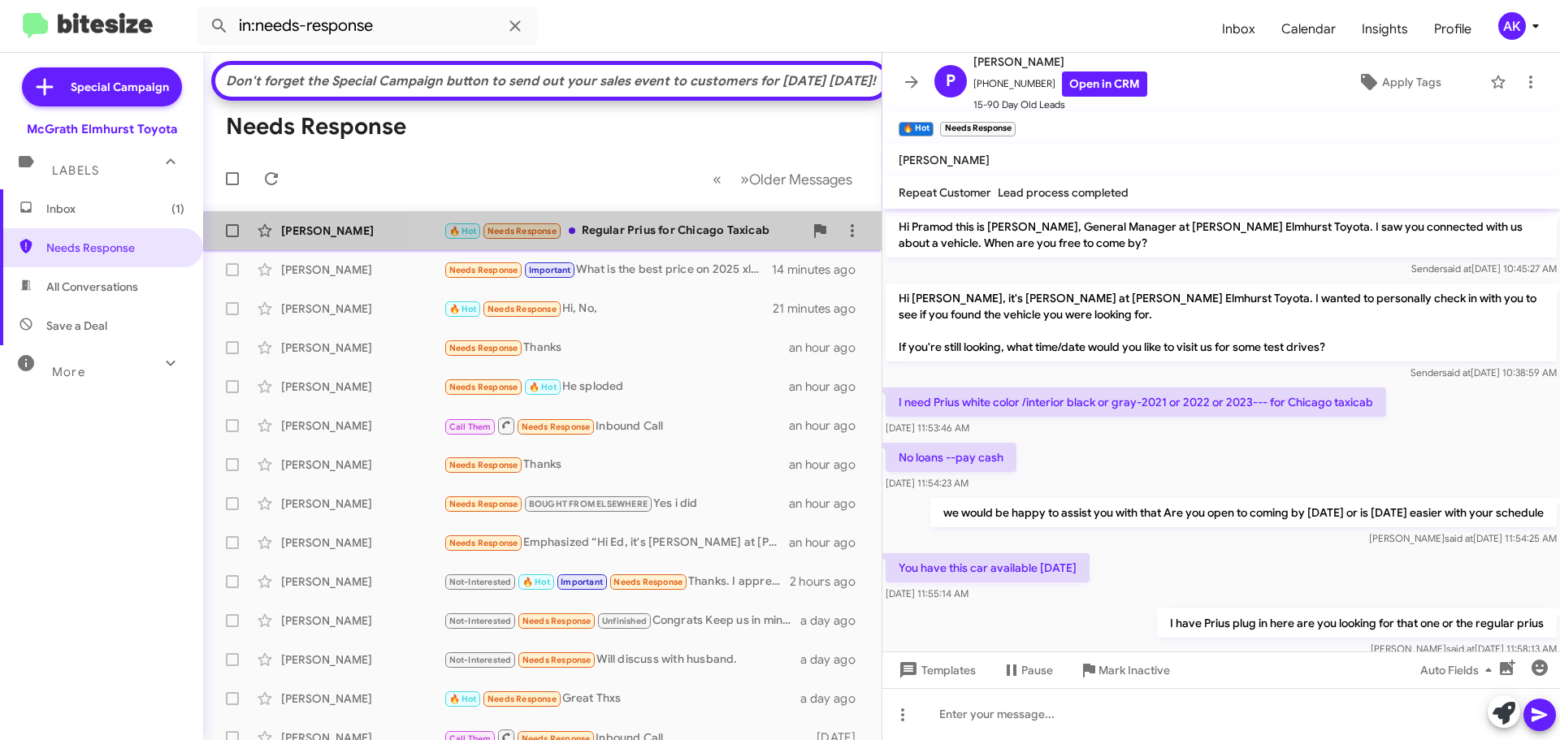
click at [641, 241] on div "🔥 Hot Needs Response Regular Prius for Chicago Taxicab" at bounding box center [624, 231] width 360 height 19
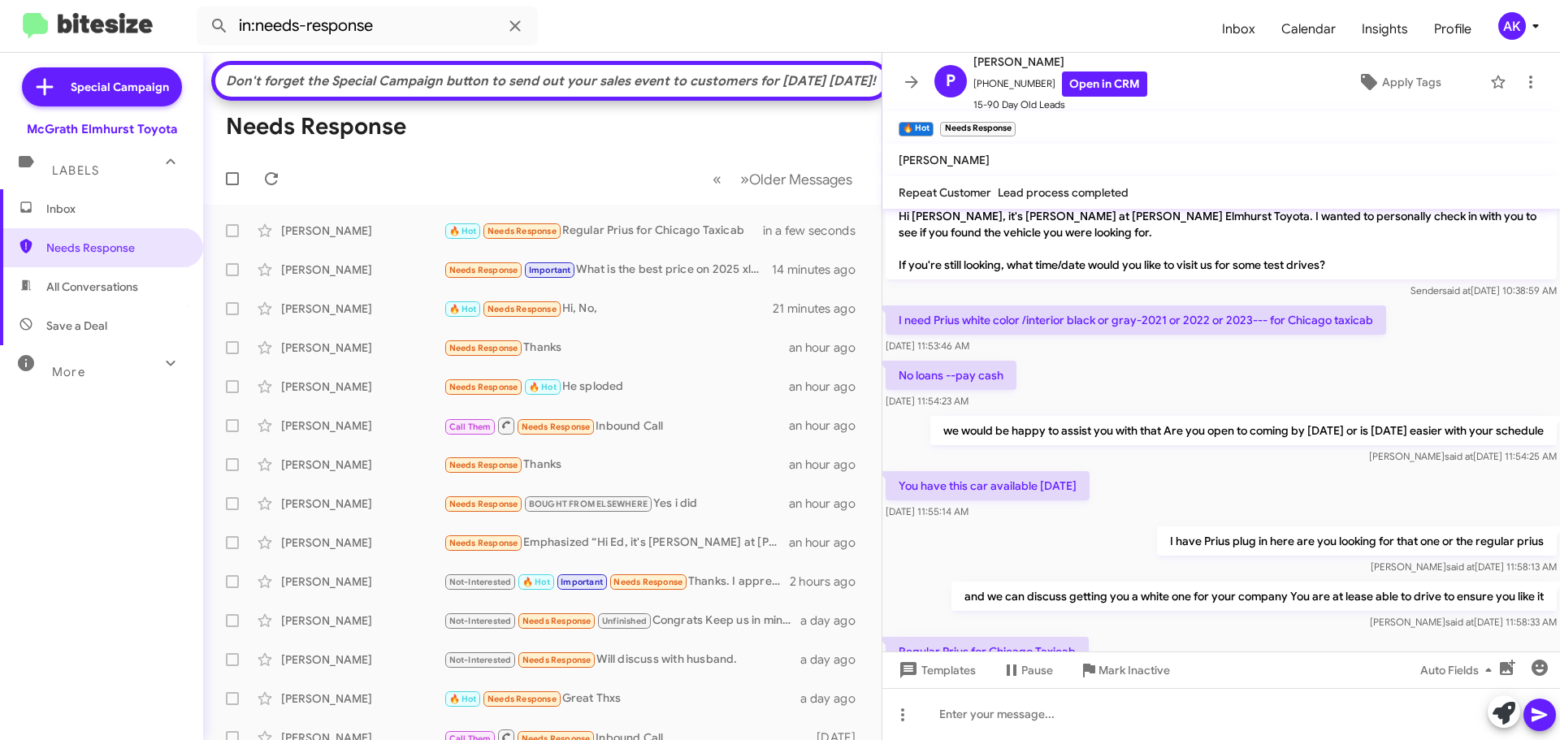
scroll to position [156, 0]
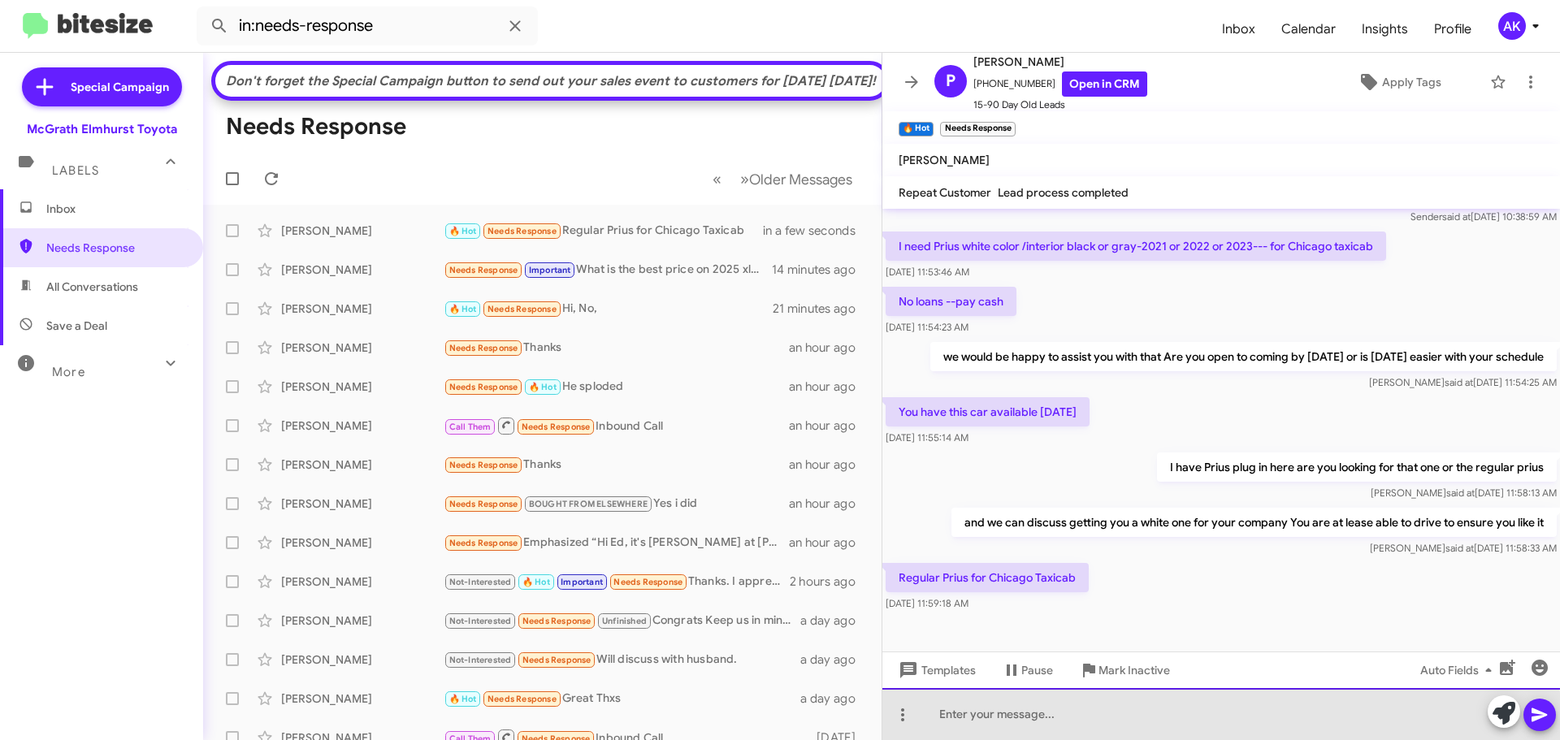
click at [1021, 732] on div at bounding box center [1221, 714] width 678 height 52
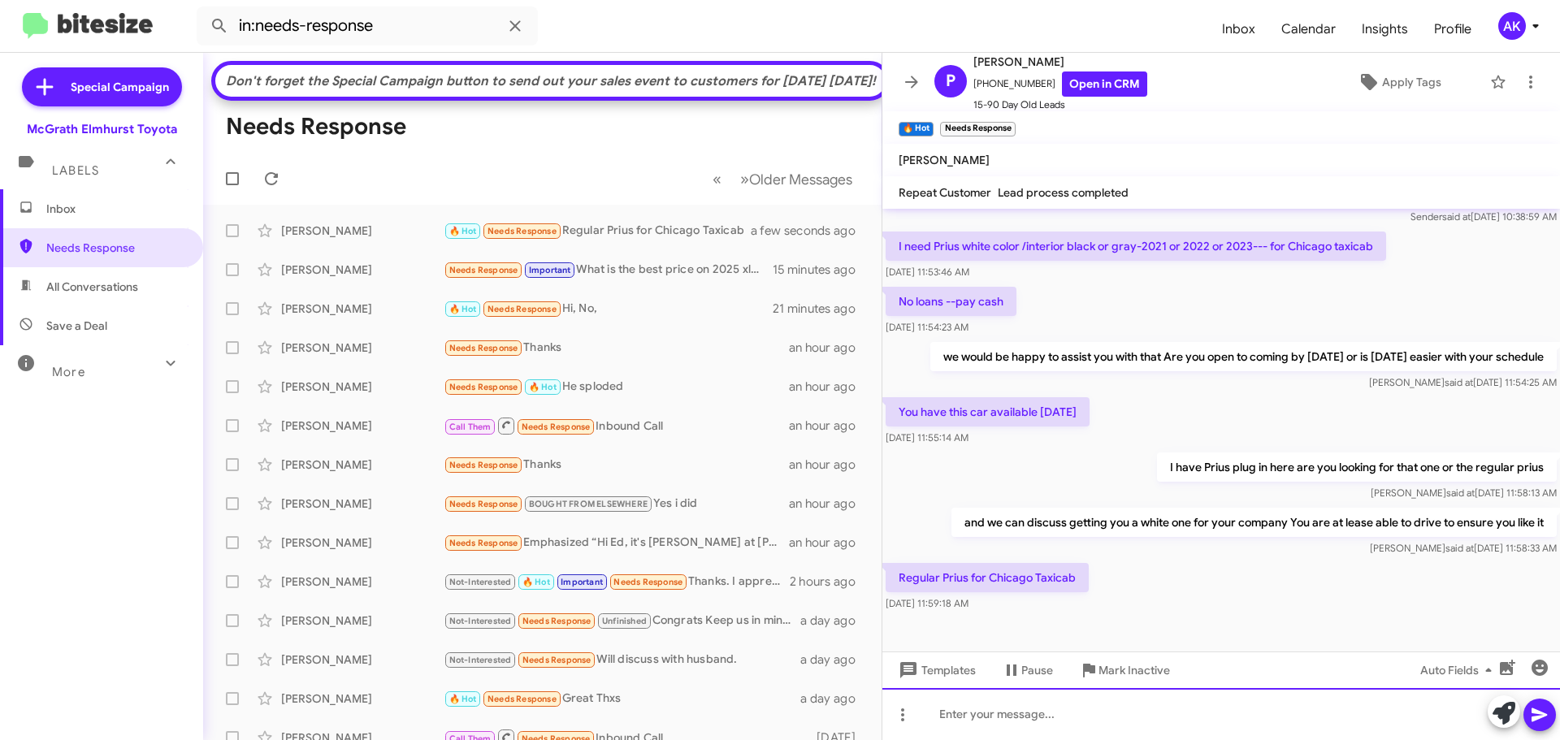
drag, startPoint x: 1016, startPoint y: 726, endPoint x: 1004, endPoint y: 721, distance: 13.1
click at [1015, 724] on div at bounding box center [1221, 714] width 678 height 52
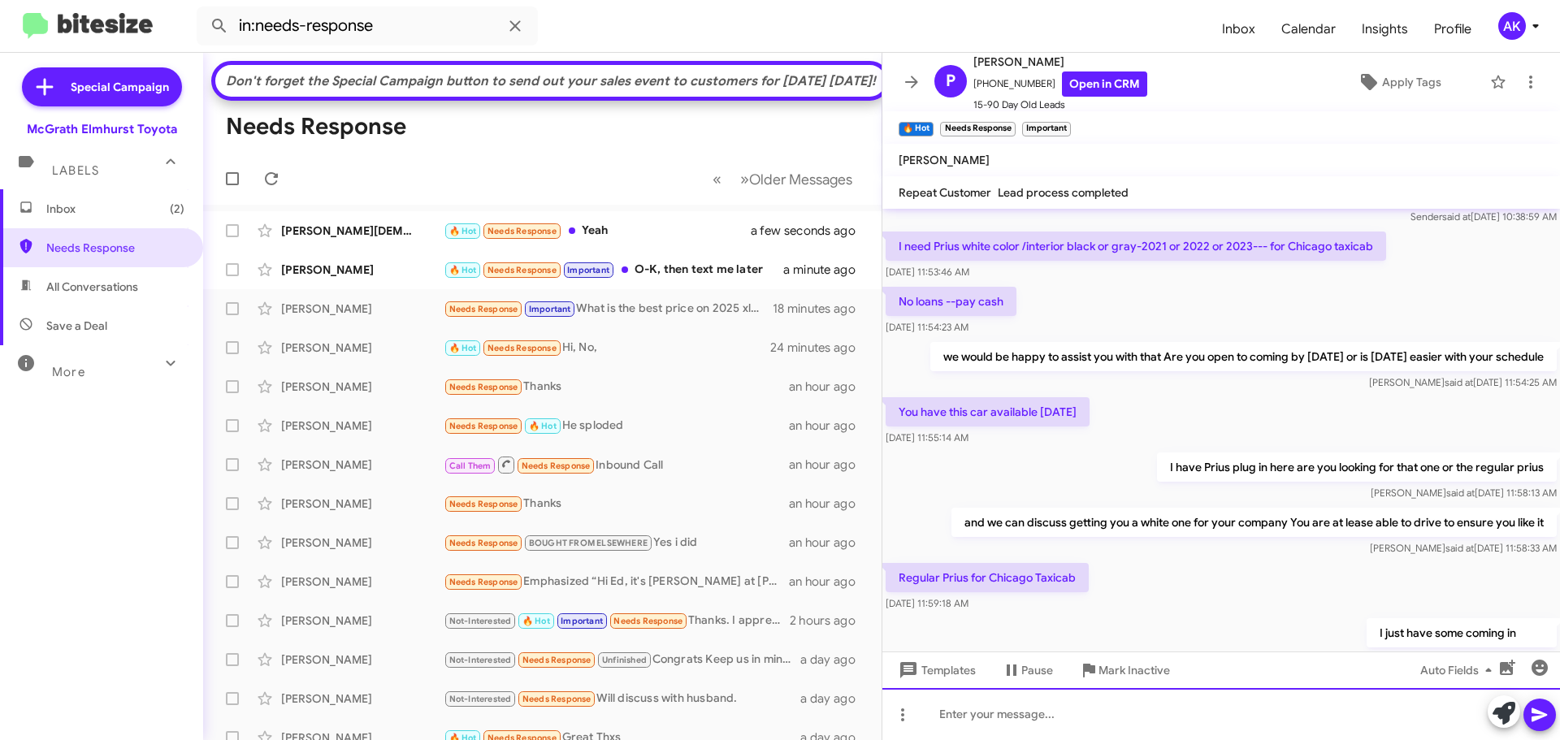
scroll to position [275, 0]
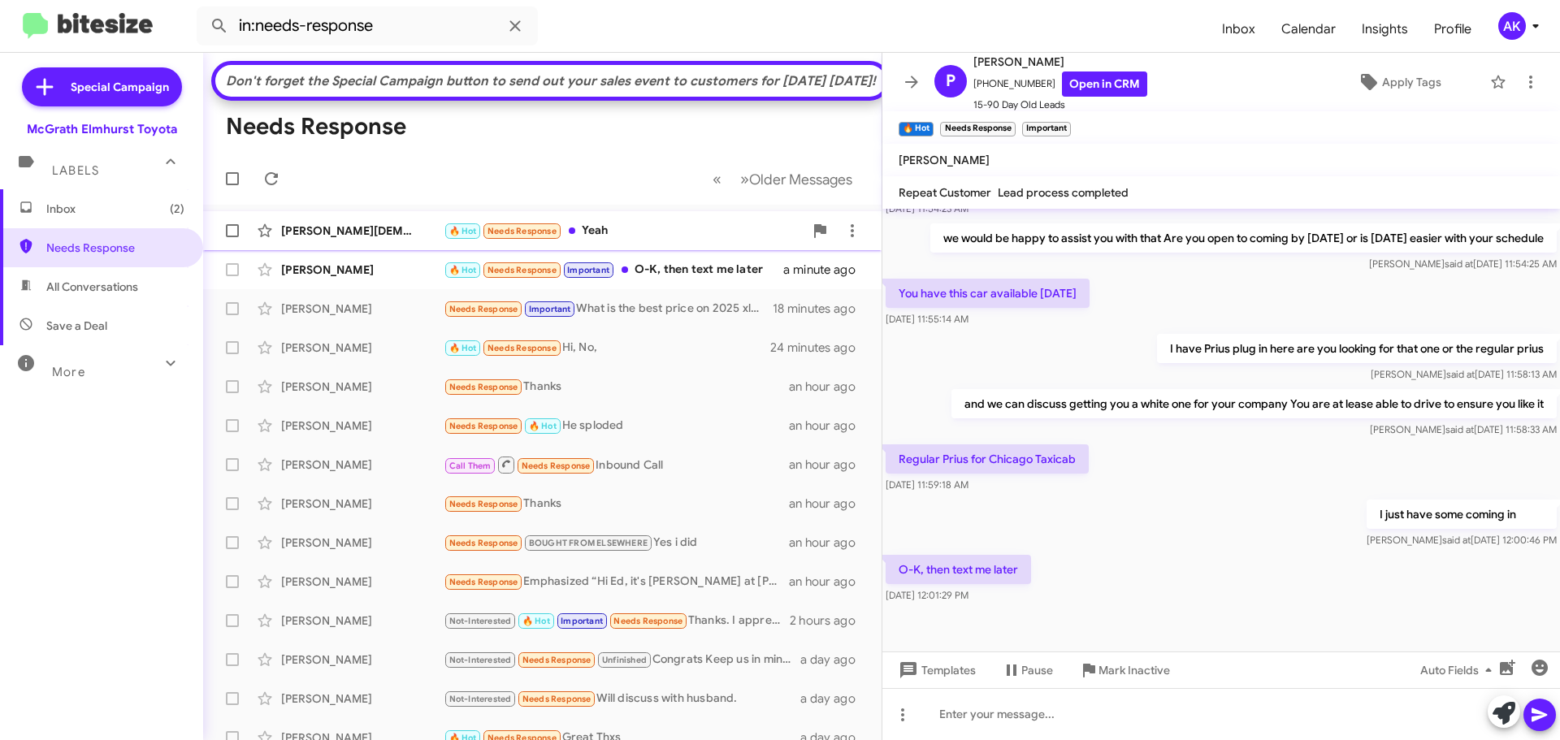
click at [614, 241] on div "🔥 Hot Needs Response Yeah" at bounding box center [624, 231] width 360 height 19
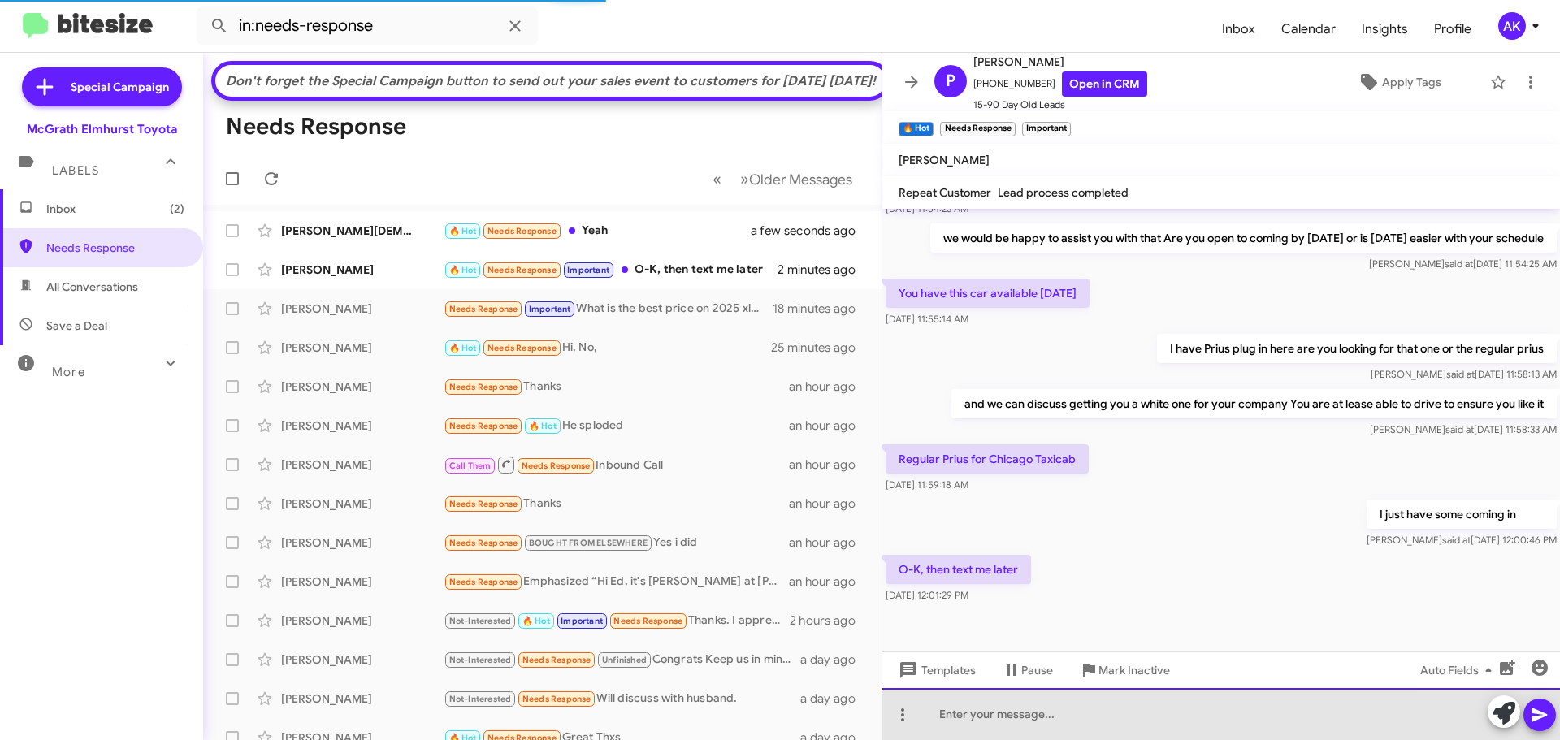
click at [974, 713] on div at bounding box center [1221, 714] width 678 height 52
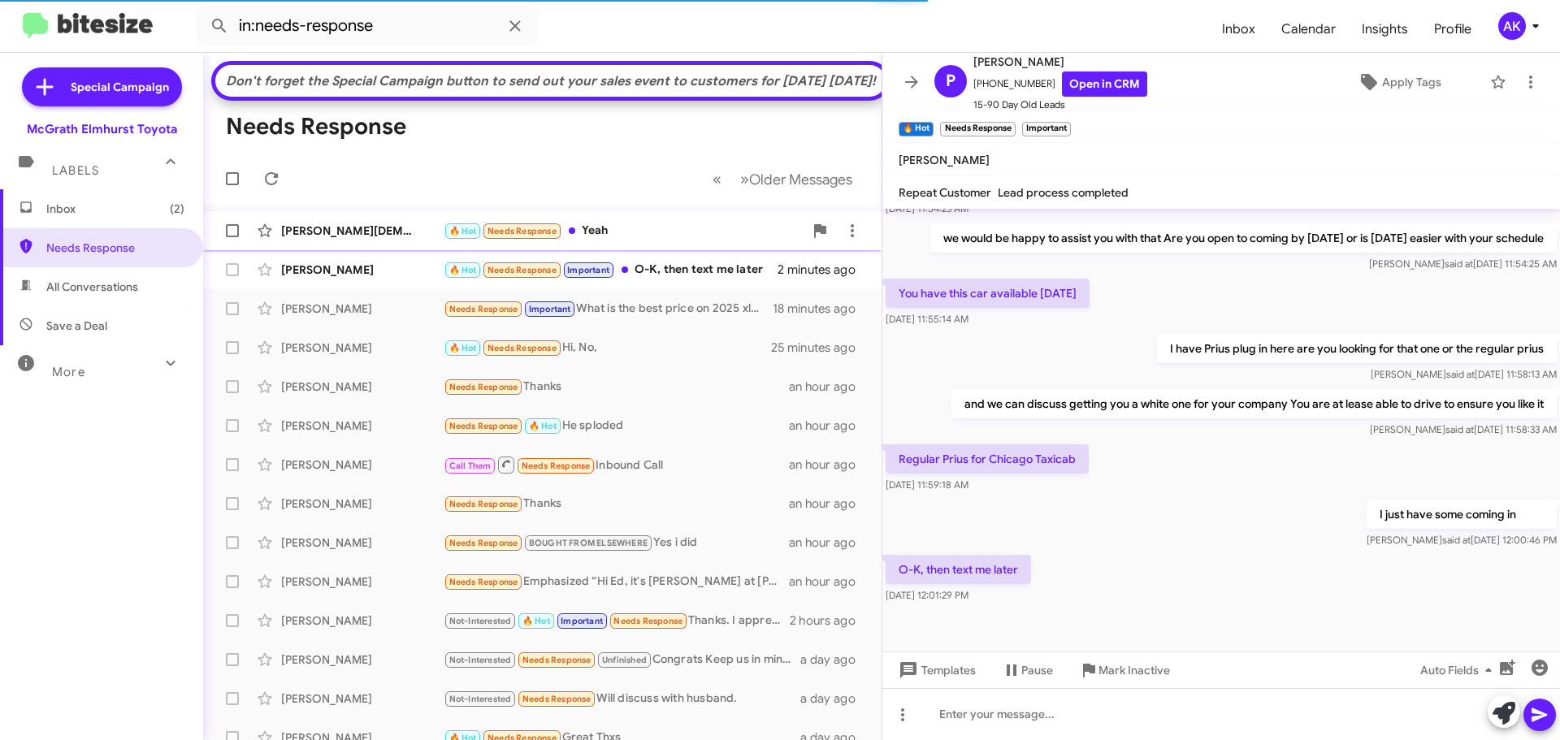
click at [638, 241] on div "🔥 Hot Needs Response Yeah" at bounding box center [624, 231] width 360 height 19
click at [620, 241] on div "🔥 Hot Needs Response Yeah" at bounding box center [624, 231] width 360 height 19
click at [603, 238] on mat-action-list "[PERSON_NAME] 🔥 Hot Needs Response Yeah a few seconds ago [PERSON_NAME] 🔥 Hot N…" at bounding box center [542, 598] width 678 height 787
click at [605, 241] on div "🔥 Hot Needs Response Yeah" at bounding box center [624, 231] width 360 height 19
click at [650, 280] on div "🔥 Hot Needs Response Important O-K, then text me later" at bounding box center [624, 270] width 360 height 19
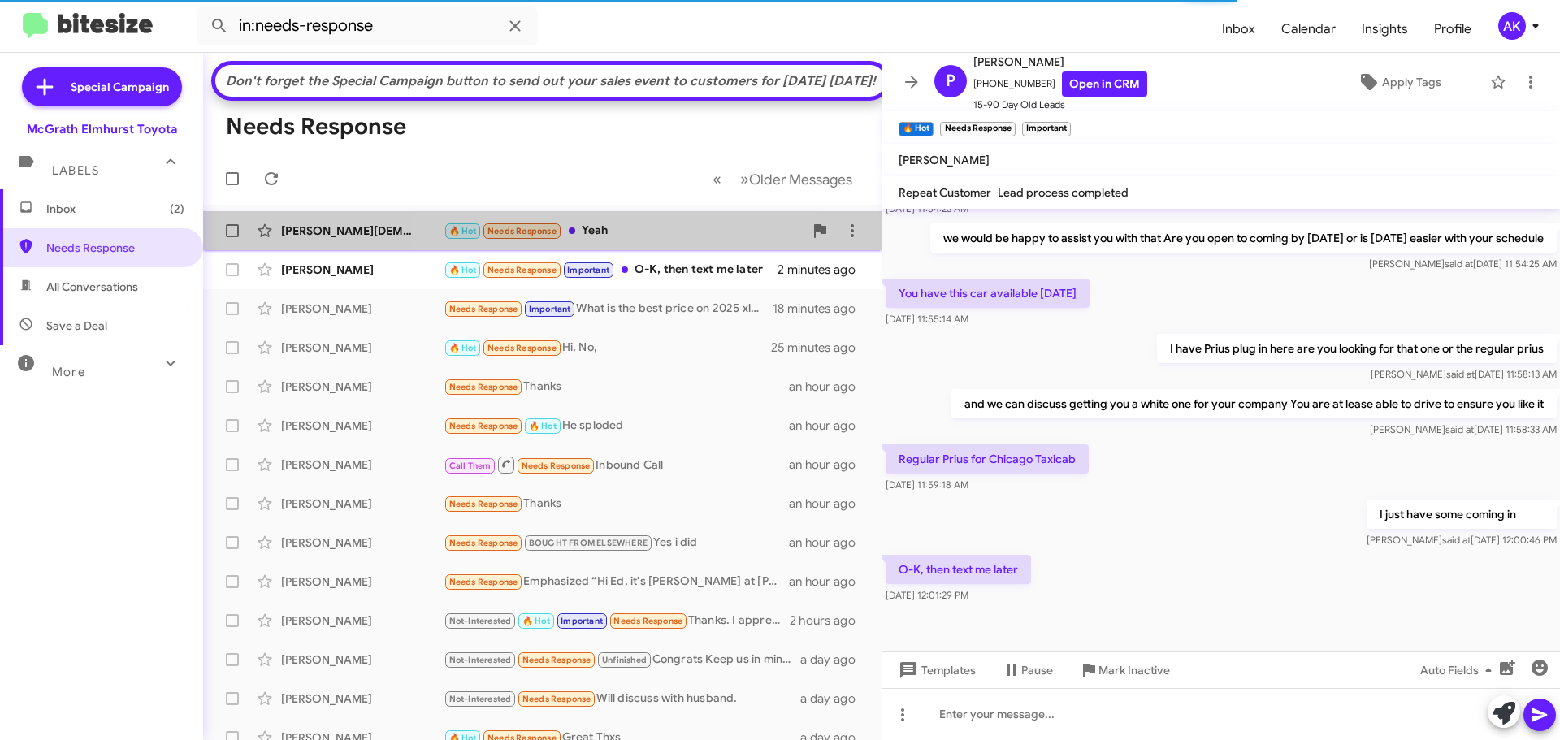
click at [639, 241] on div "🔥 Hot Needs Response Yeah" at bounding box center [624, 231] width 360 height 19
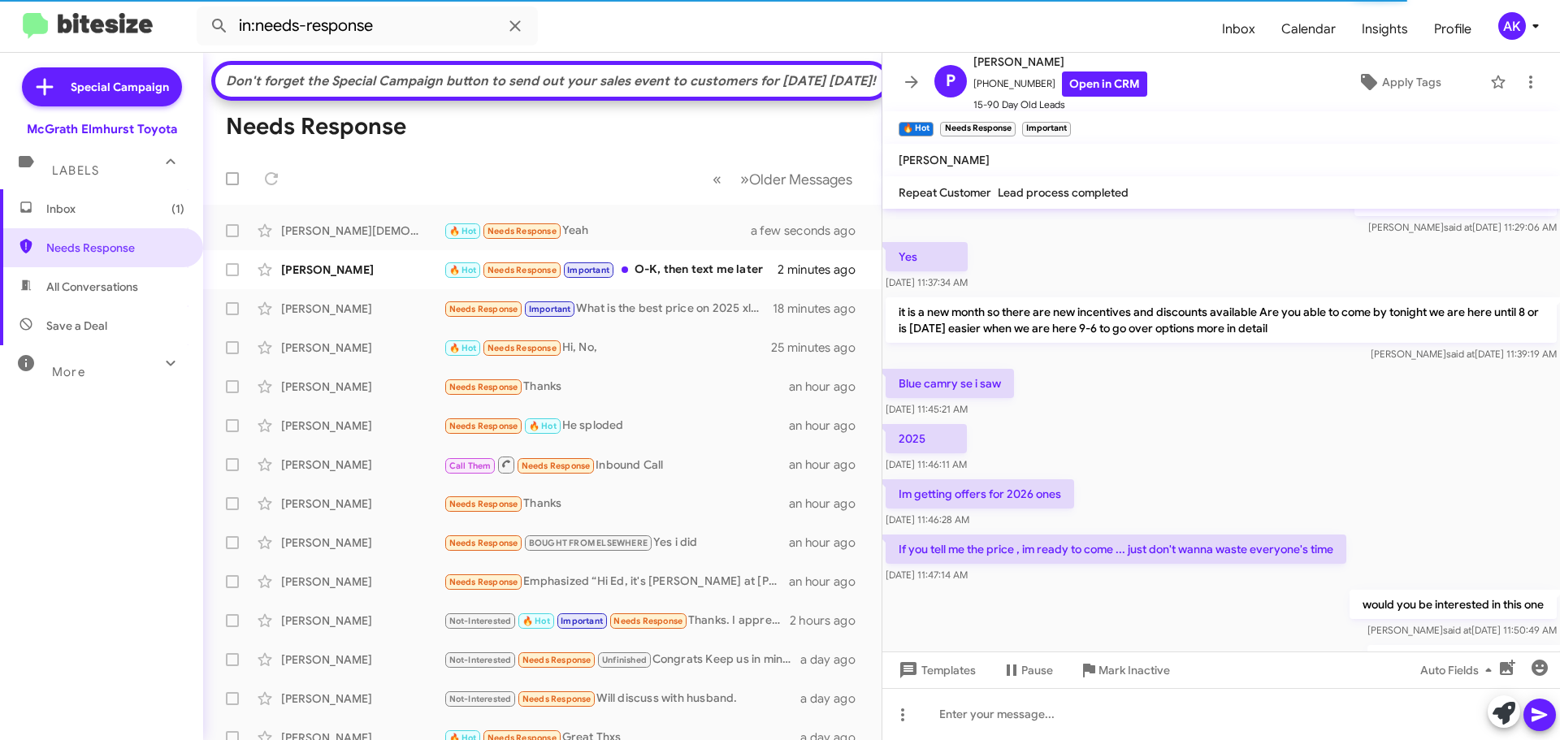
scroll to position [496, 0]
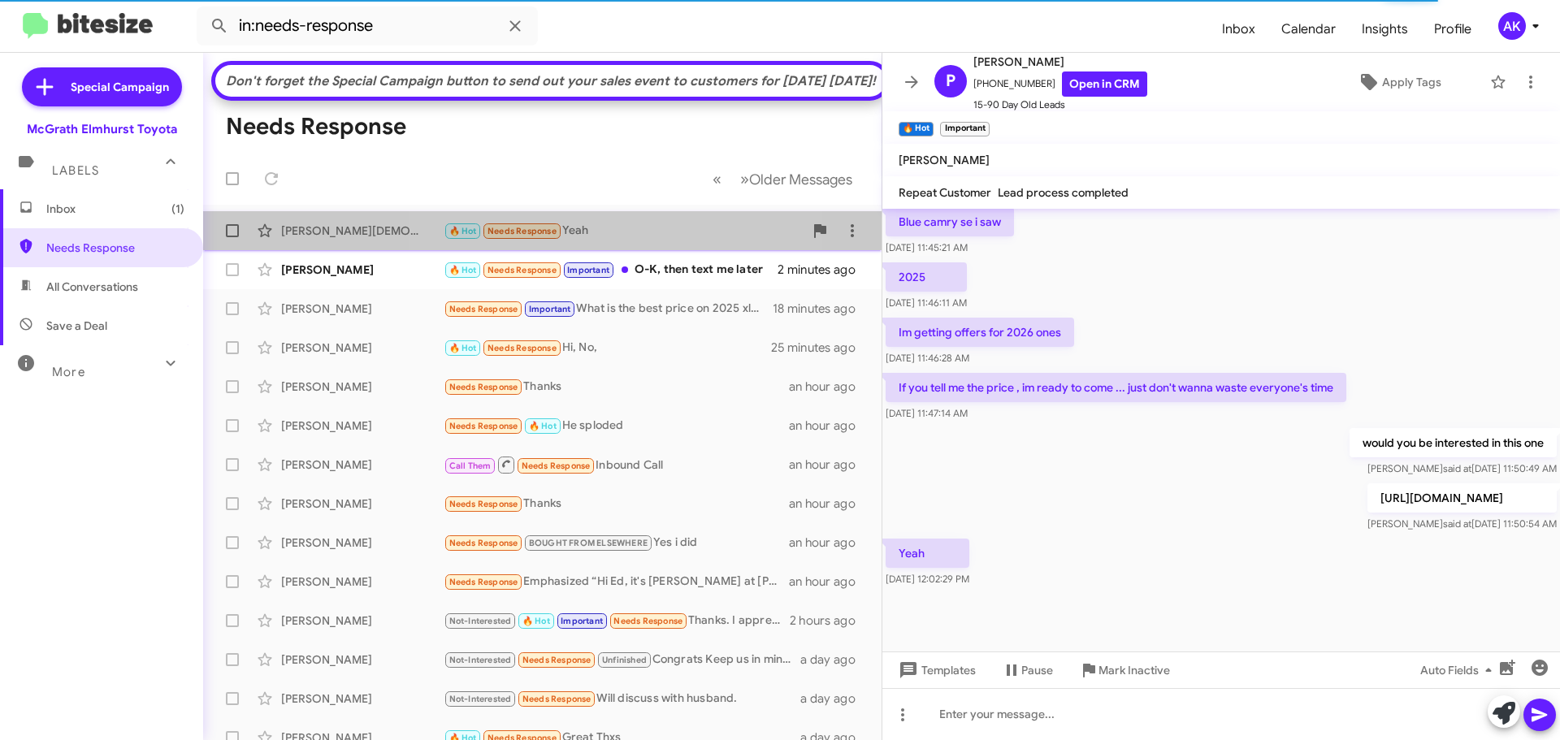
click at [610, 241] on div "🔥 Hot Needs Response Yeah" at bounding box center [624, 231] width 360 height 19
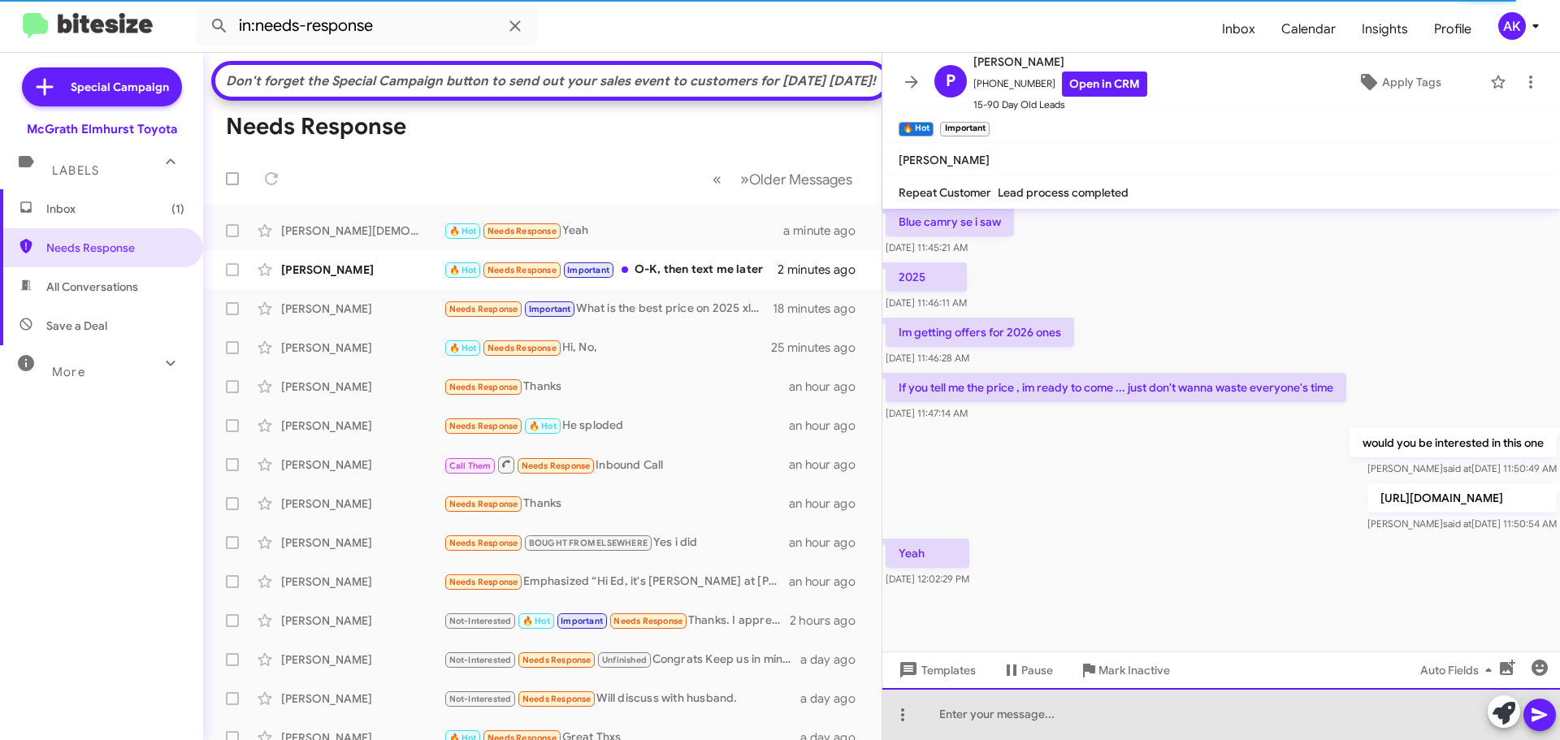
click at [1144, 704] on div at bounding box center [1221, 714] width 678 height 52
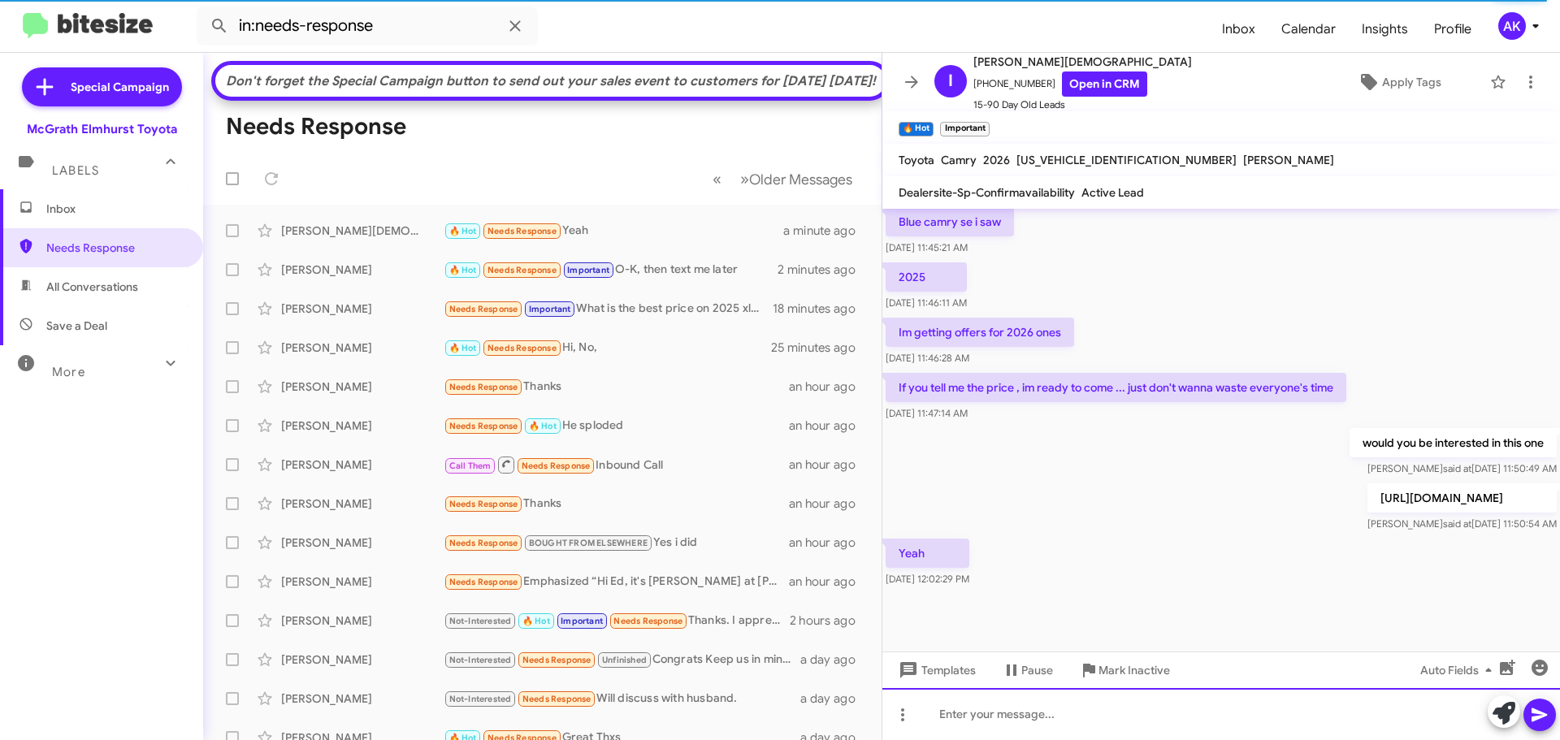
click at [1124, 715] on div at bounding box center [1221, 714] width 678 height 52
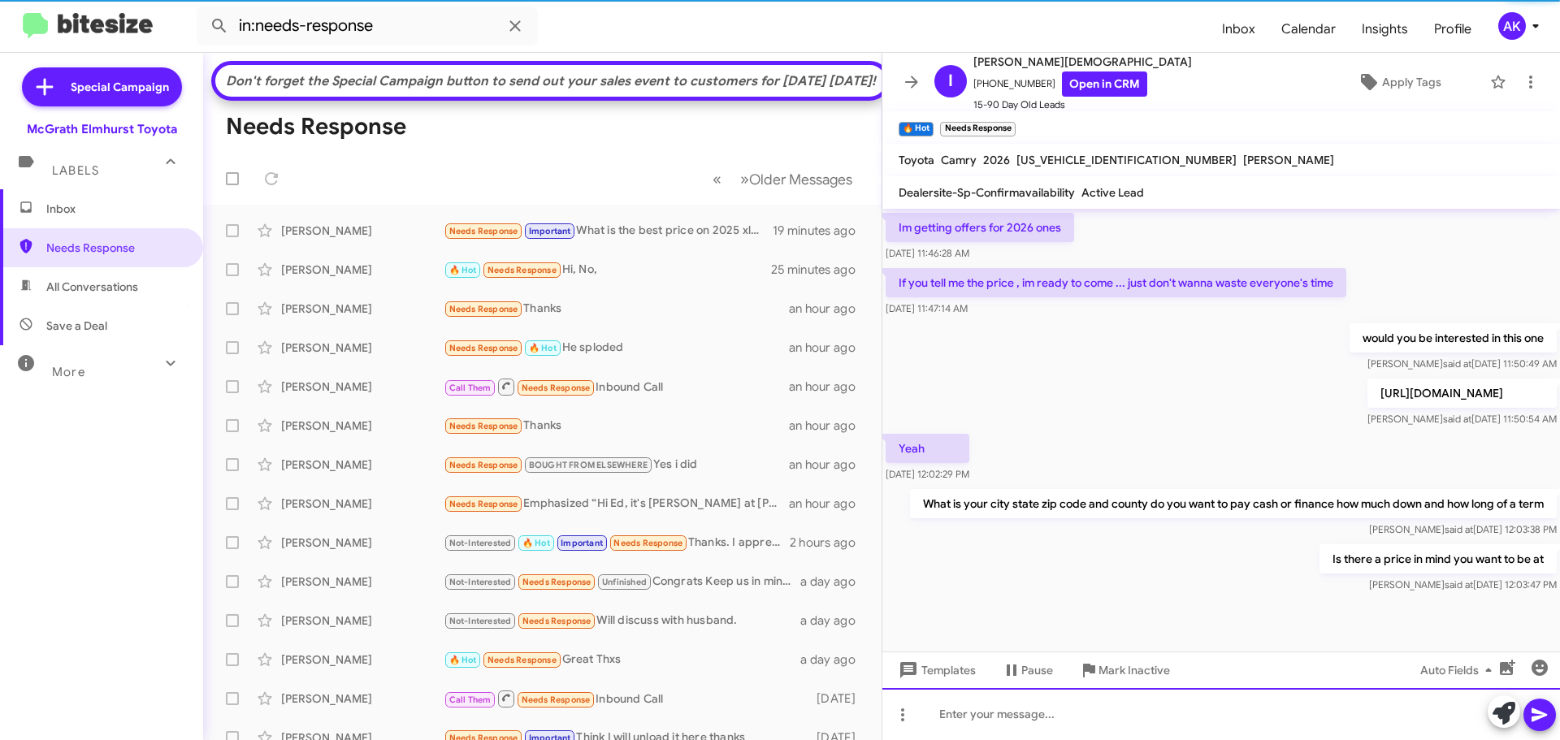
scroll to position [614, 0]
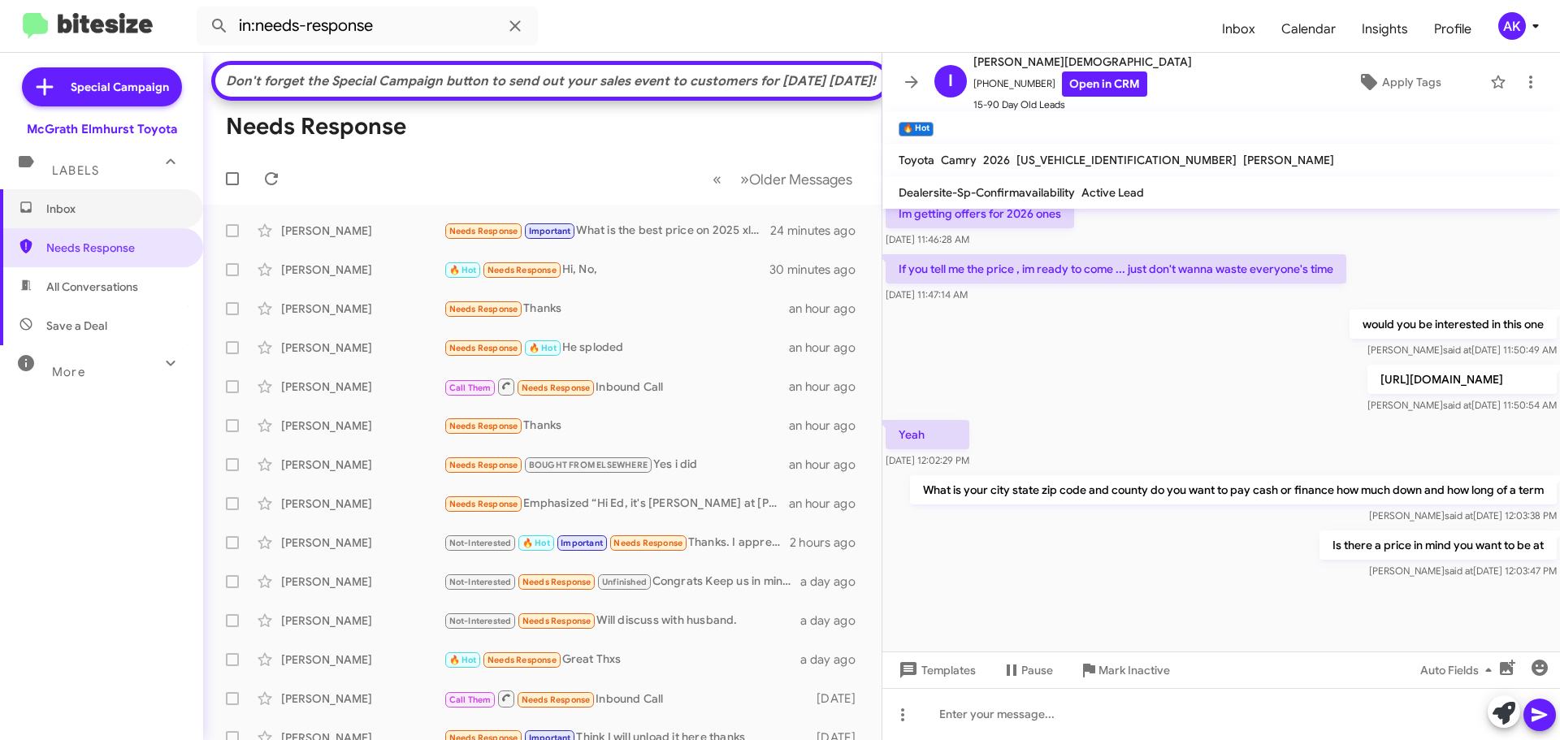
drag, startPoint x: 67, startPoint y: 210, endPoint x: 118, endPoint y: 127, distance: 98.1
click at [67, 210] on span "Inbox" at bounding box center [115, 209] width 138 height 16
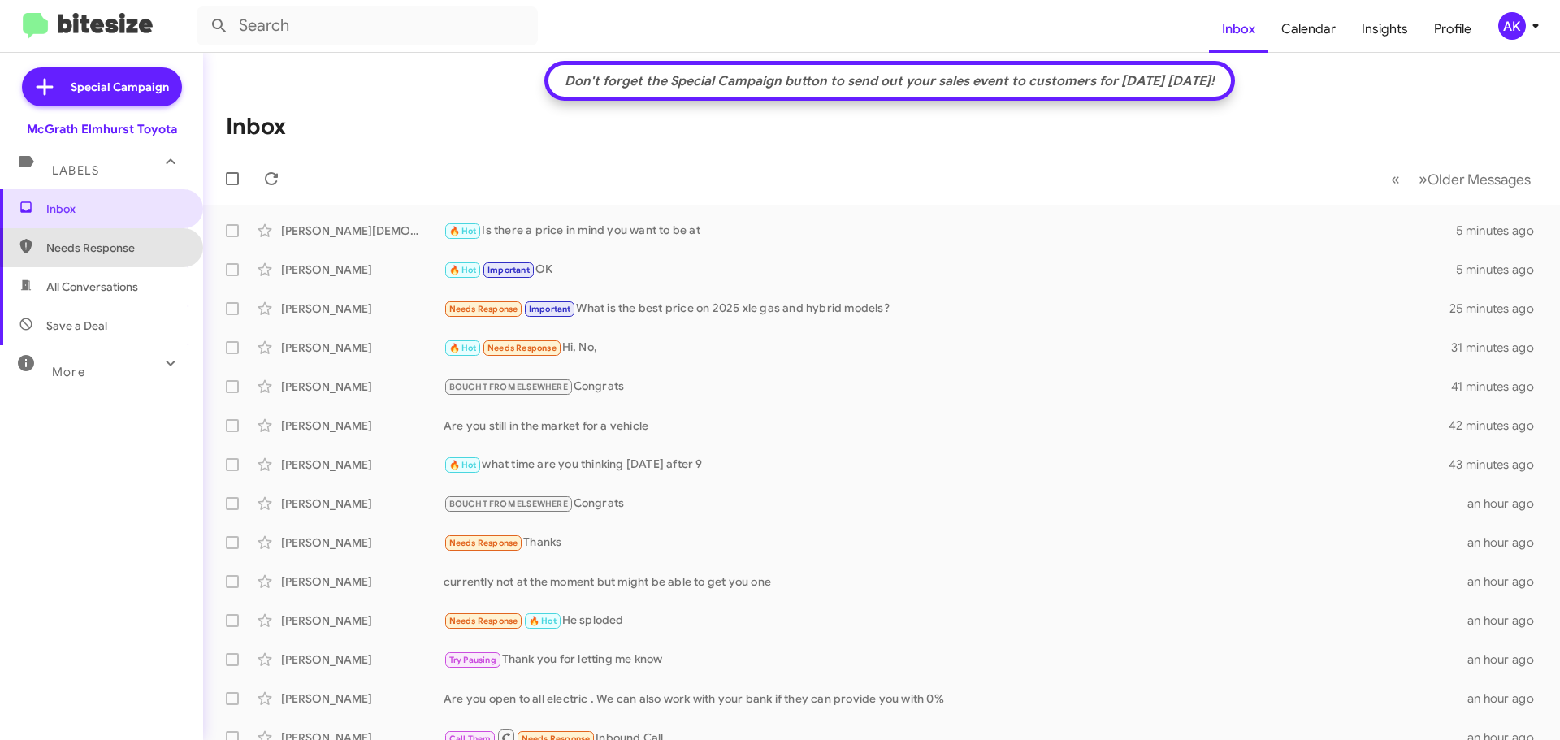
click at [126, 245] on span "Needs Response" at bounding box center [115, 248] width 138 height 16
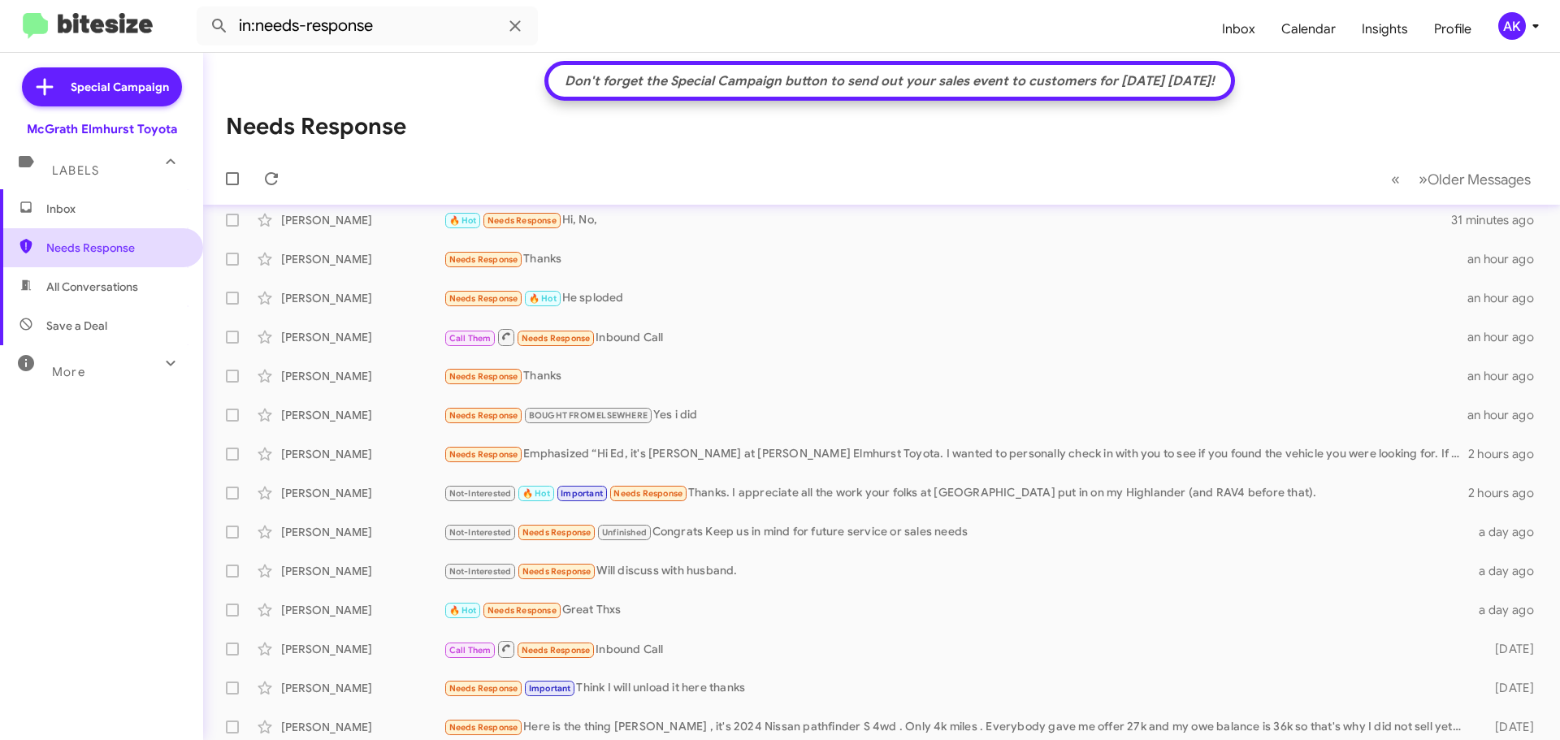
scroll to position [244, 0]
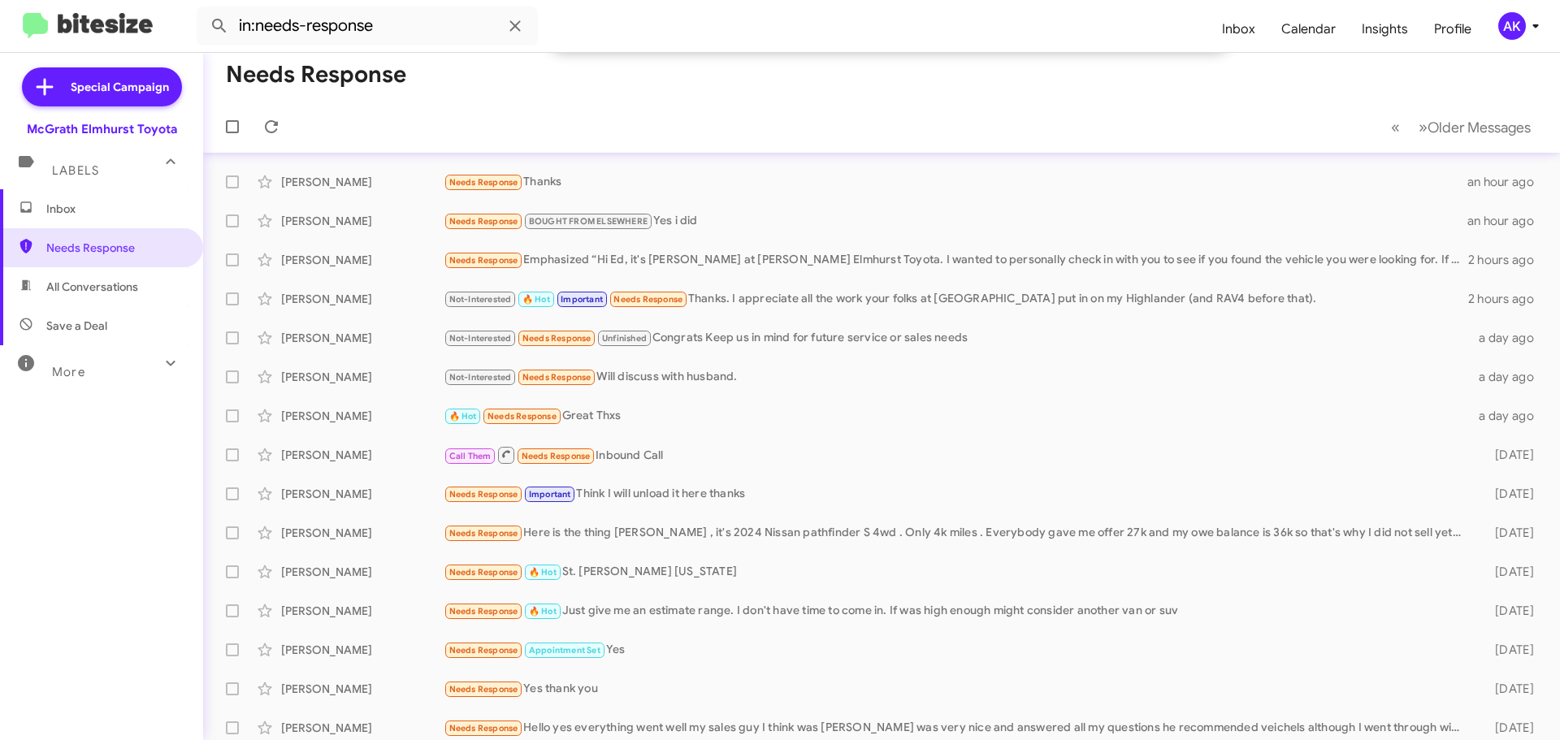
click at [54, 287] on span "All Conversations" at bounding box center [92, 287] width 92 height 16
type input "in:all-conversations"
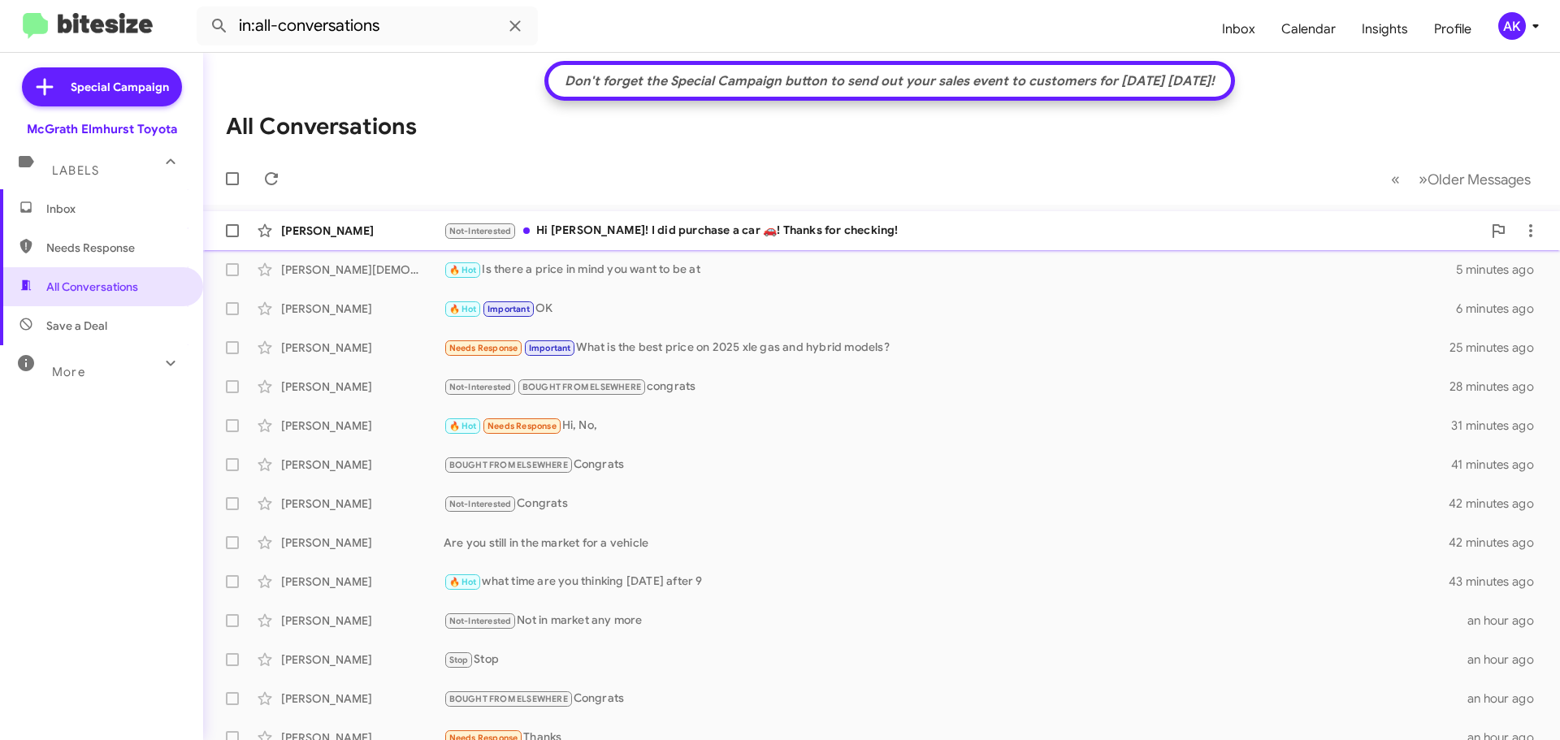
click at [645, 237] on div "Not-Interested Hi [PERSON_NAME]! I did purchase a car 🚗! Thanks for checking!" at bounding box center [963, 231] width 1038 height 19
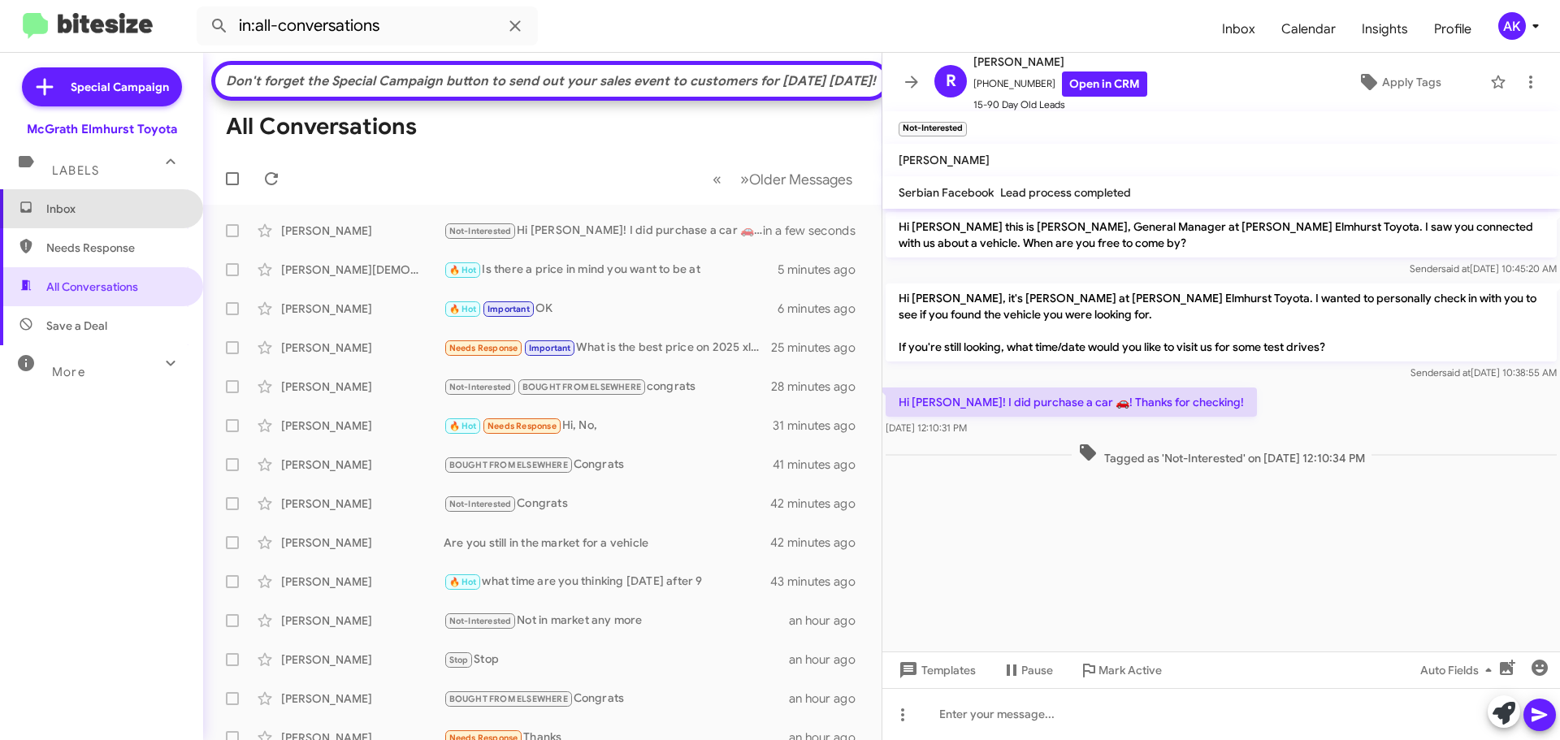
click at [115, 217] on span "Inbox" at bounding box center [101, 208] width 203 height 39
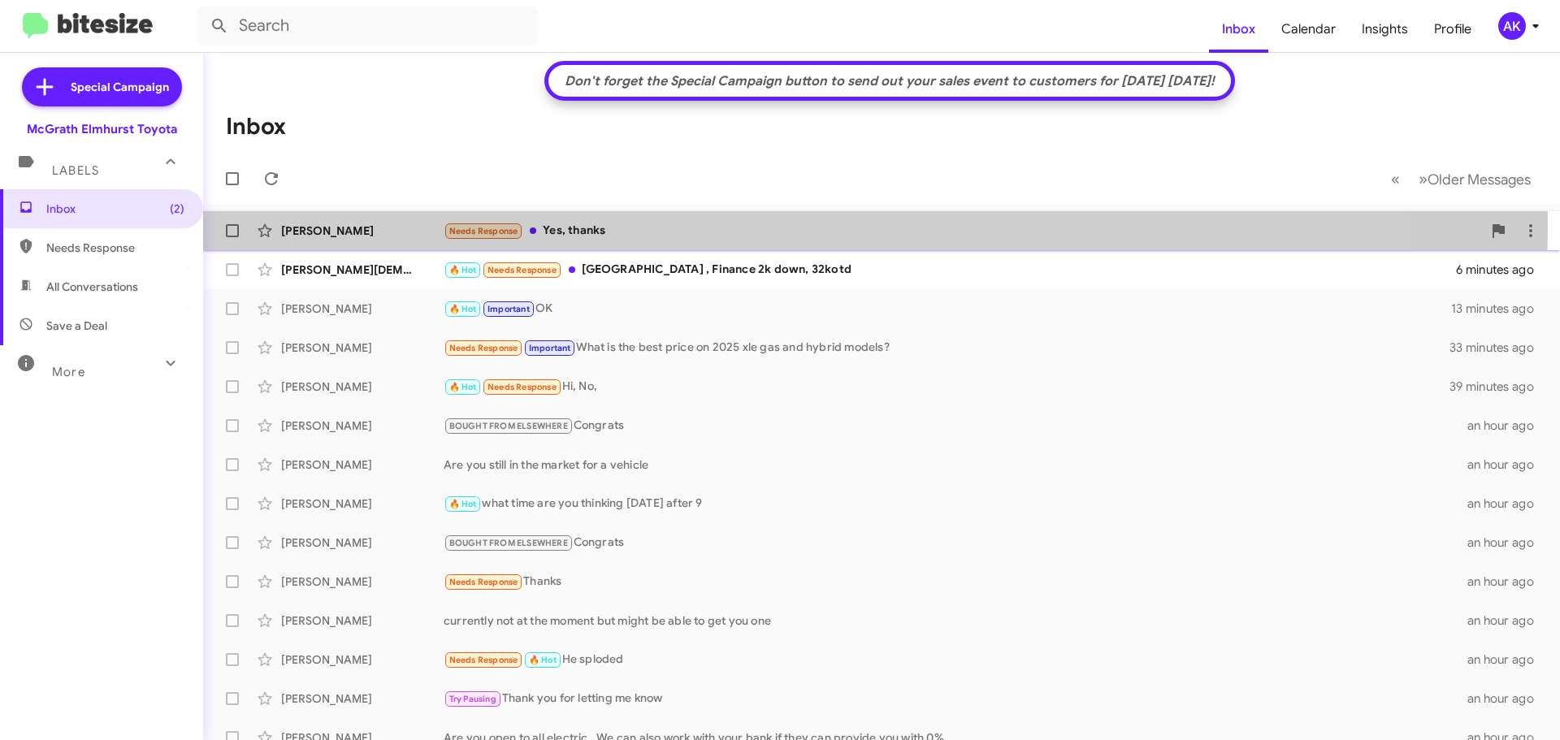
click at [652, 224] on div "Needs Response Yes, thanks" at bounding box center [963, 231] width 1038 height 19
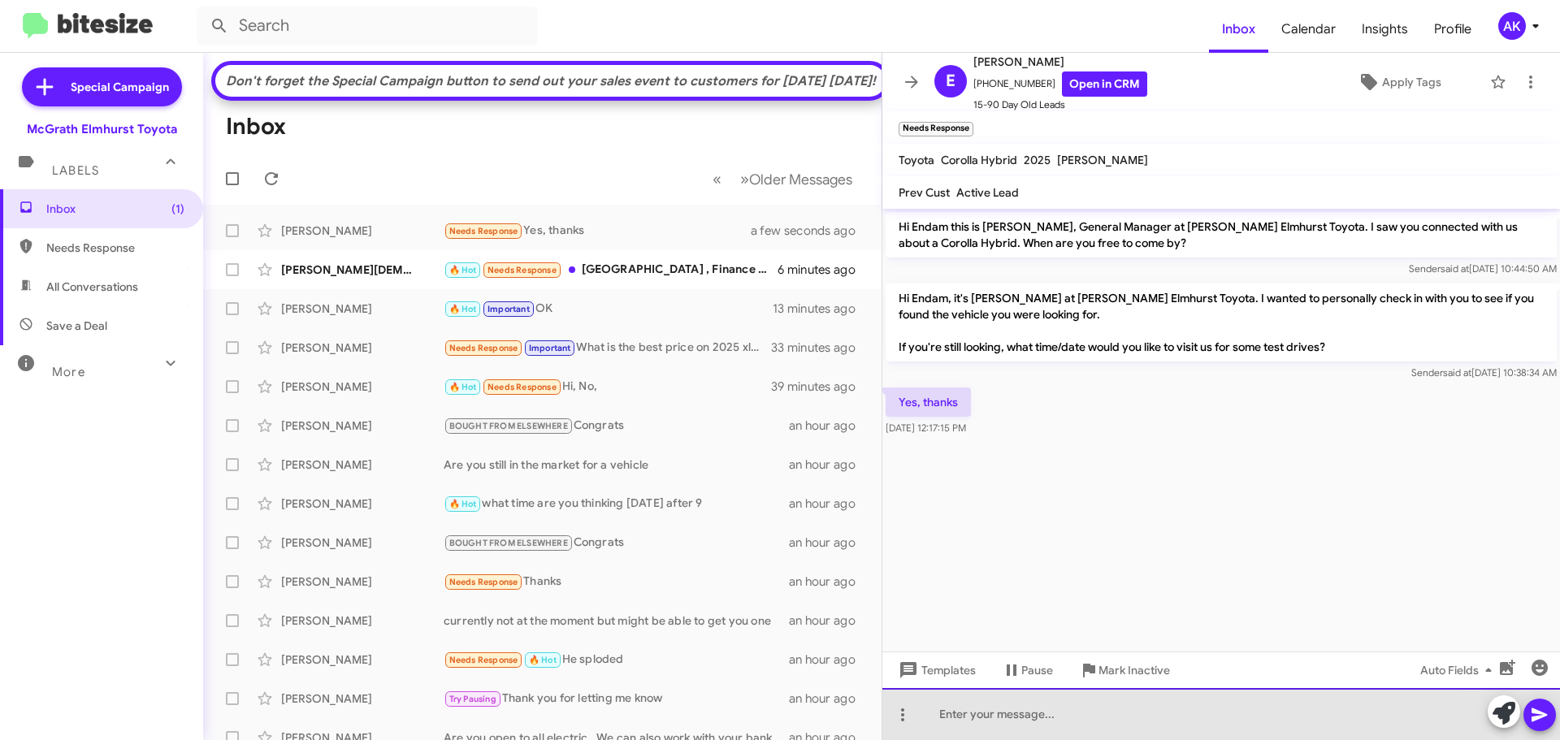
click at [995, 726] on div at bounding box center [1221, 714] width 678 height 52
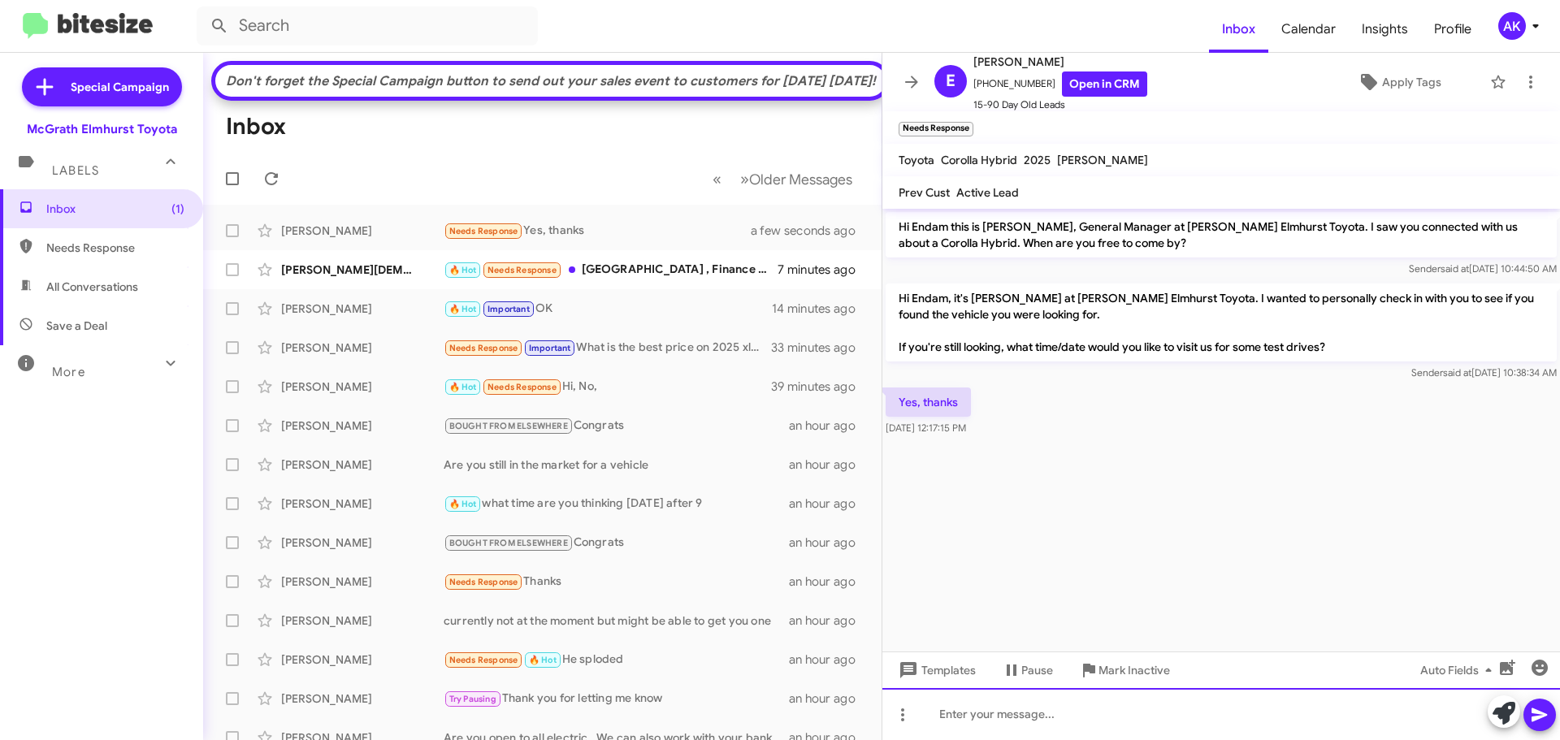
click at [969, 713] on div at bounding box center [1221, 714] width 678 height 52
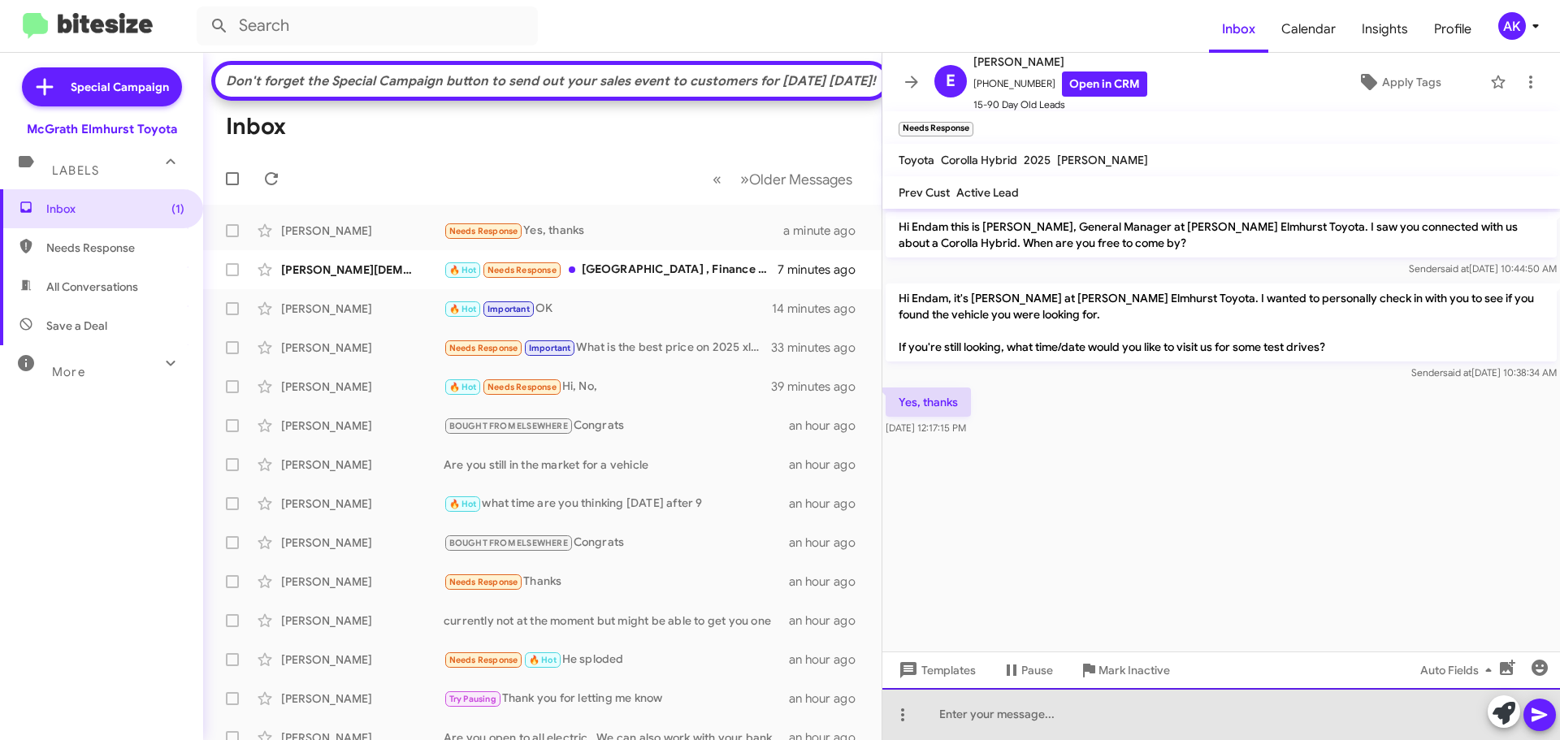
drag, startPoint x: 1247, startPoint y: 724, endPoint x: 1242, endPoint y: 711, distance: 13.9
click at [1246, 719] on div at bounding box center [1221, 714] width 678 height 52
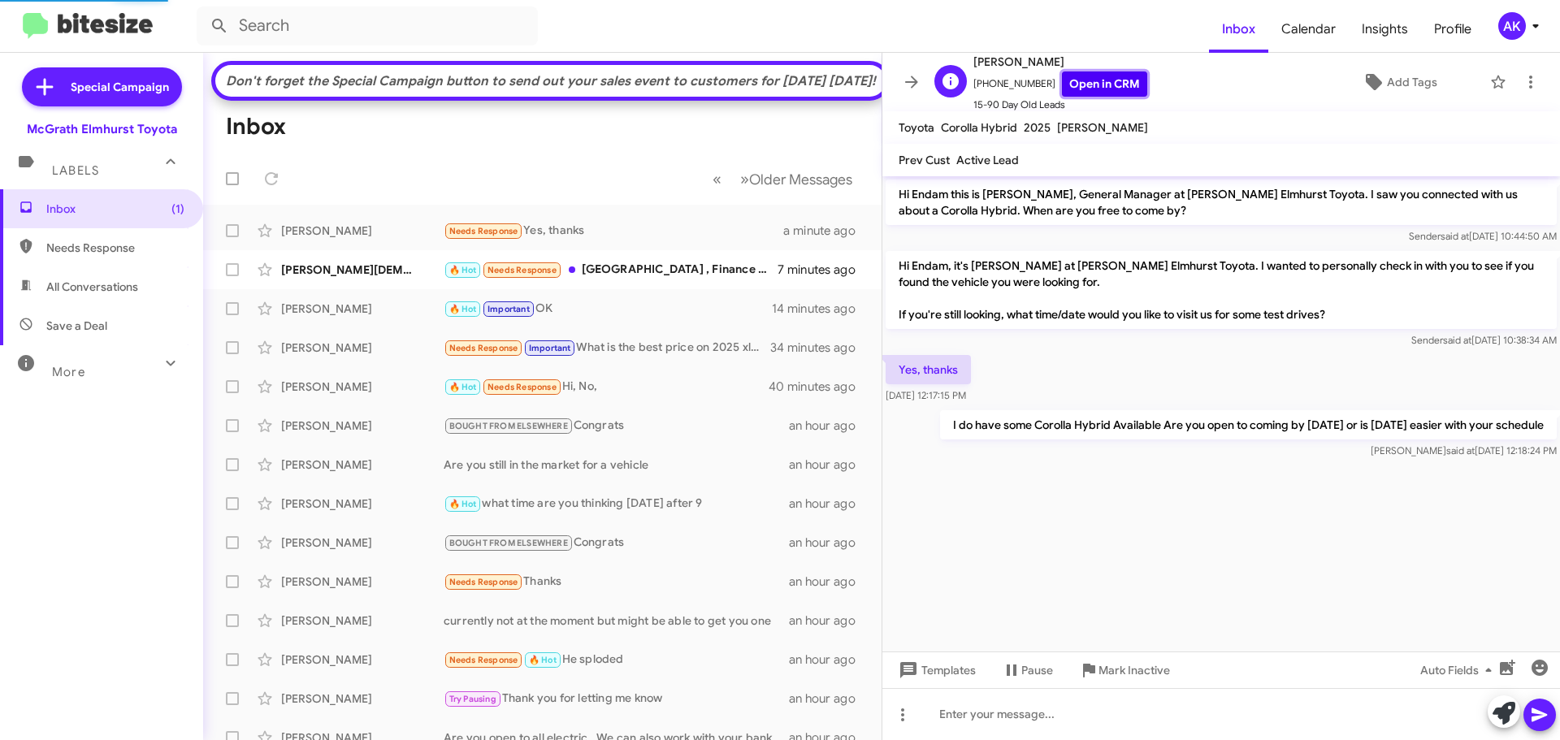
click at [1062, 87] on link "Open in CRM" at bounding box center [1104, 84] width 85 height 25
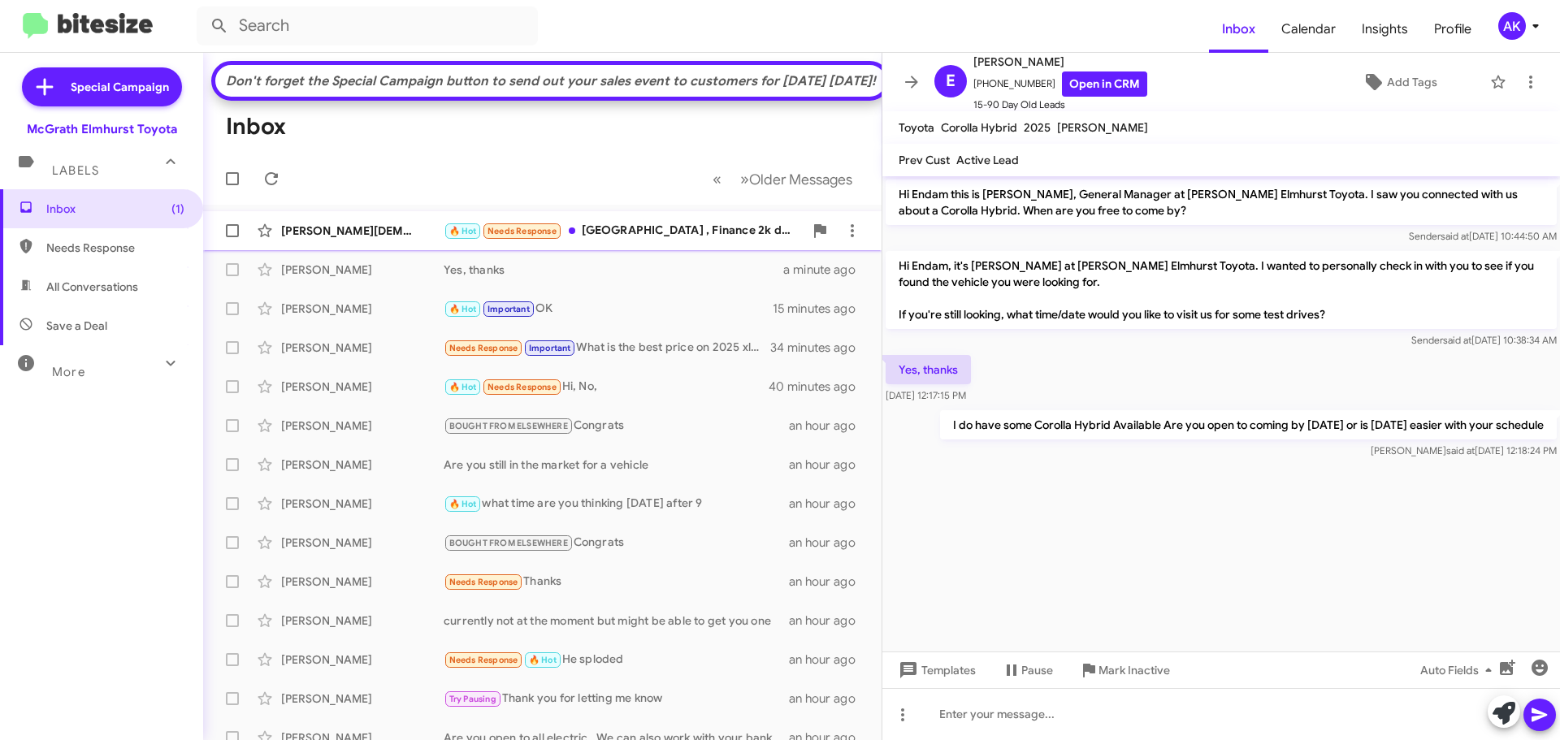
click at [645, 241] on div "🔥 Hot Needs Response [GEOGRAPHIC_DATA] , Finance 2k down, 32kotd" at bounding box center [624, 231] width 360 height 19
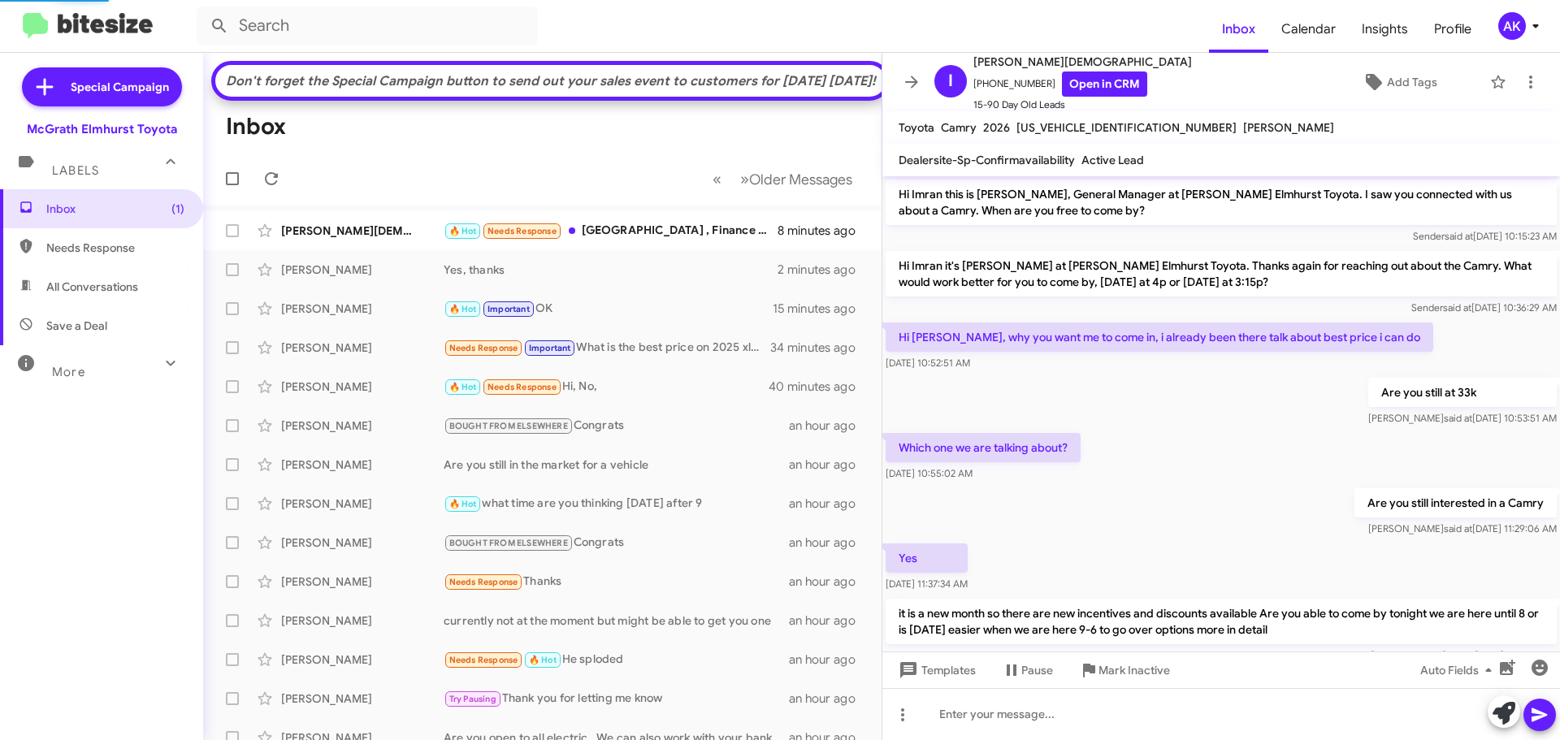
scroll to position [641, 0]
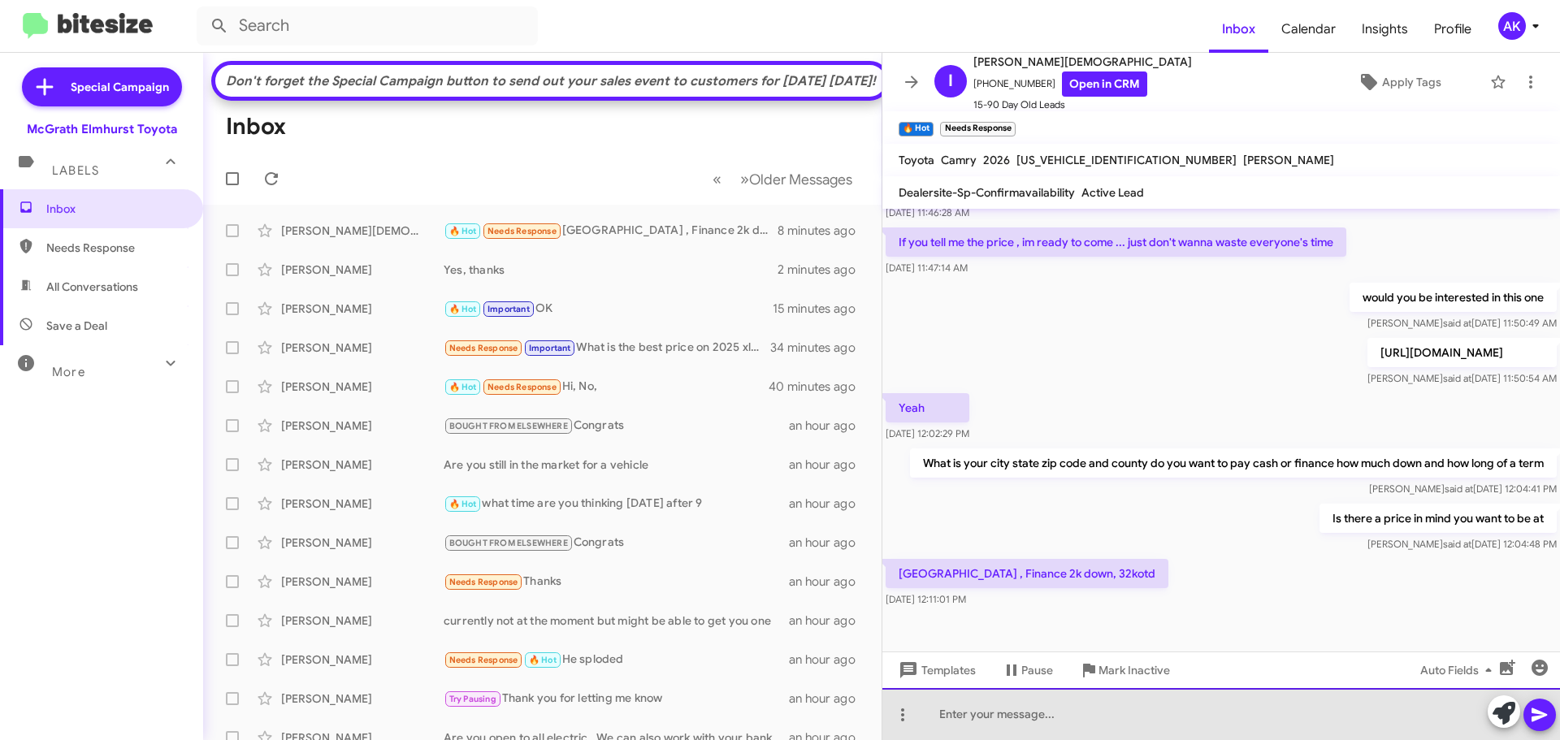
click at [1113, 734] on div at bounding box center [1221, 714] width 678 height 52
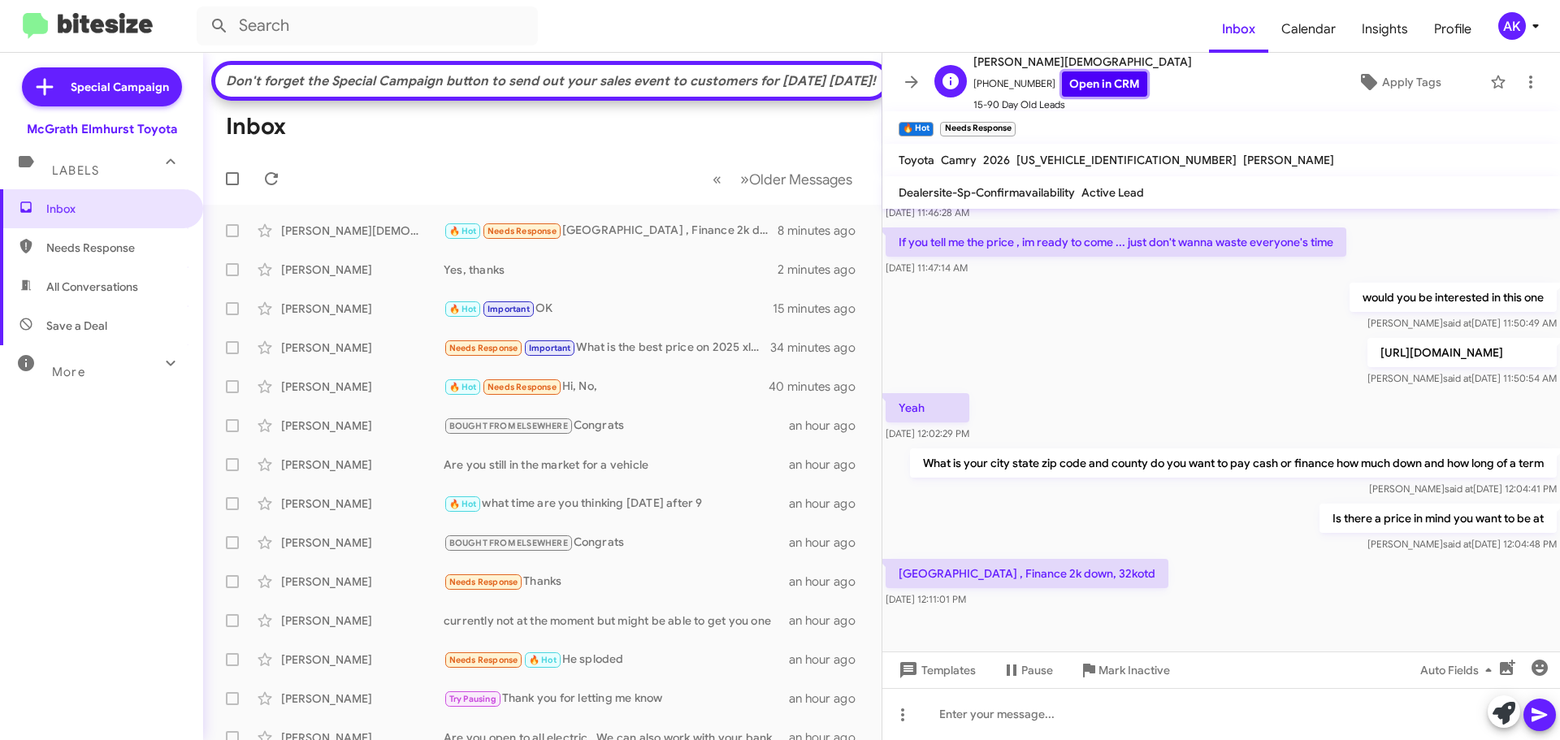
click at [1070, 80] on link "Open in CRM" at bounding box center [1104, 84] width 85 height 25
click at [1367, 353] on p "[URL][DOMAIN_NAME]" at bounding box center [1461, 352] width 189 height 29
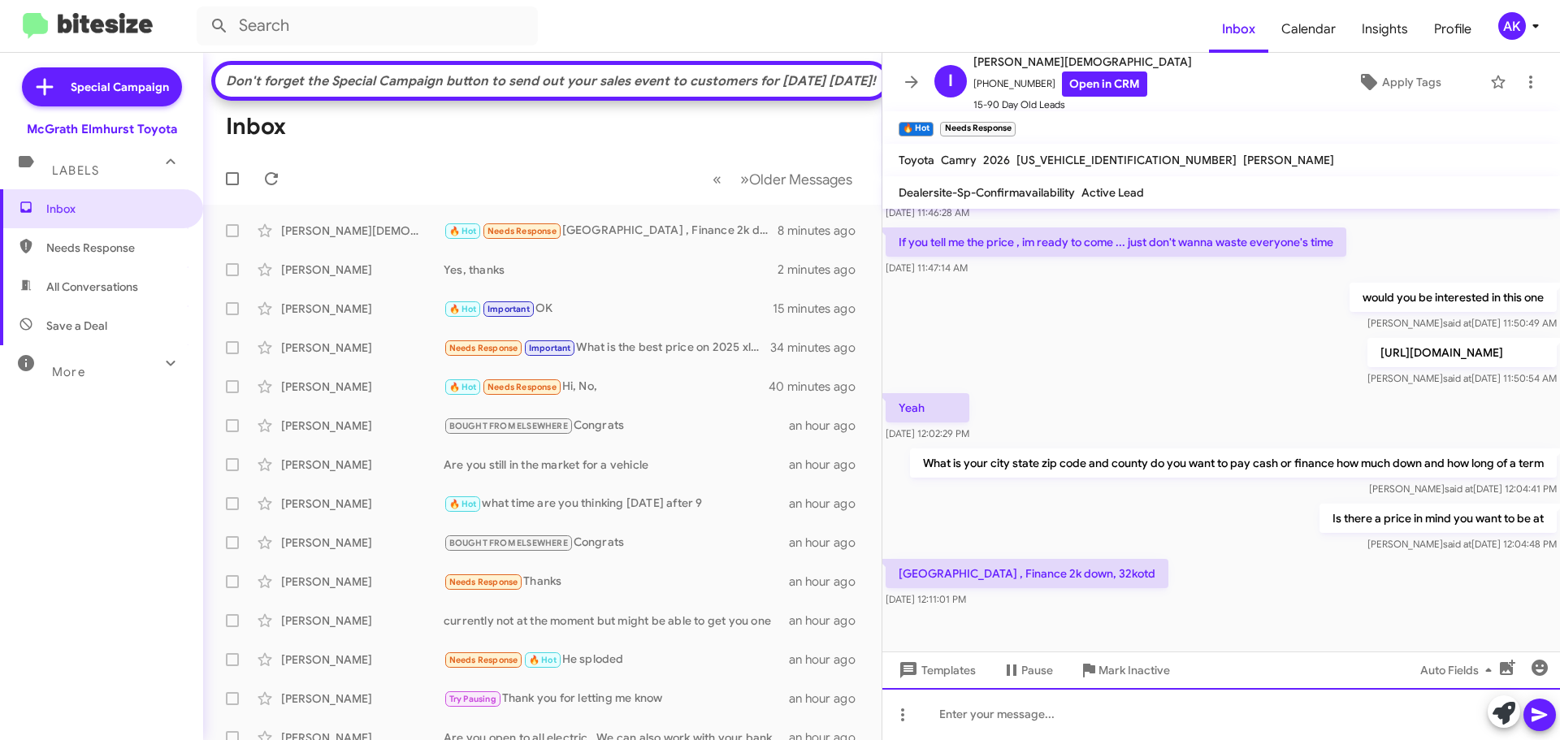
click at [1049, 709] on div at bounding box center [1221, 714] width 678 height 52
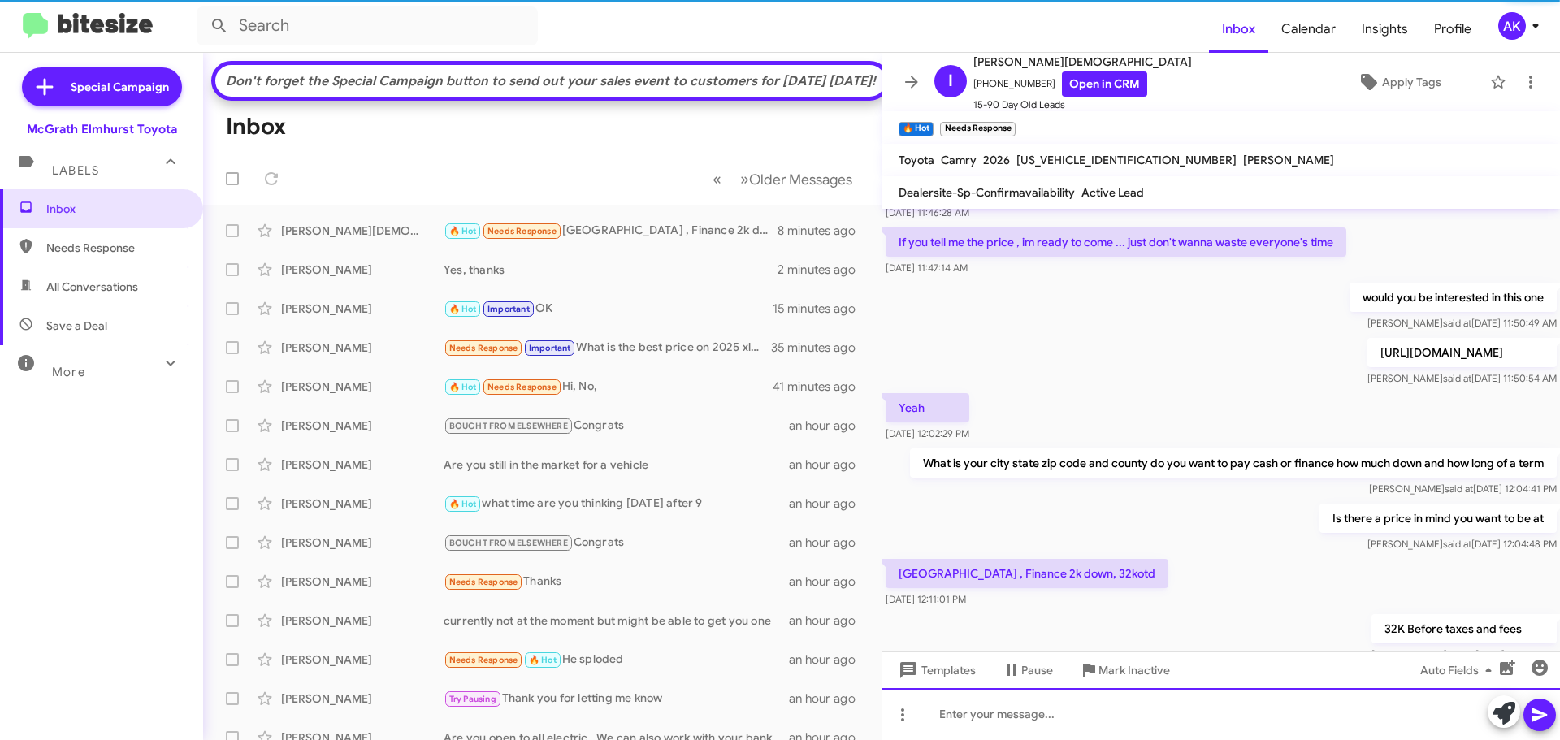
scroll to position [0, 0]
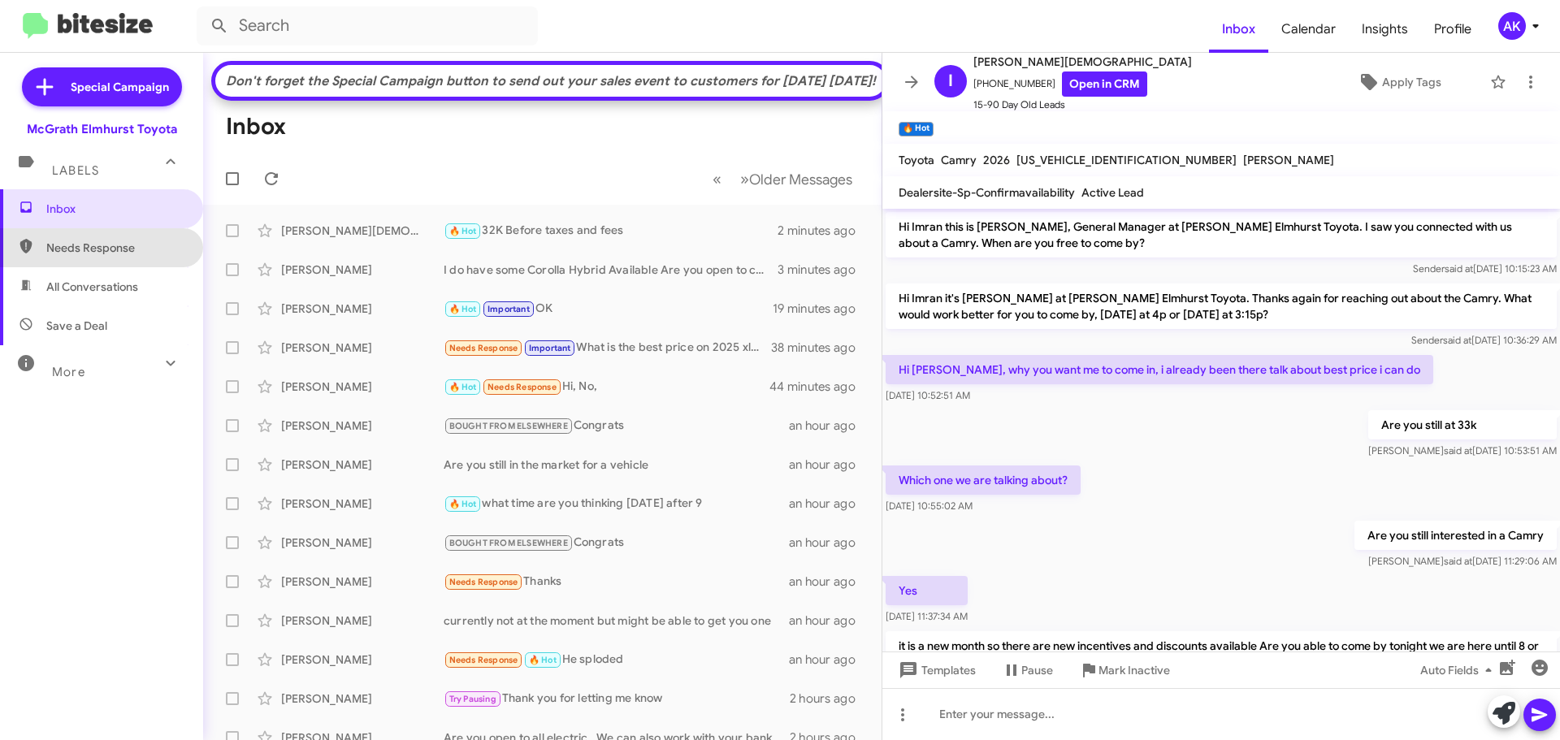
click at [155, 256] on span "Needs Response" at bounding box center [101, 247] width 203 height 39
type input "in:needs-response"
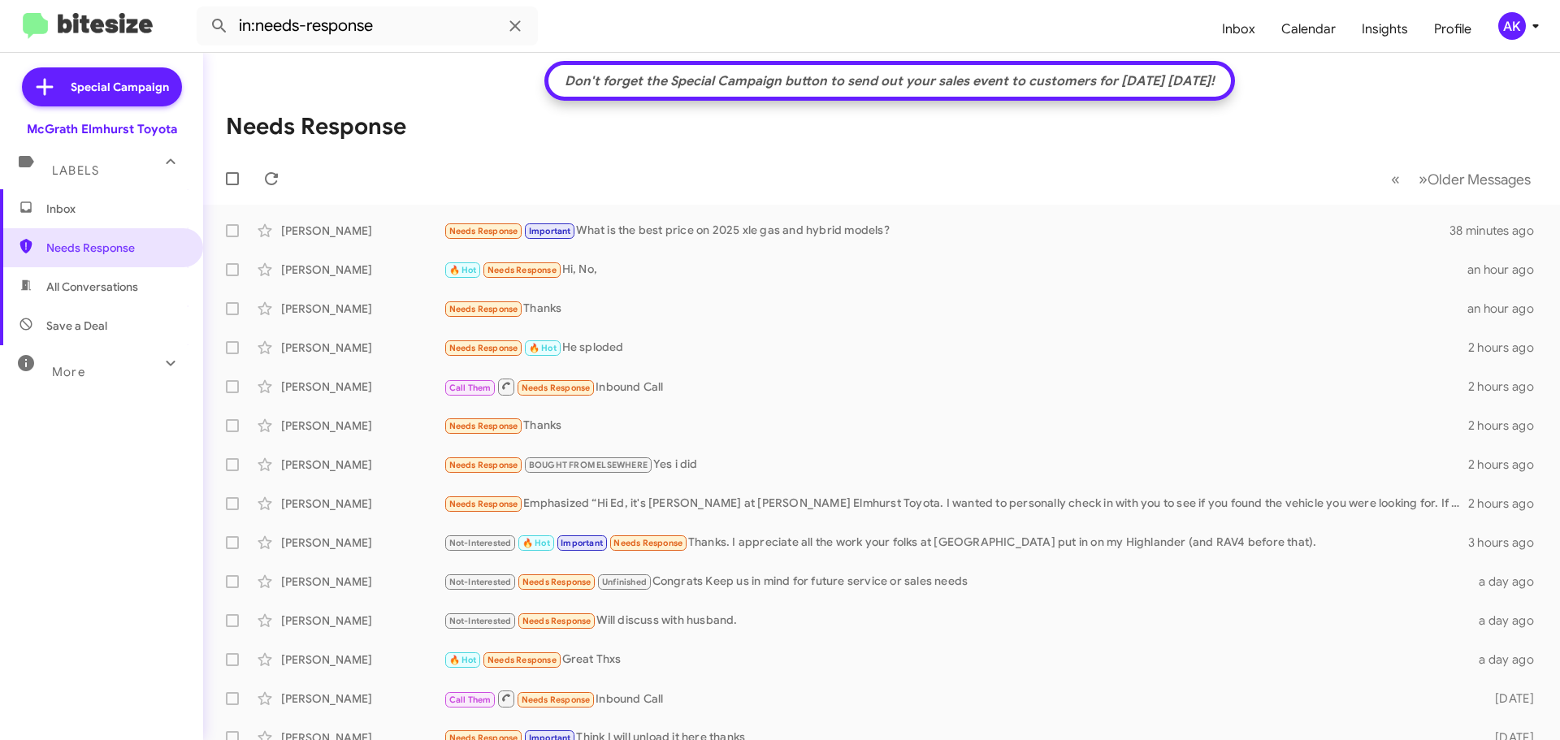
click at [45, 202] on span "Inbox" at bounding box center [101, 208] width 203 height 39
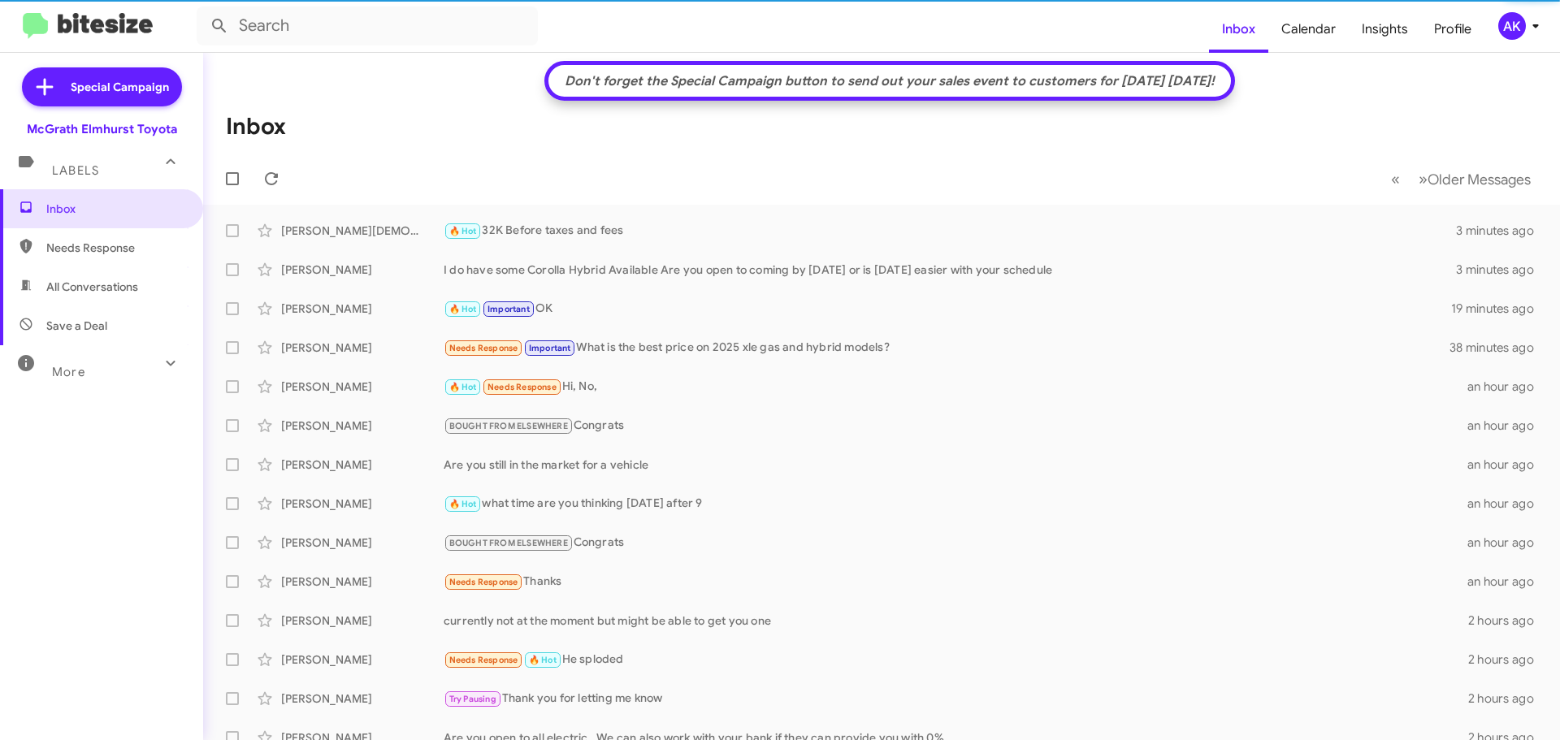
click at [70, 275] on span "All Conversations" at bounding box center [101, 286] width 203 height 39
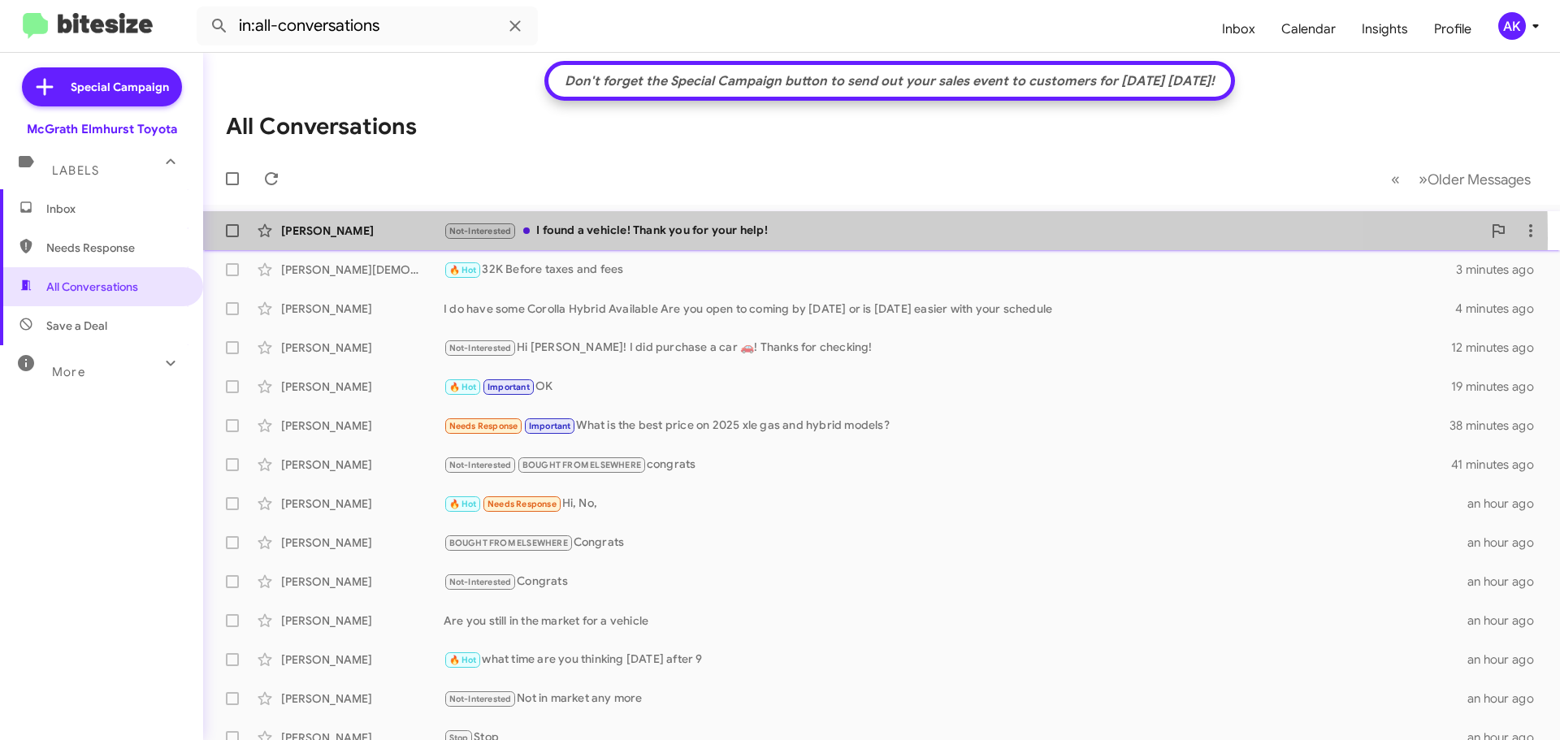
click at [630, 238] on div "Not-Interested I found a vehicle! Thank you for your help!" at bounding box center [963, 231] width 1038 height 19
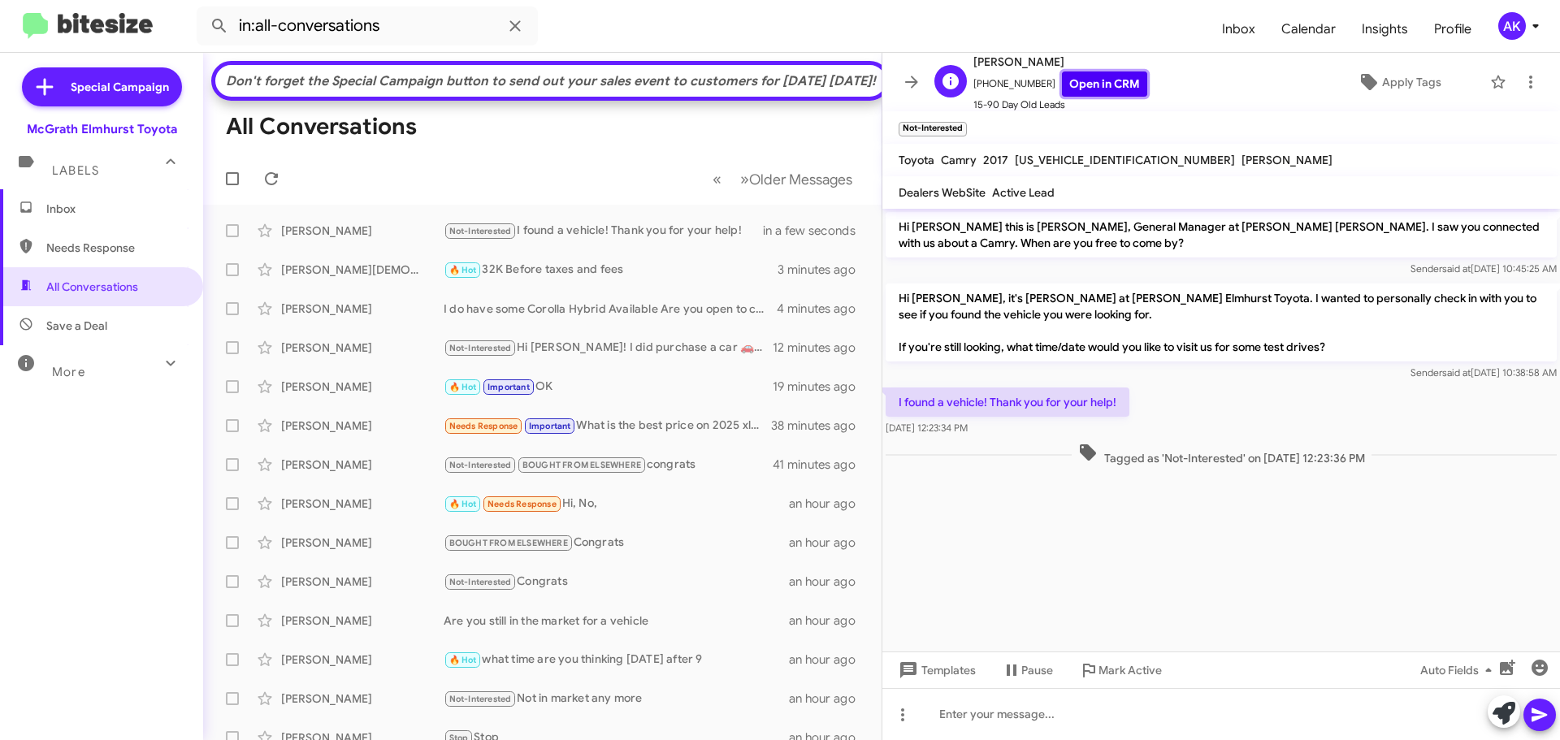
click at [1066, 83] on link "Open in CRM" at bounding box center [1104, 84] width 85 height 25
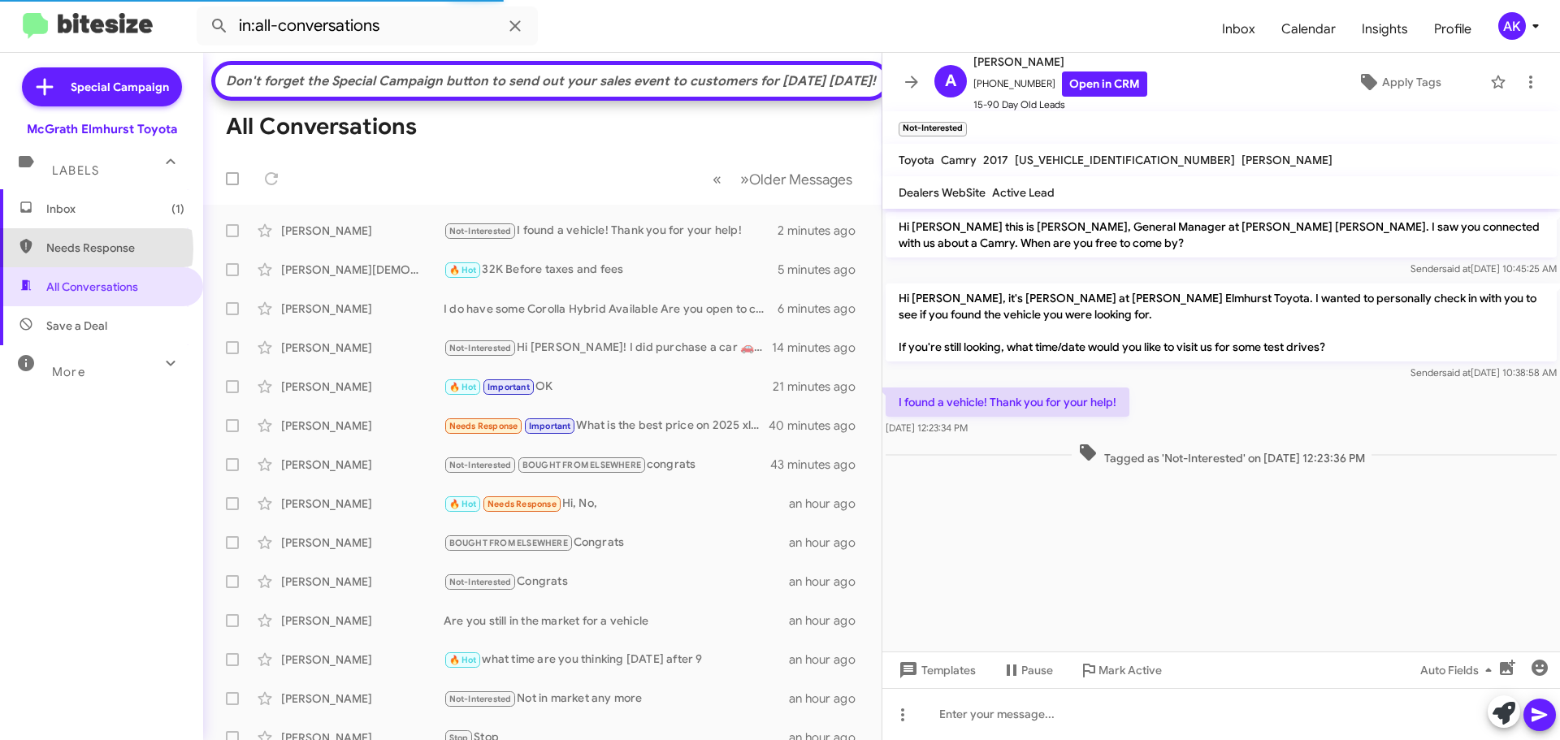
click at [93, 249] on span "Needs Response" at bounding box center [115, 248] width 138 height 16
type input "in:needs-response"
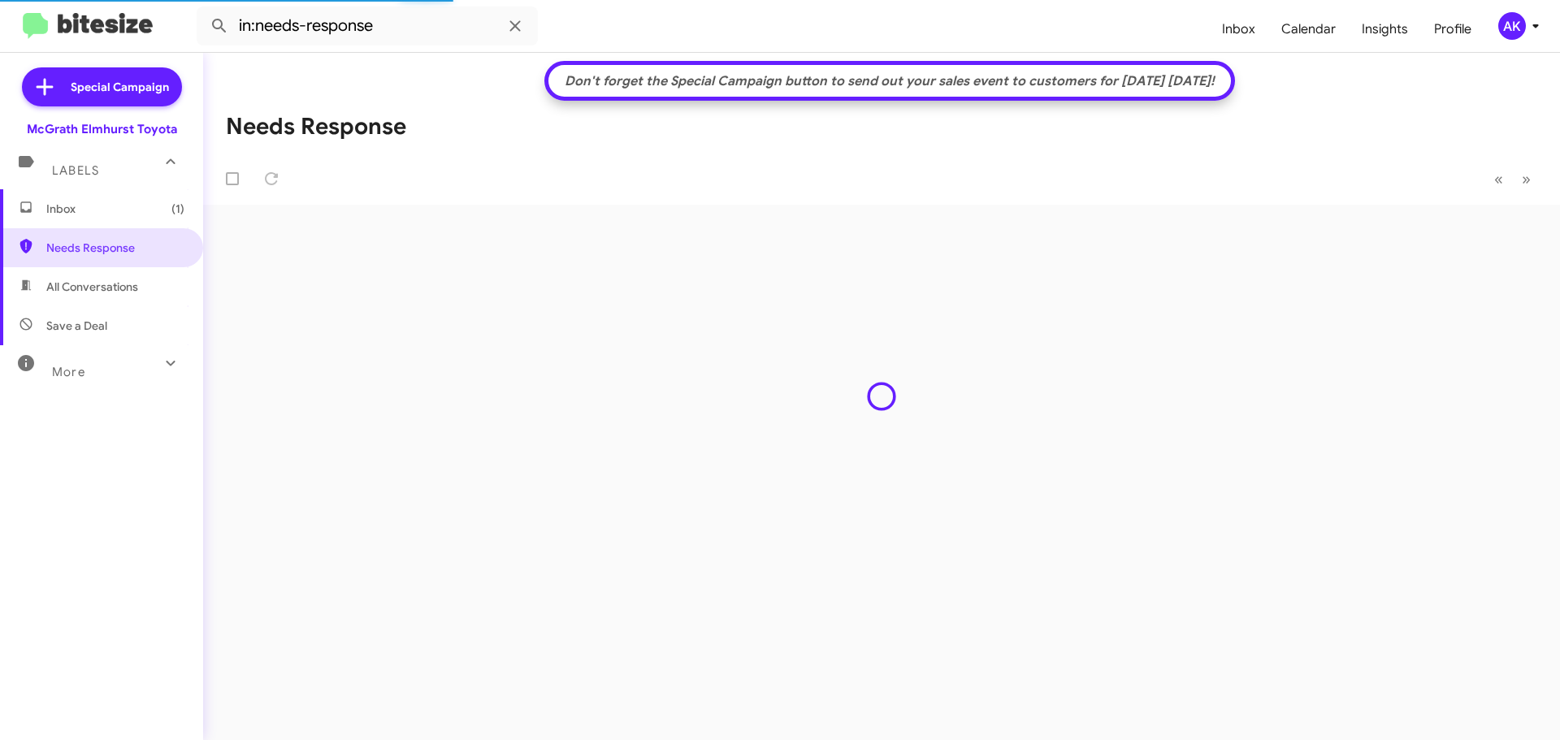
click at [106, 210] on span "Inbox (1)" at bounding box center [115, 209] width 138 height 16
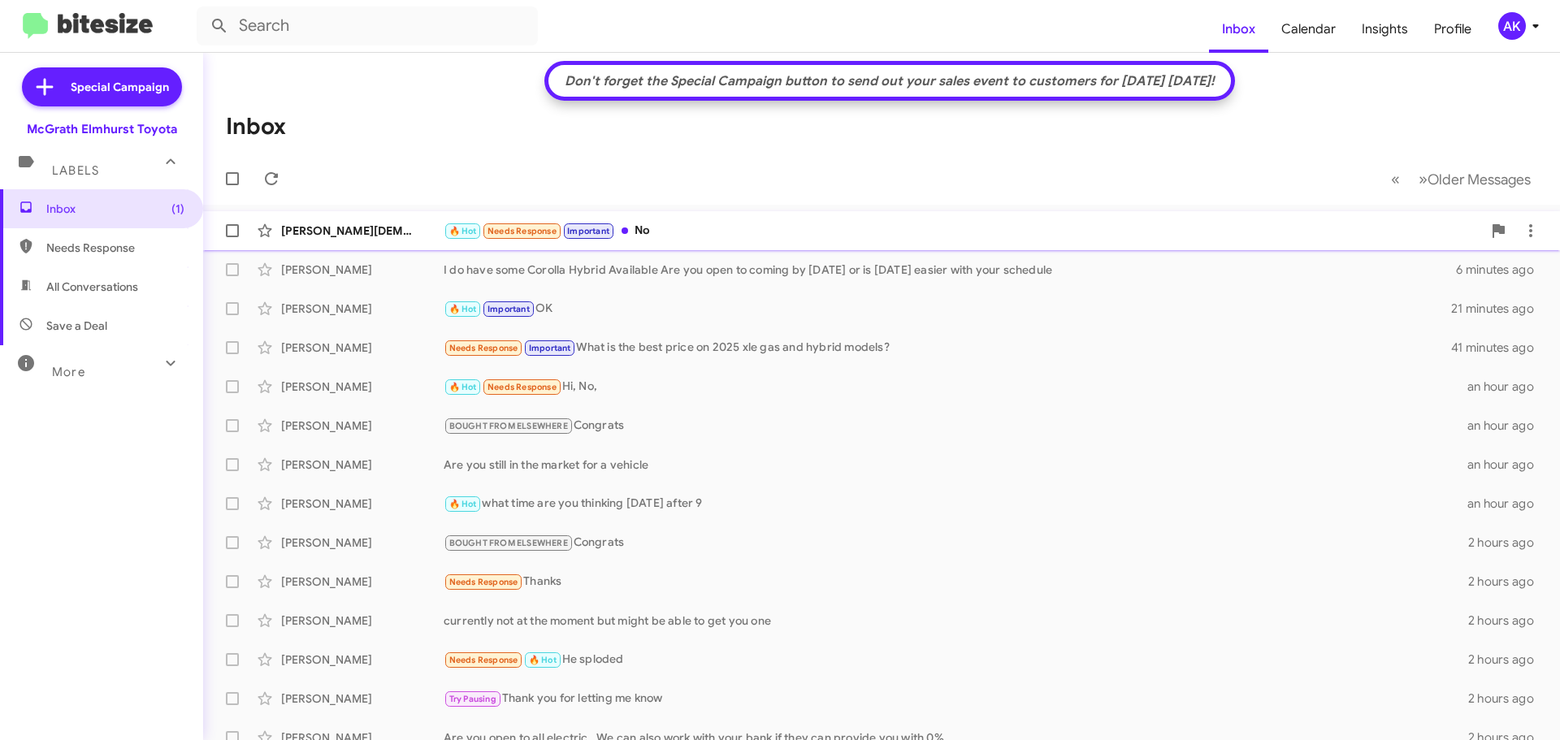
click at [701, 213] on span "[PERSON_NAME][DEMOGRAPHIC_DATA] 🔥 Hot Needs Response Important No in a few seco…" at bounding box center [881, 230] width 1357 height 39
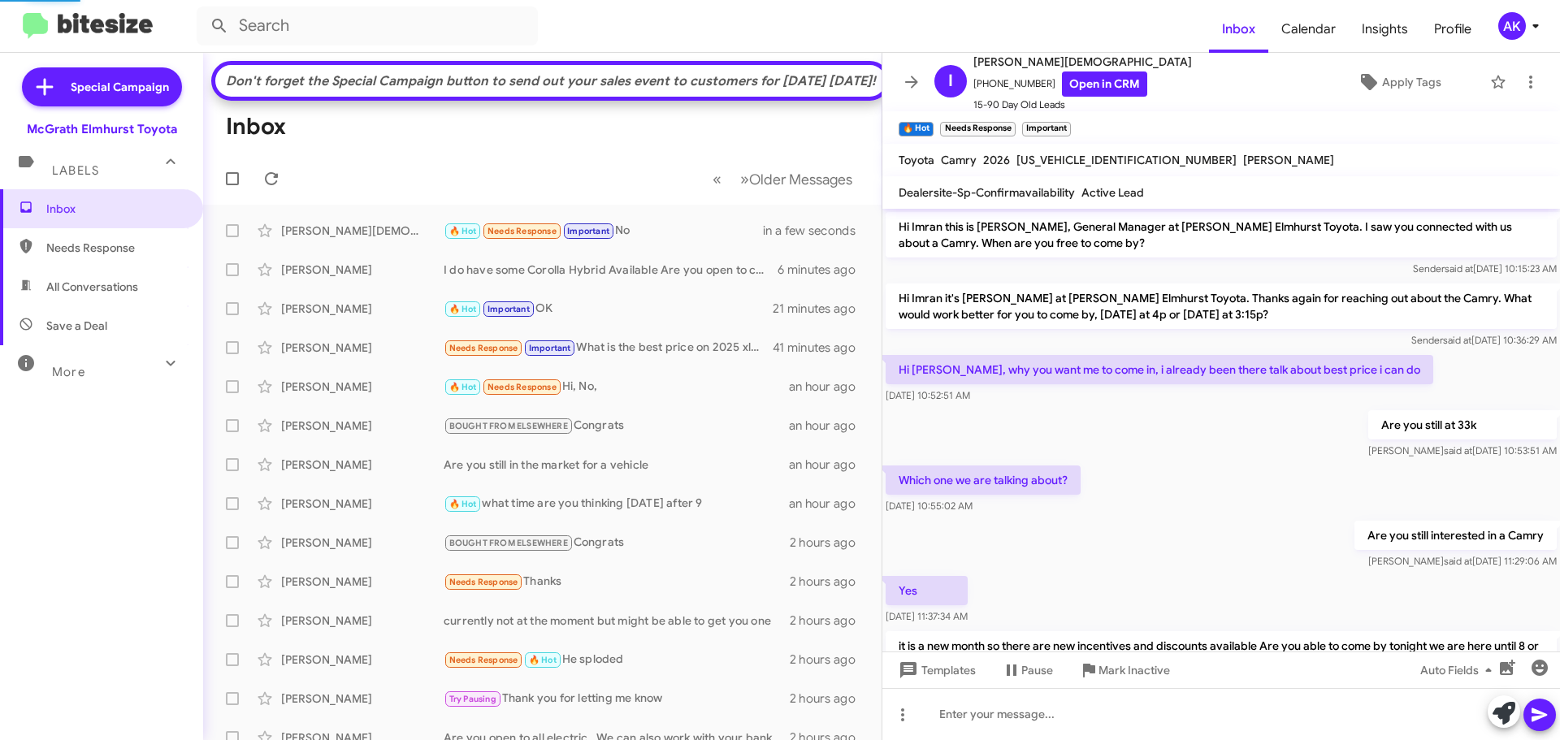
scroll to position [760, 0]
